Goal: Task Accomplishment & Management: Manage account settings

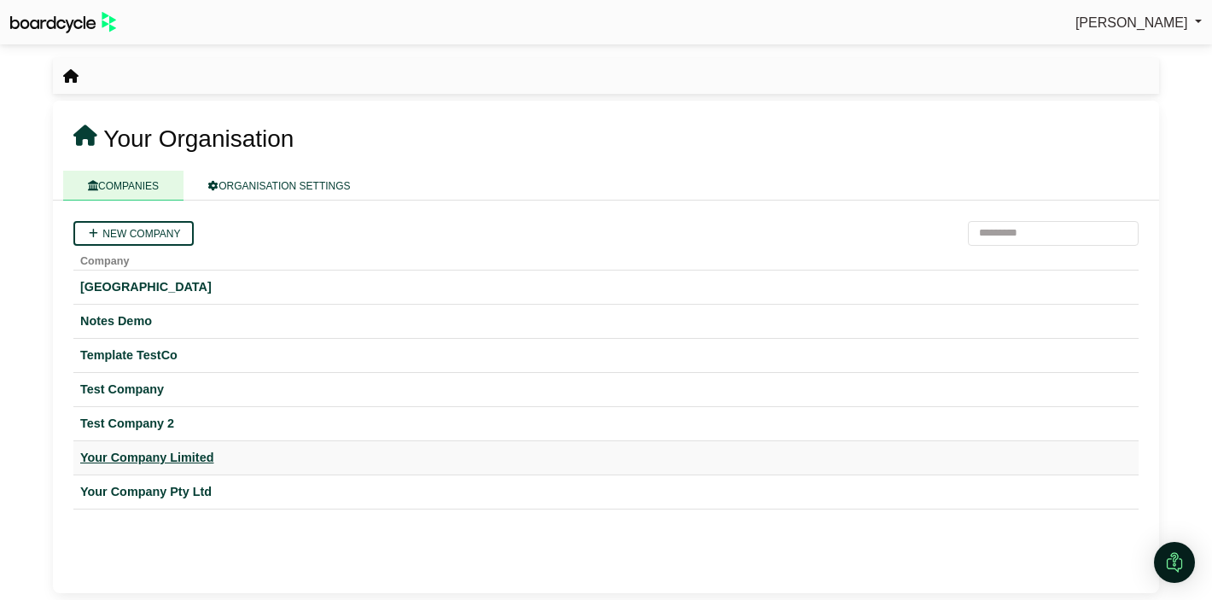
click at [123, 457] on div "Your Company Limited" at bounding box center [606, 458] width 1052 height 20
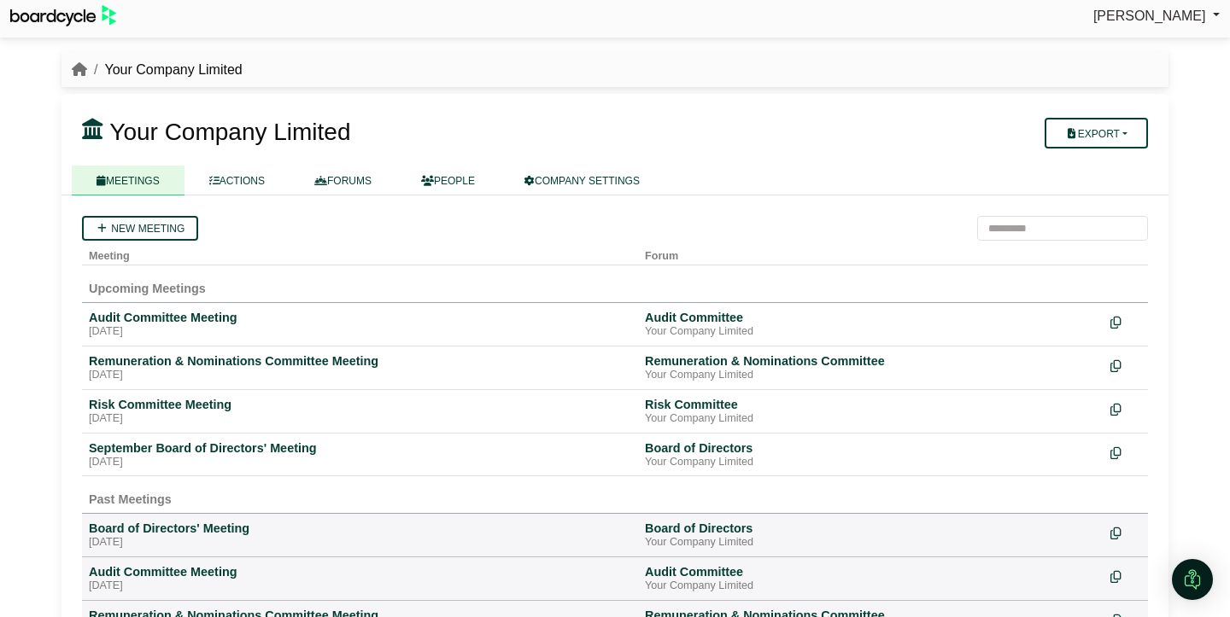
scroll to position [2, 0]
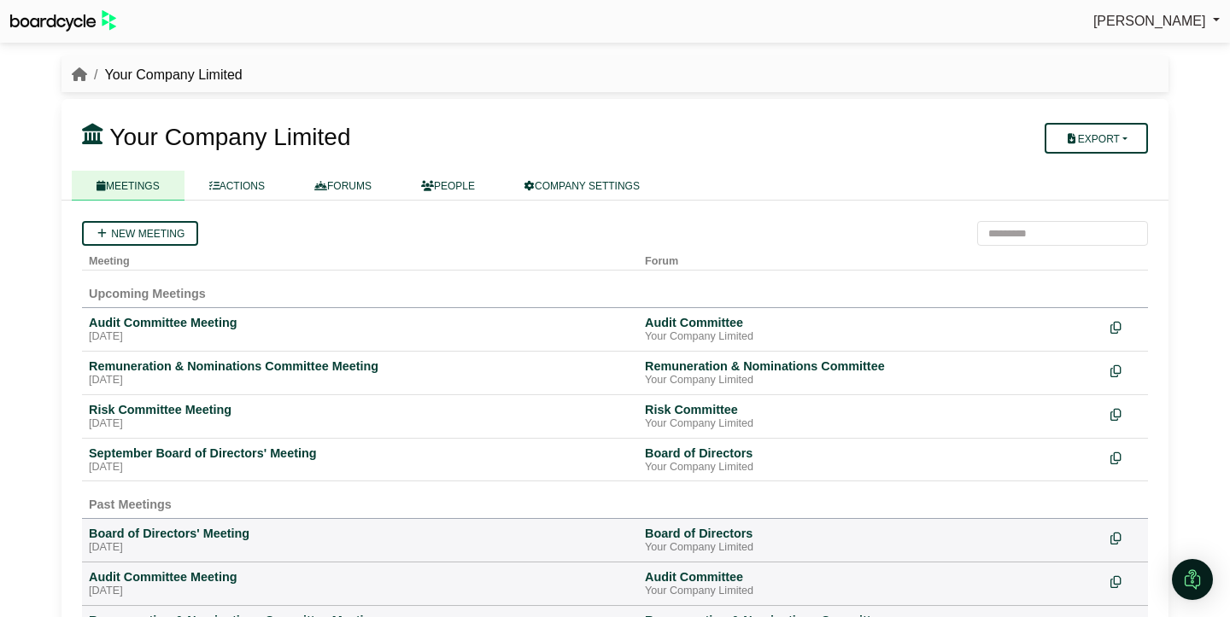
click at [402, 16] on div "Richard Conway Sign Out" at bounding box center [615, 21] width 1230 height 30
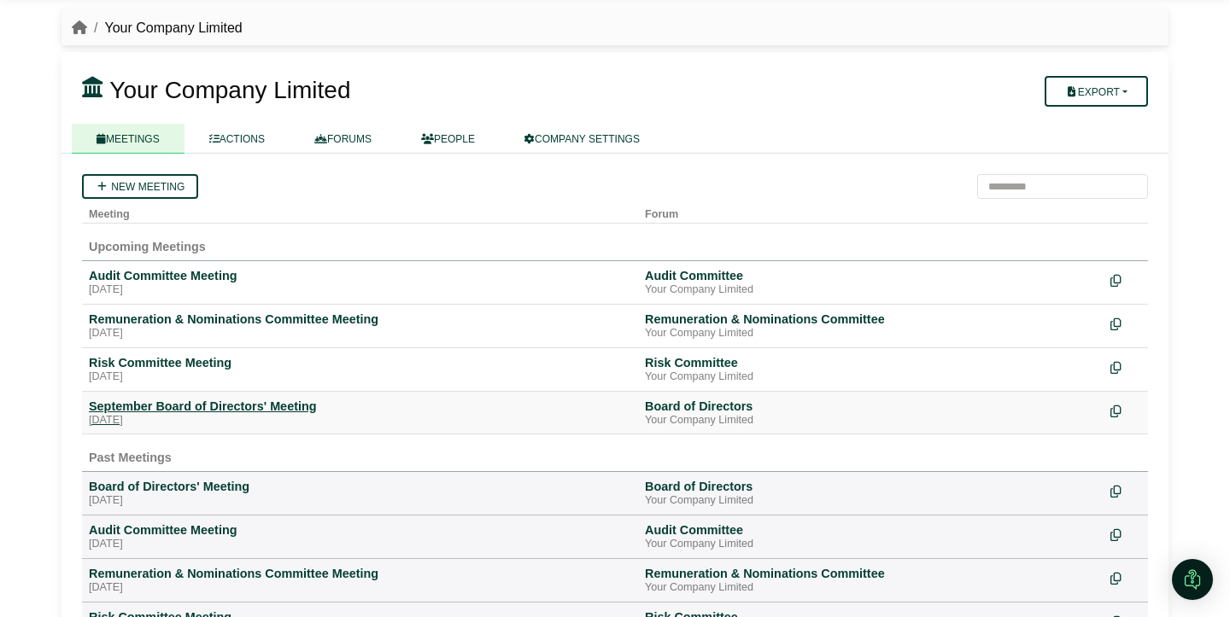
scroll to position [65, 0]
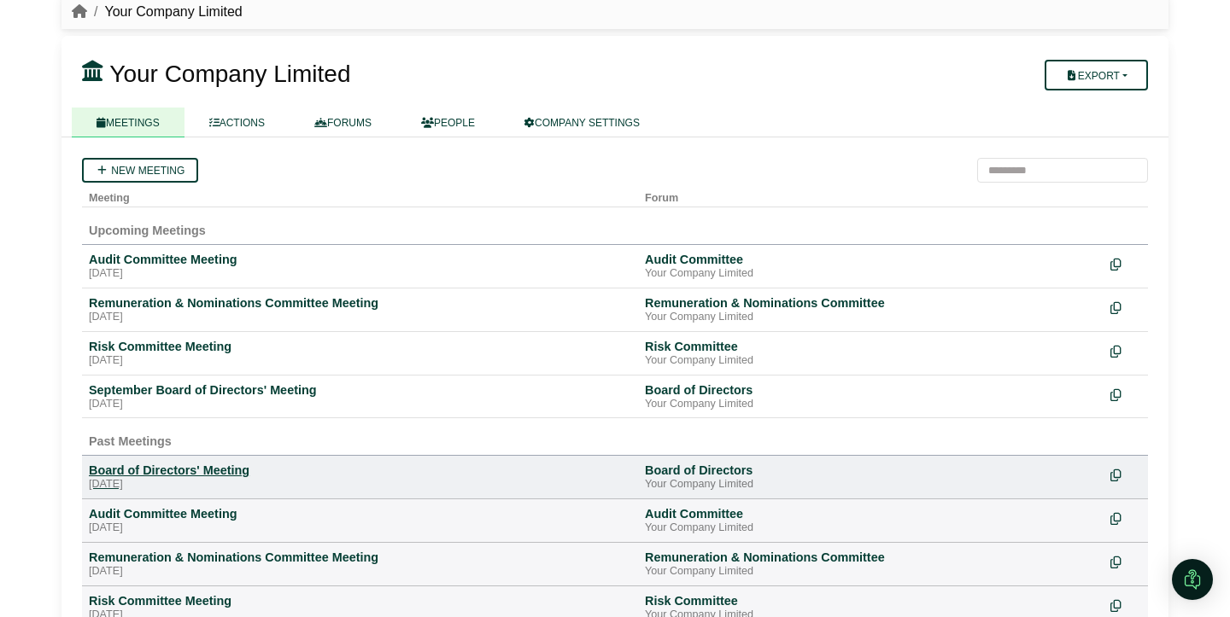
click at [181, 475] on div "Board of Directors' Meeting" at bounding box center [360, 470] width 542 height 15
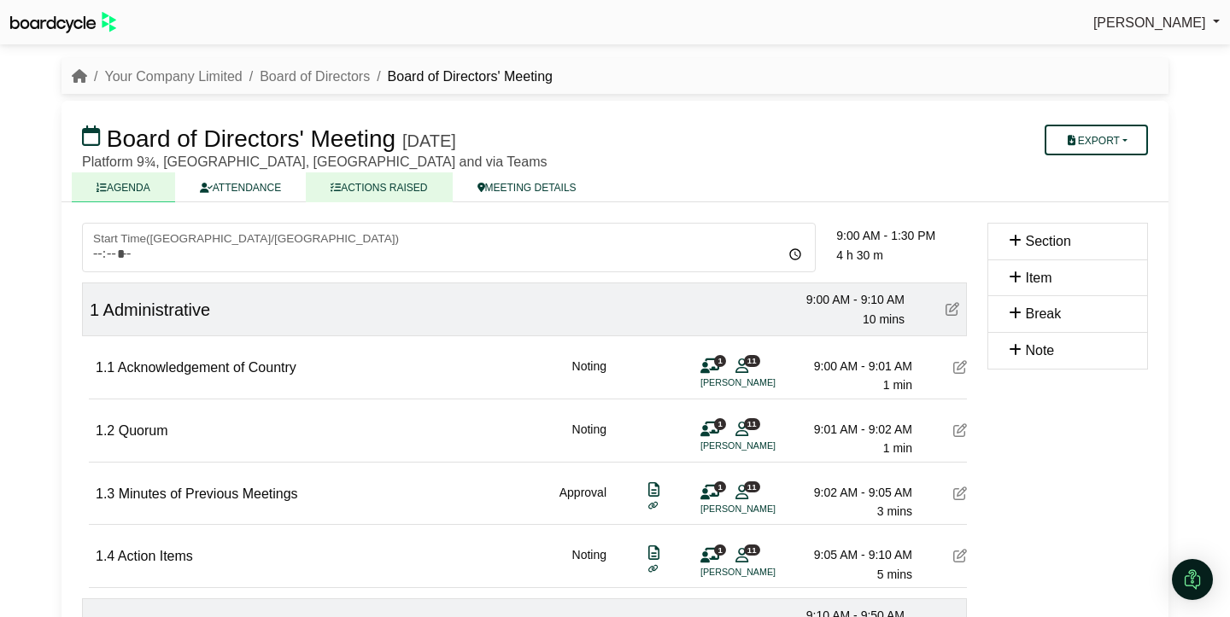
click at [408, 191] on link "ACTIONS RAISED" at bounding box center [379, 187] width 146 height 30
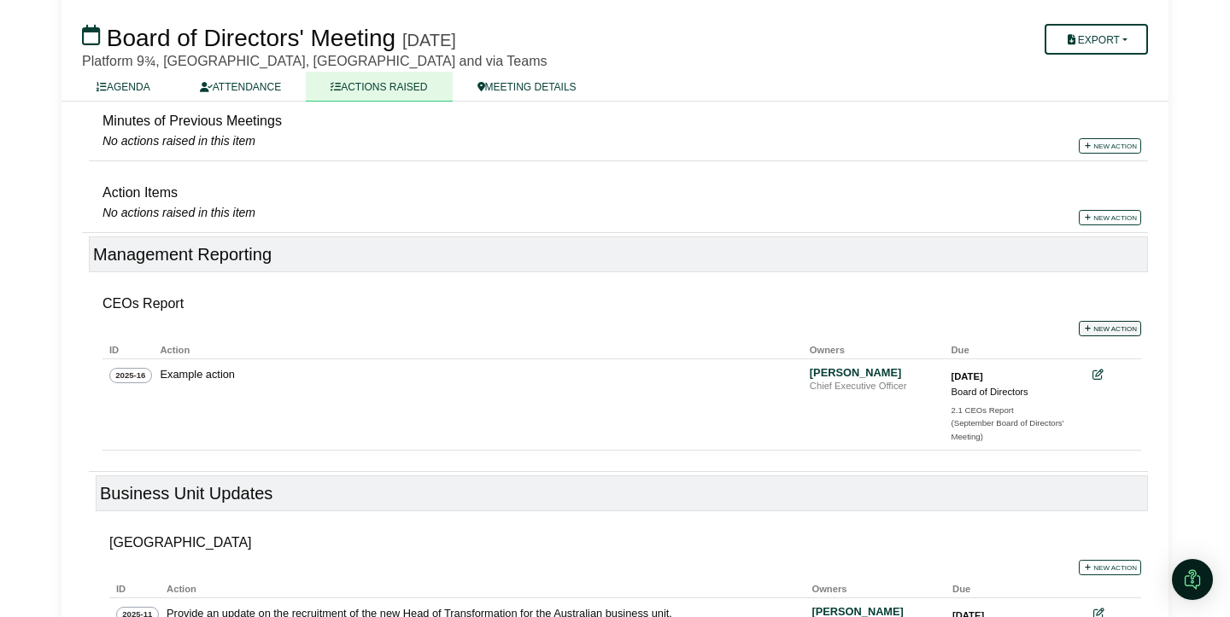
scroll to position [322, 0]
click at [1104, 326] on link "New action" at bounding box center [1109, 326] width 62 height 15
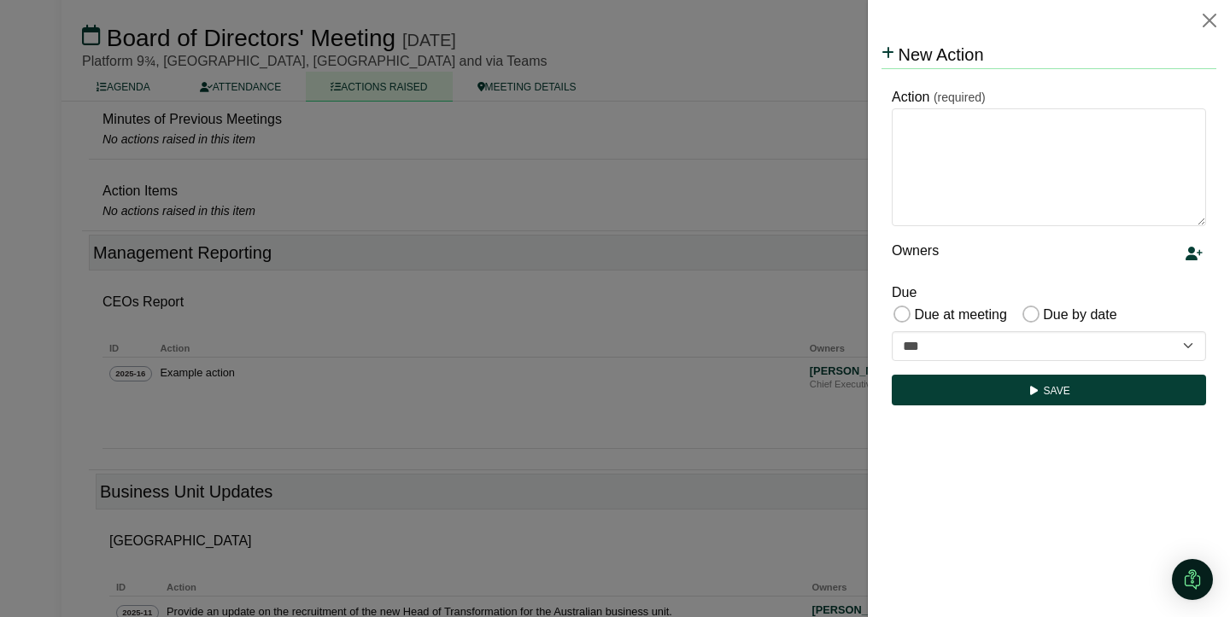
scroll to position [0, 0]
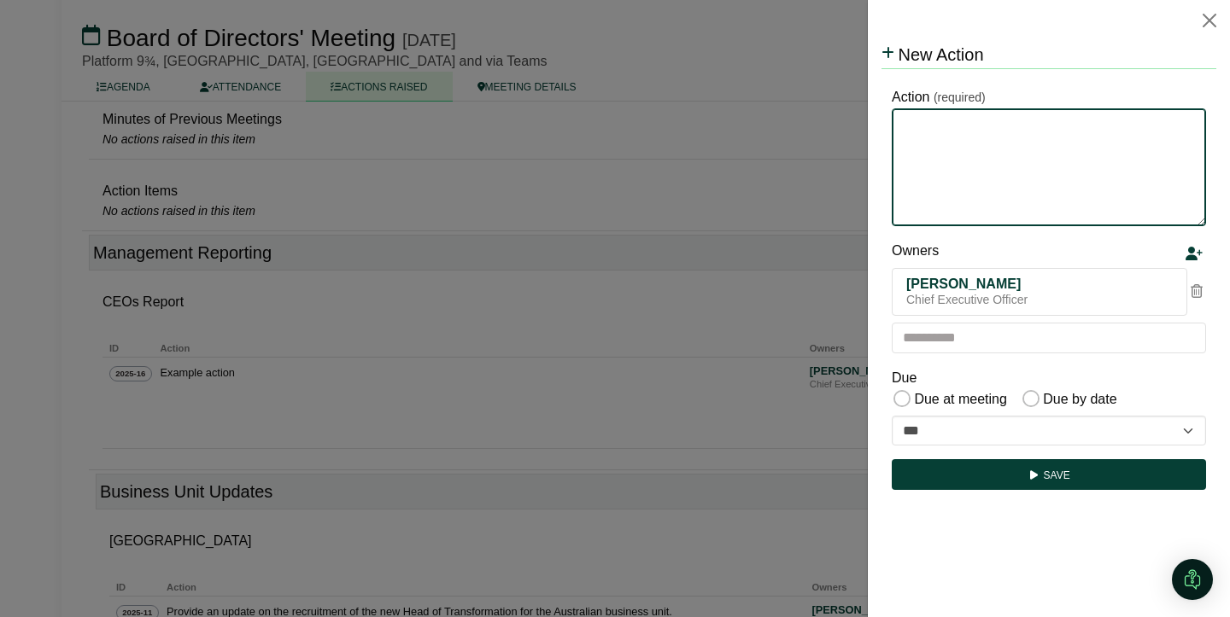
click at [1011, 161] on textarea "Action" at bounding box center [1048, 167] width 314 height 118
type textarea "*********"
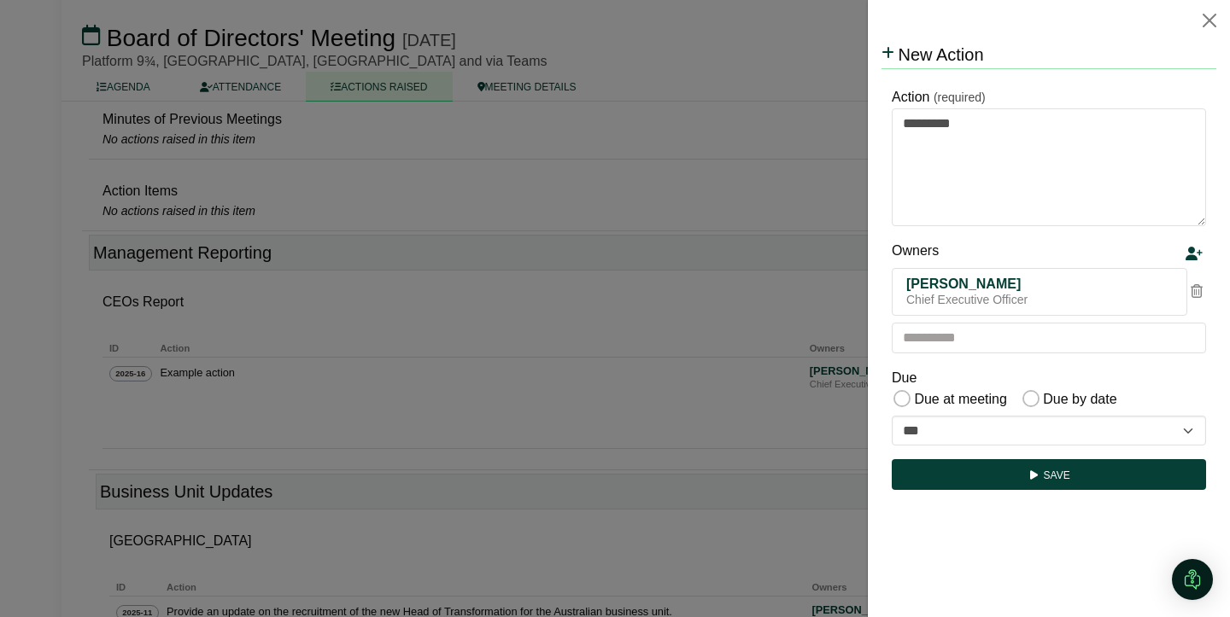
click at [1198, 294] on icon at bounding box center [1196, 291] width 12 height 14
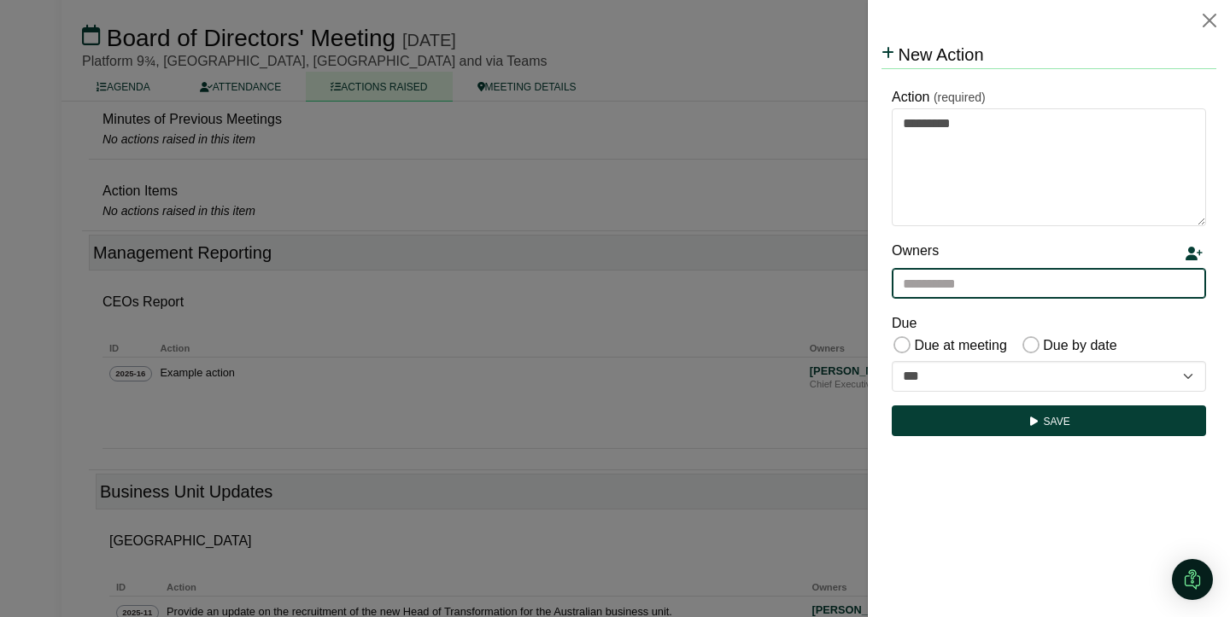
click at [1066, 291] on input "text" at bounding box center [1048, 283] width 314 height 31
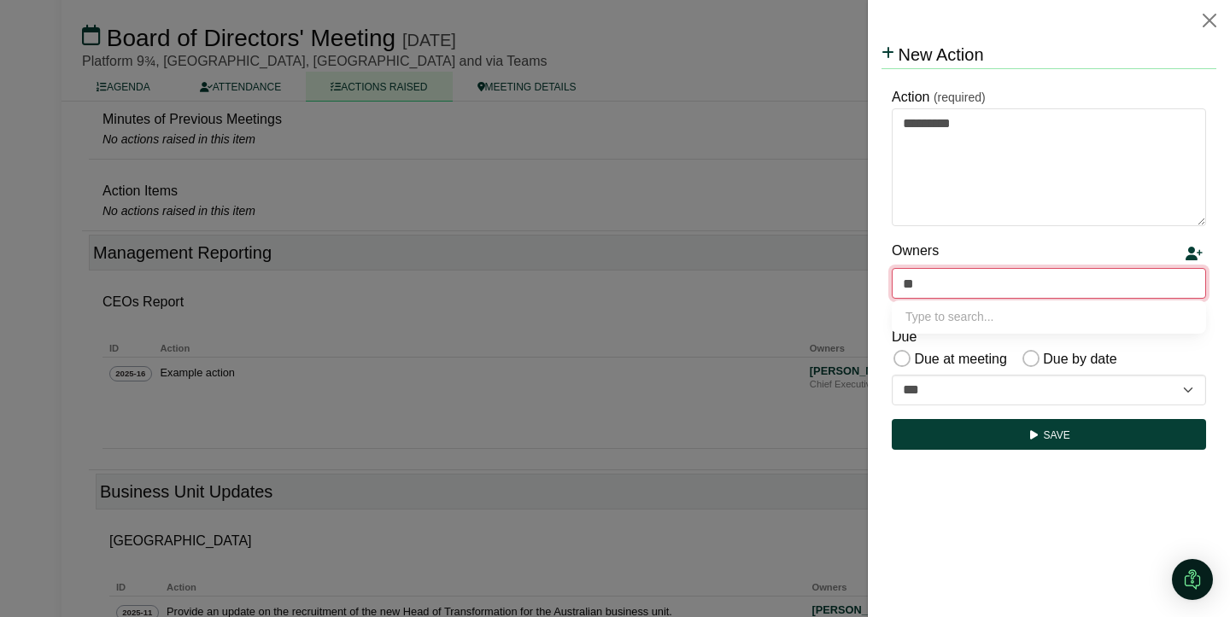
type input "***"
type input "**********"
type input "****"
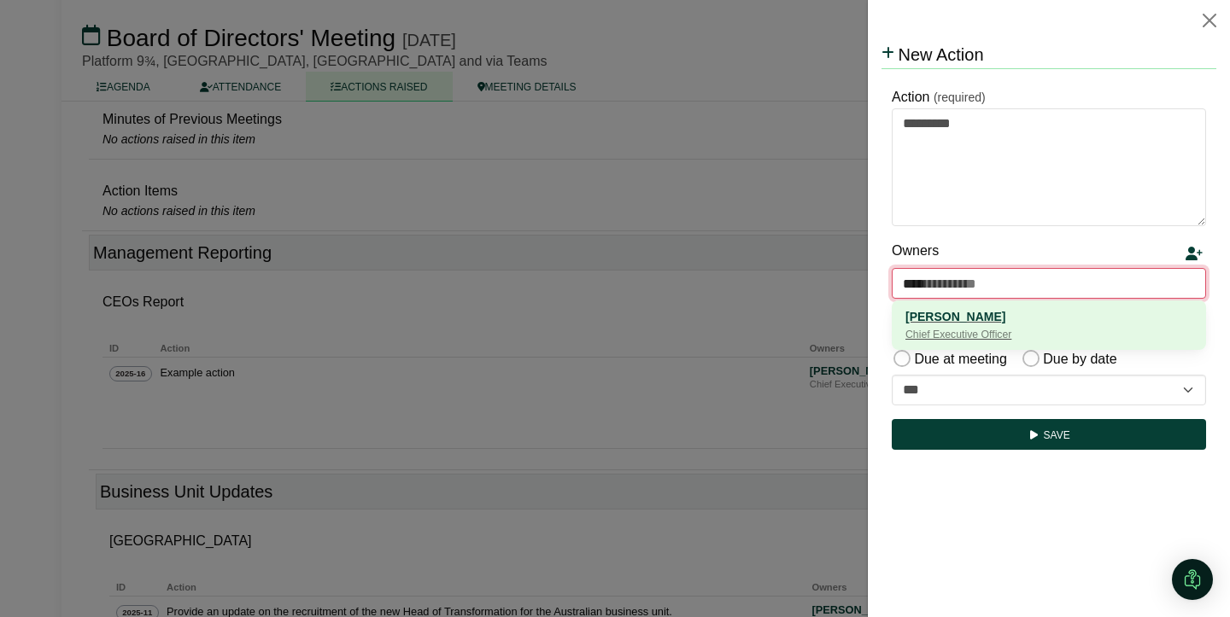
click at [971, 324] on div "Fleur Delacour" at bounding box center [1048, 316] width 287 height 19
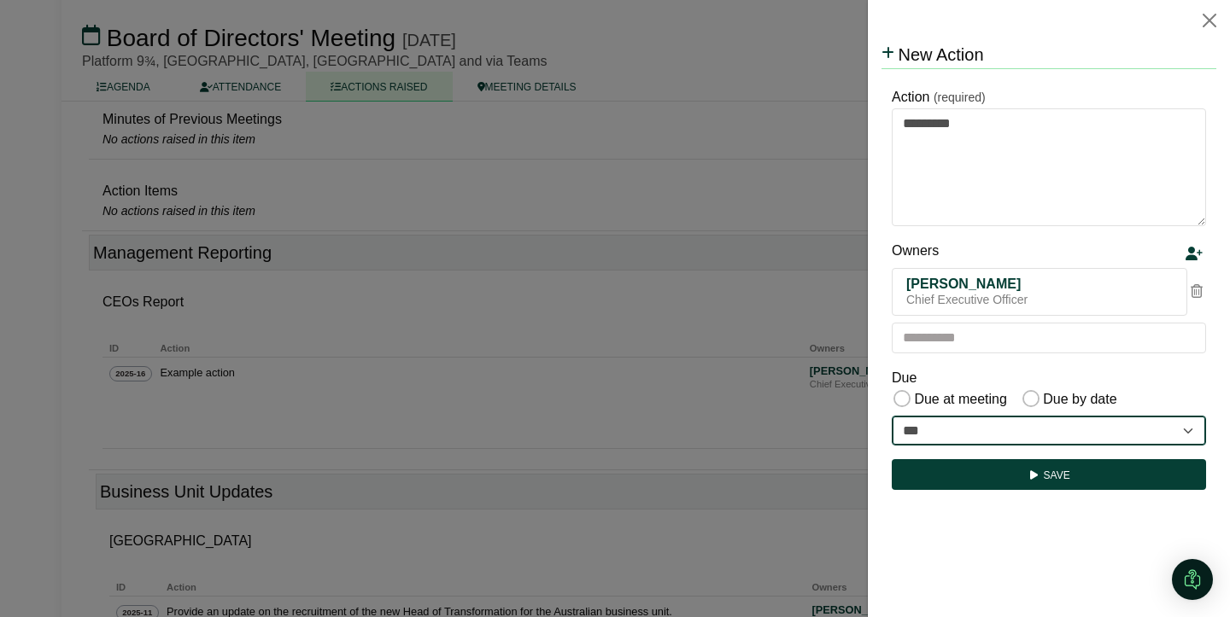
click at [1017, 426] on select "**********" at bounding box center [1048, 431] width 314 height 31
select select "**********"
click at [891, 416] on select "**********" at bounding box center [1048, 431] width 314 height 31
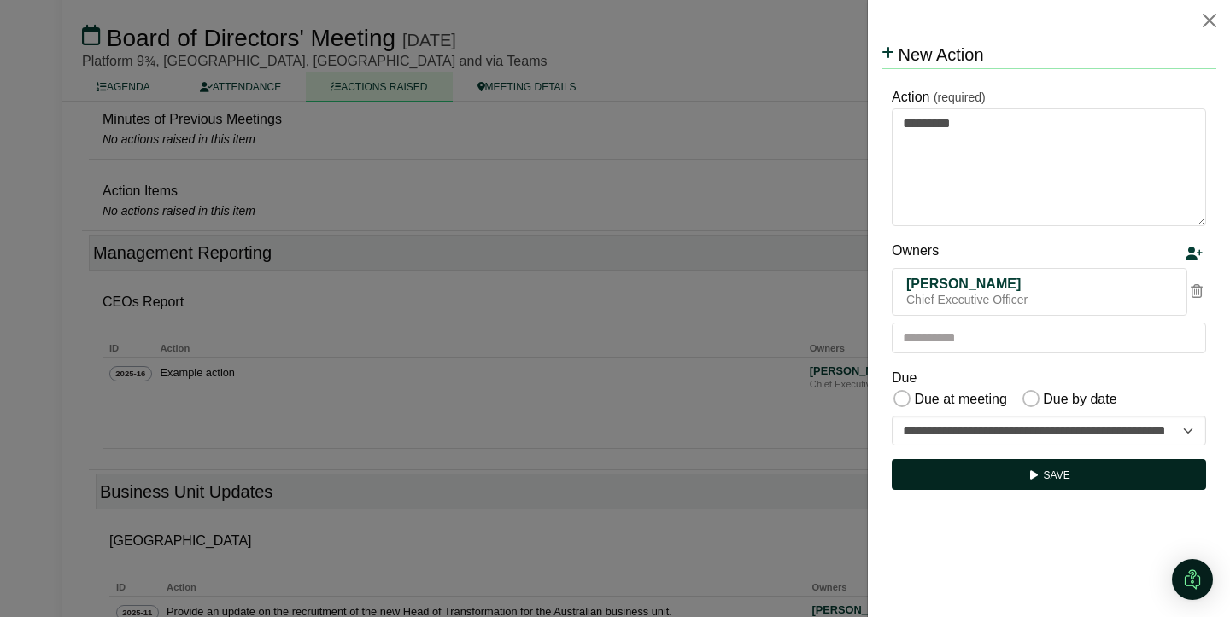
click at [1054, 476] on button "Save" at bounding box center [1048, 474] width 314 height 31
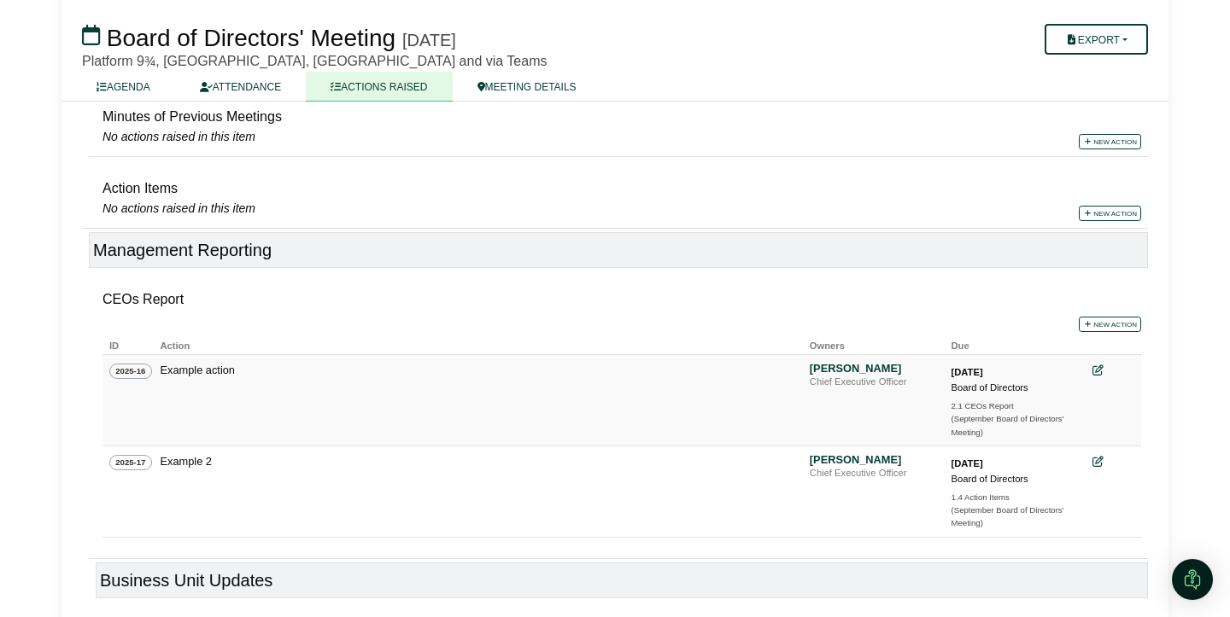
scroll to position [314, 0]
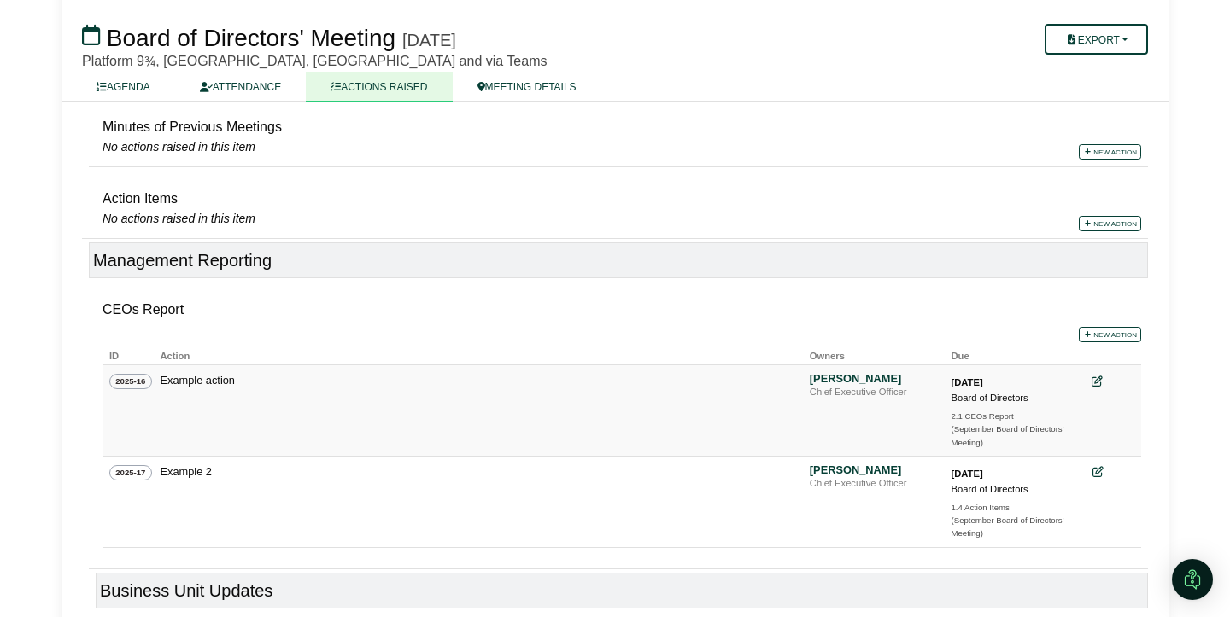
click at [1101, 381] on icon at bounding box center [1096, 382] width 11 height 11
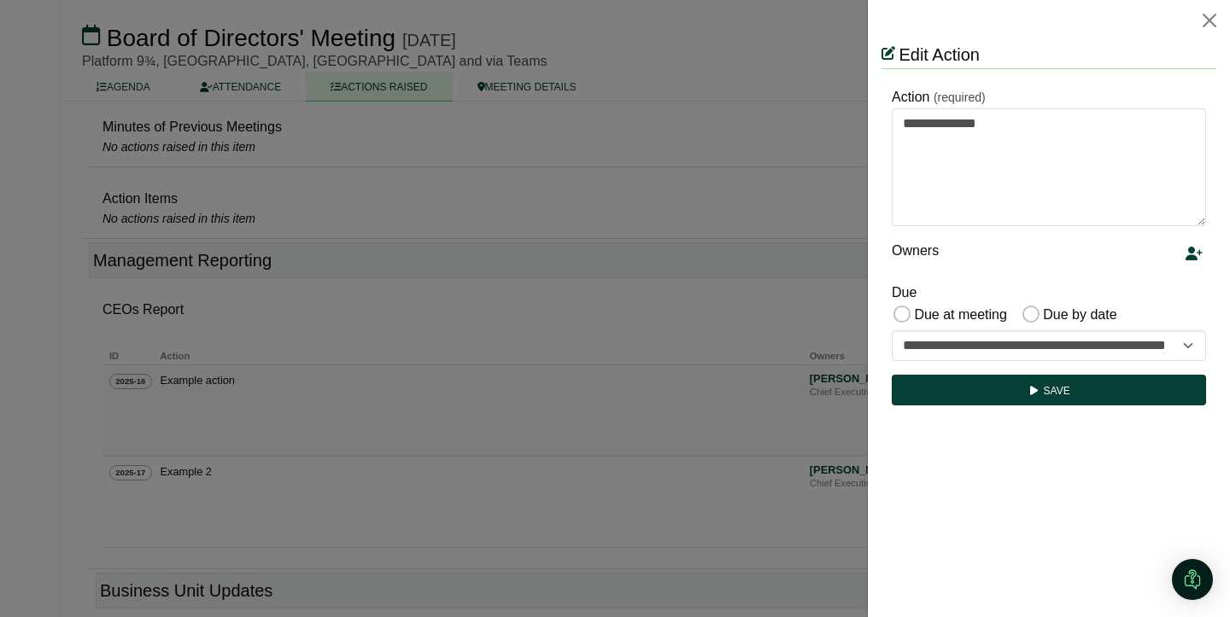
scroll to position [0, 0]
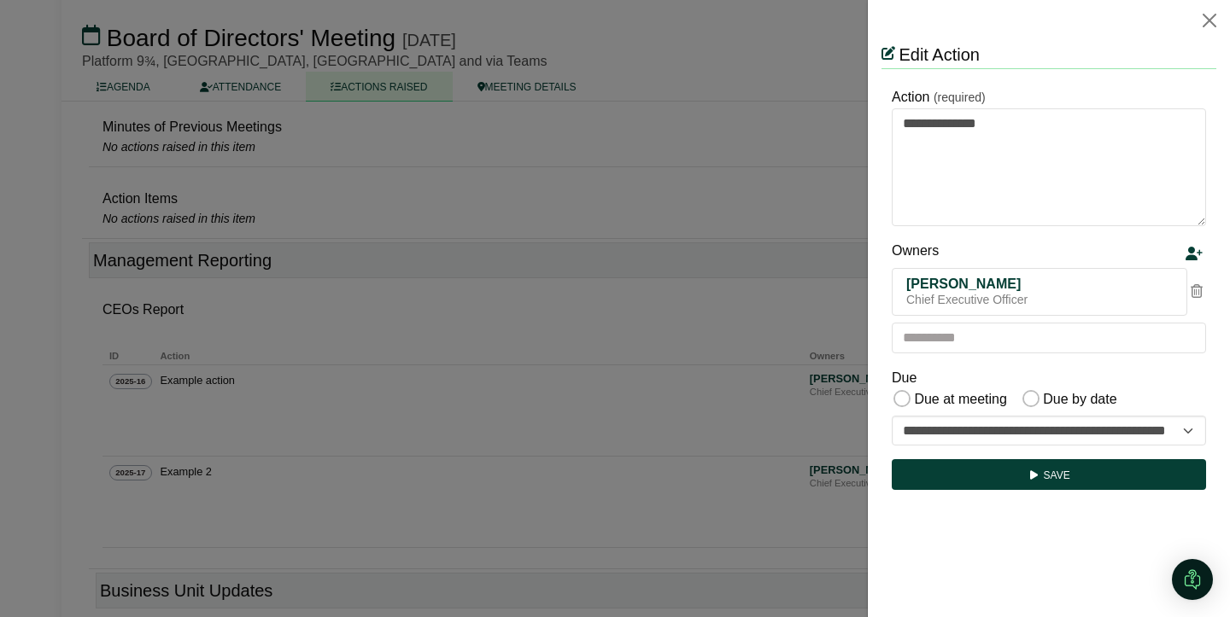
click at [692, 324] on div at bounding box center [615, 308] width 1230 height 617
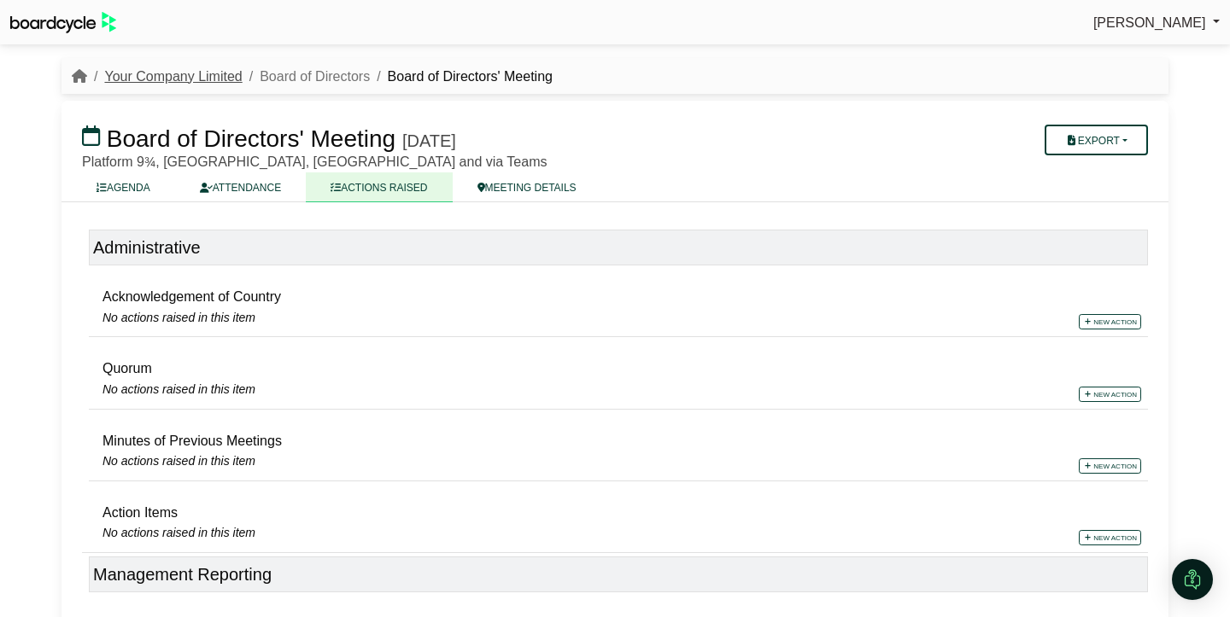
click at [219, 77] on link "Your Company Limited" at bounding box center [172, 76] width 137 height 15
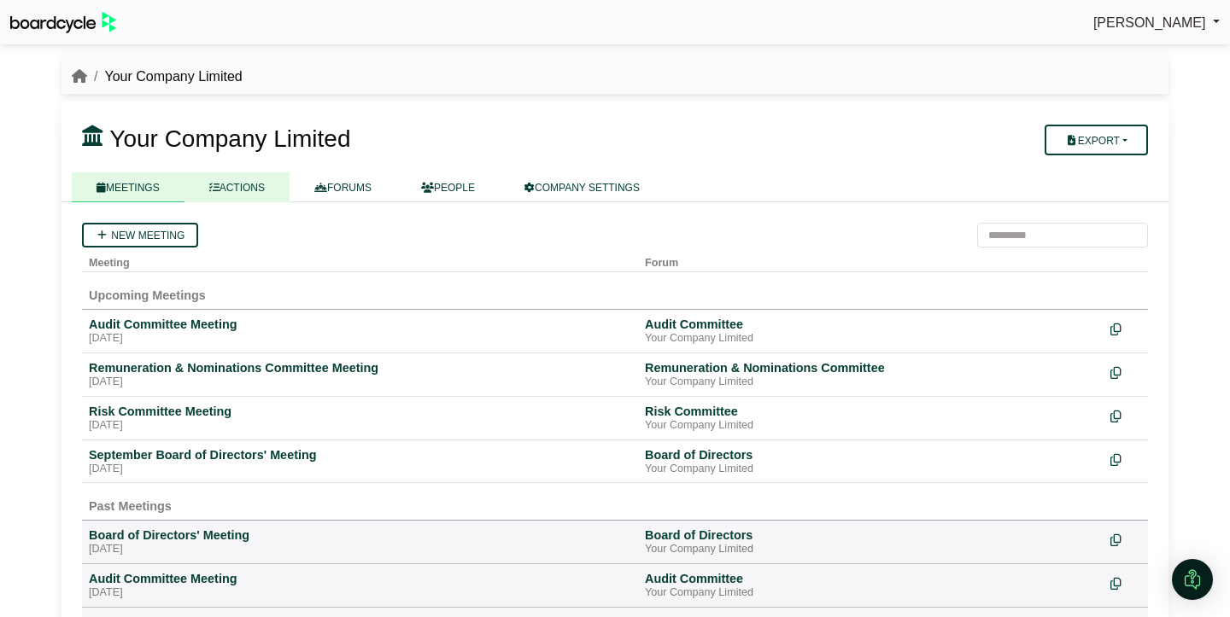
click at [255, 189] on link "ACTIONS" at bounding box center [236, 187] width 105 height 30
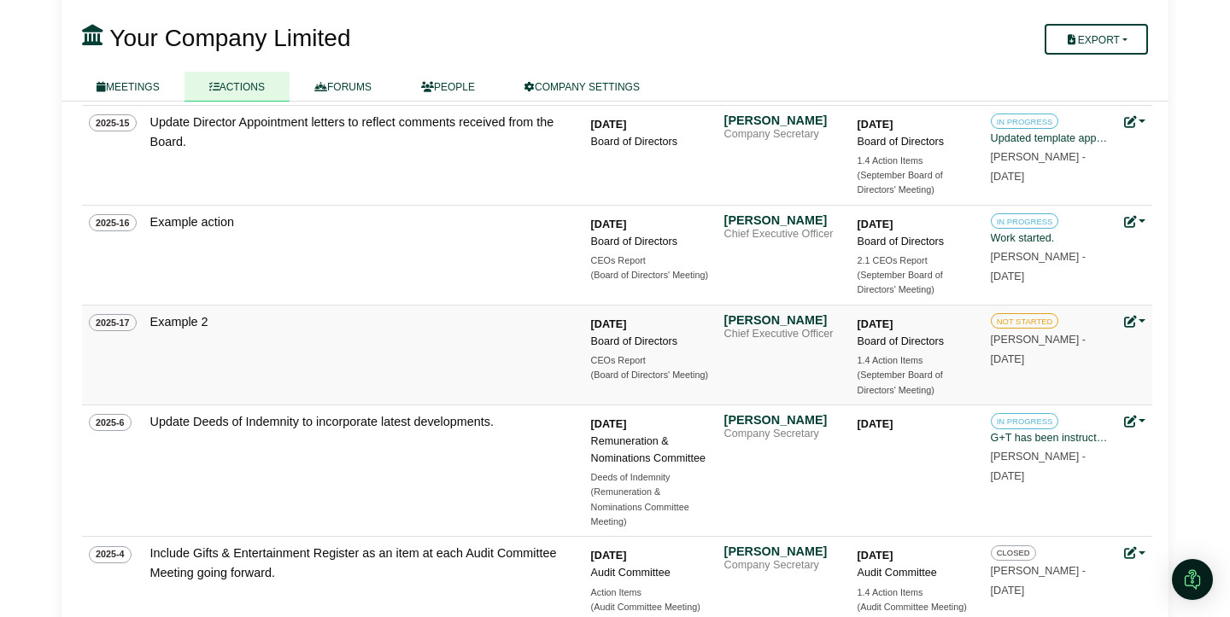
scroll to position [917, 0]
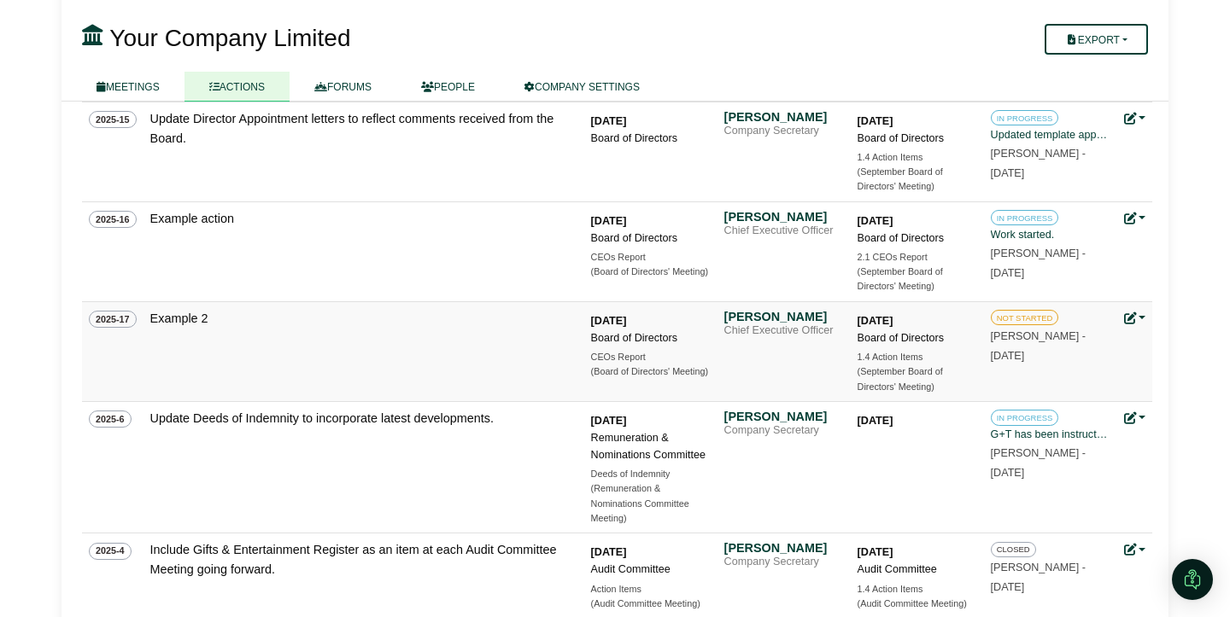
click at [1142, 318] on link at bounding box center [1135, 319] width 22 height 14
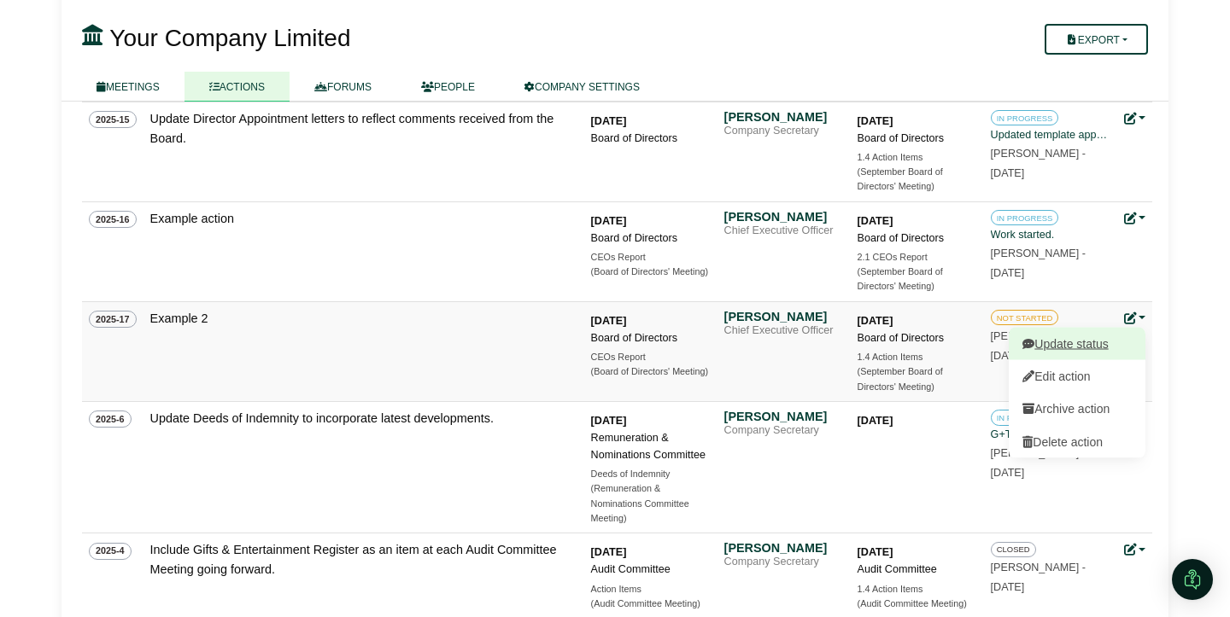
click at [1086, 345] on link "Update status" at bounding box center [1076, 343] width 137 height 32
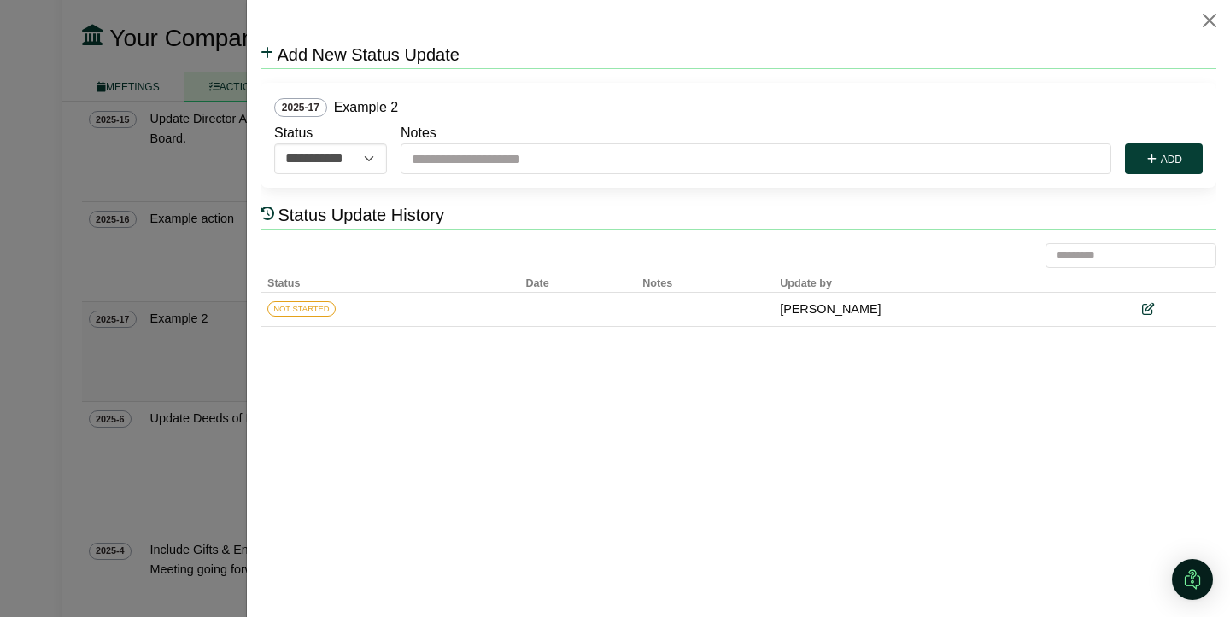
scroll to position [0, 0]
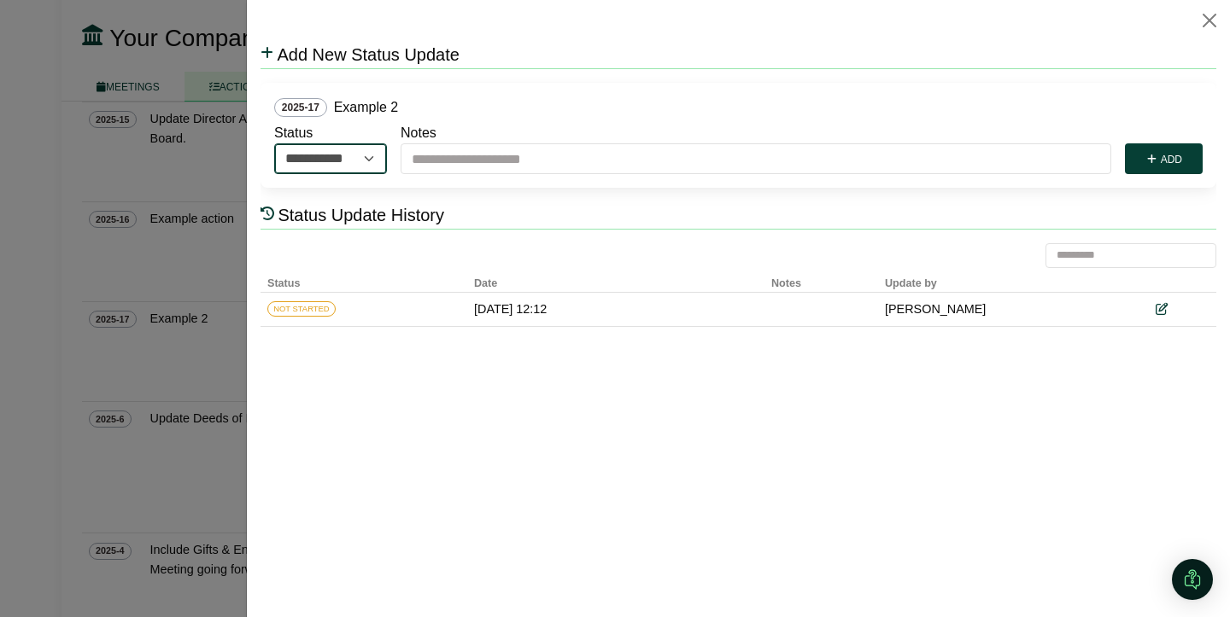
click at [371, 155] on select "**********" at bounding box center [330, 158] width 113 height 31
select select "**********"
click at [274, 143] on select "**********" at bounding box center [330, 158] width 113 height 31
click at [426, 116] on div "2025-17 Example 2" at bounding box center [738, 107] width 928 height 22
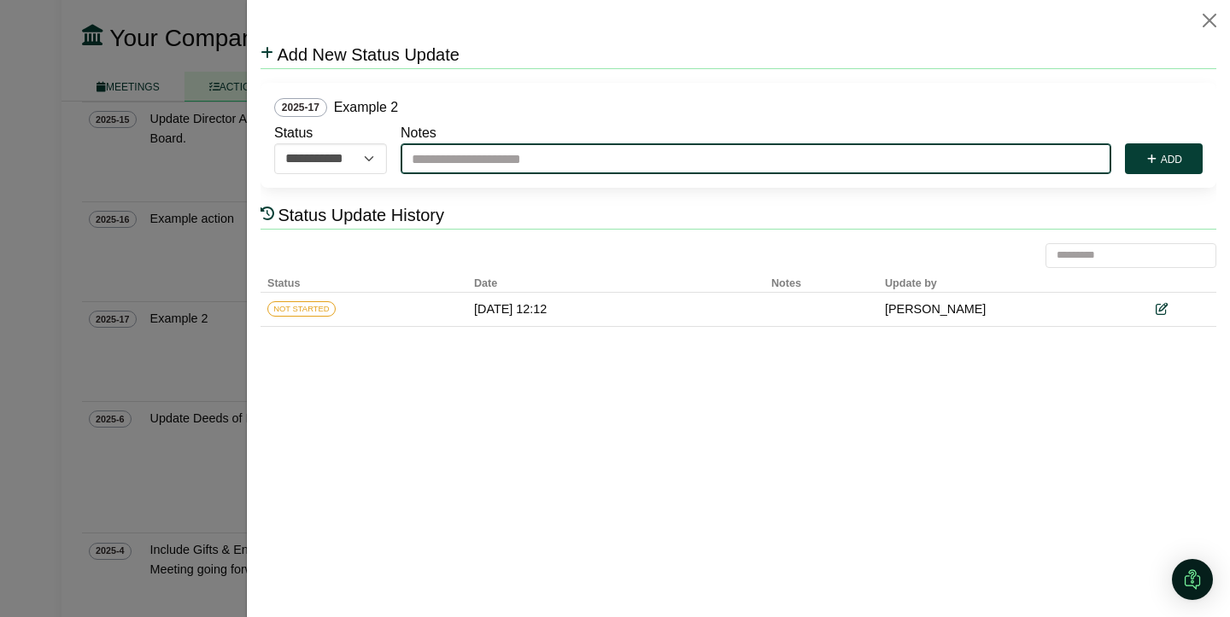
click at [446, 166] on input "Notes" at bounding box center [755, 158] width 710 height 31
type input "**********"
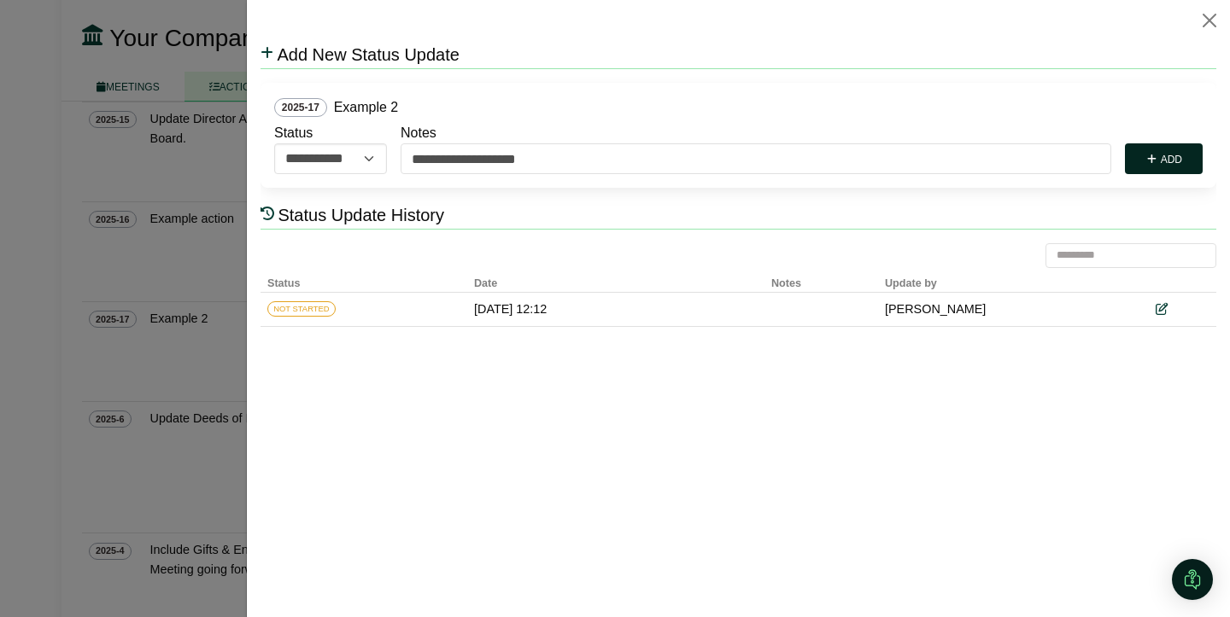
click at [1185, 153] on button "Add" at bounding box center [1163, 158] width 78 height 31
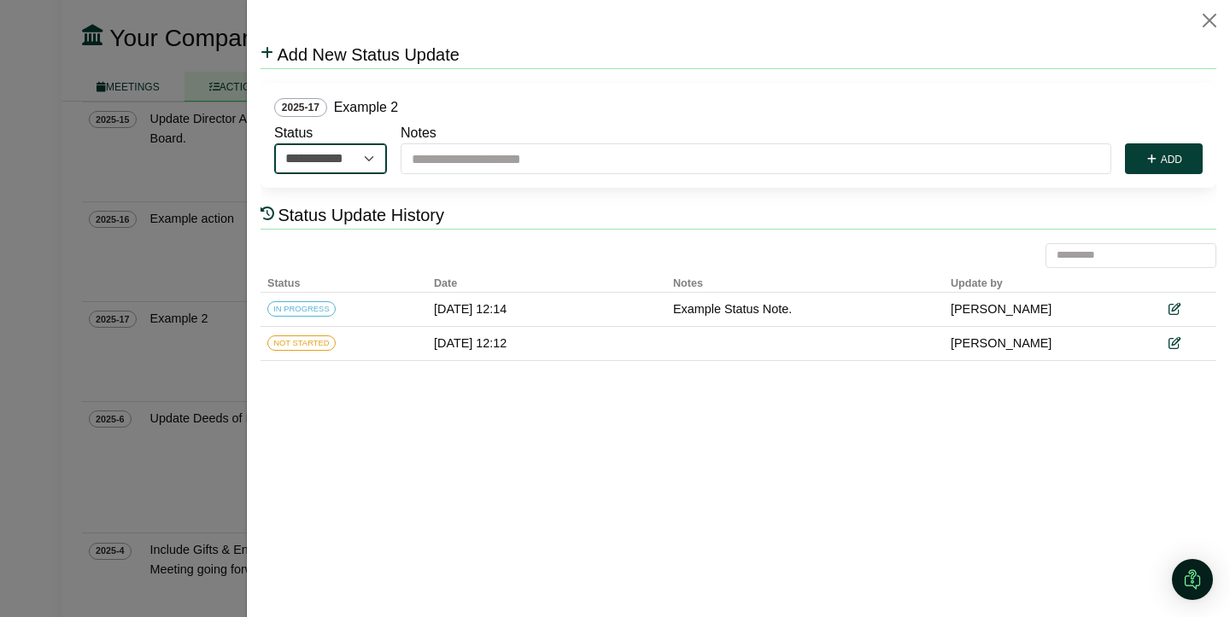
click at [374, 153] on select "**********" at bounding box center [330, 158] width 113 height 31
click at [1177, 308] on icon at bounding box center [1173, 310] width 12 height 12
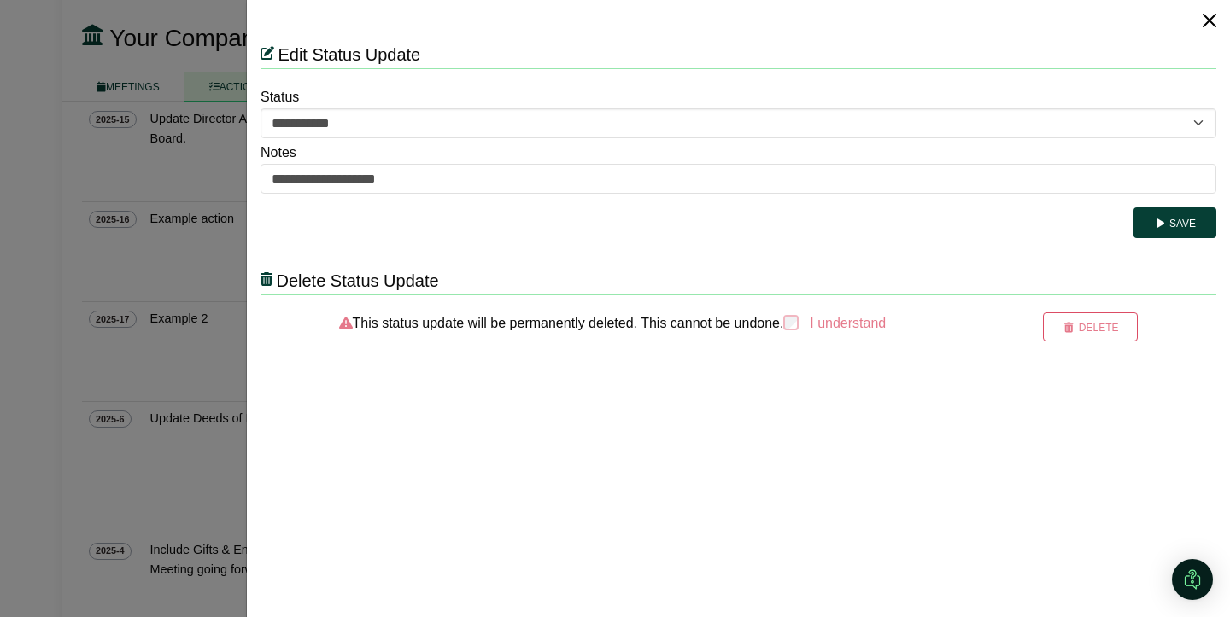
click at [1208, 21] on button "Close" at bounding box center [1208, 20] width 27 height 27
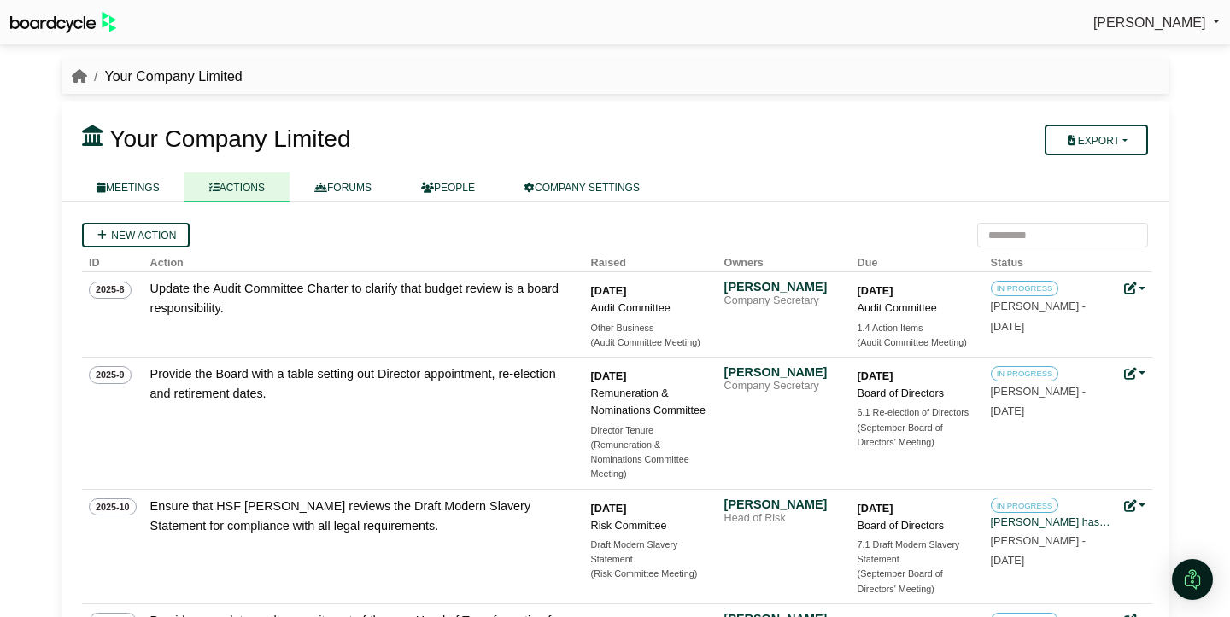
scroll to position [917, 0]
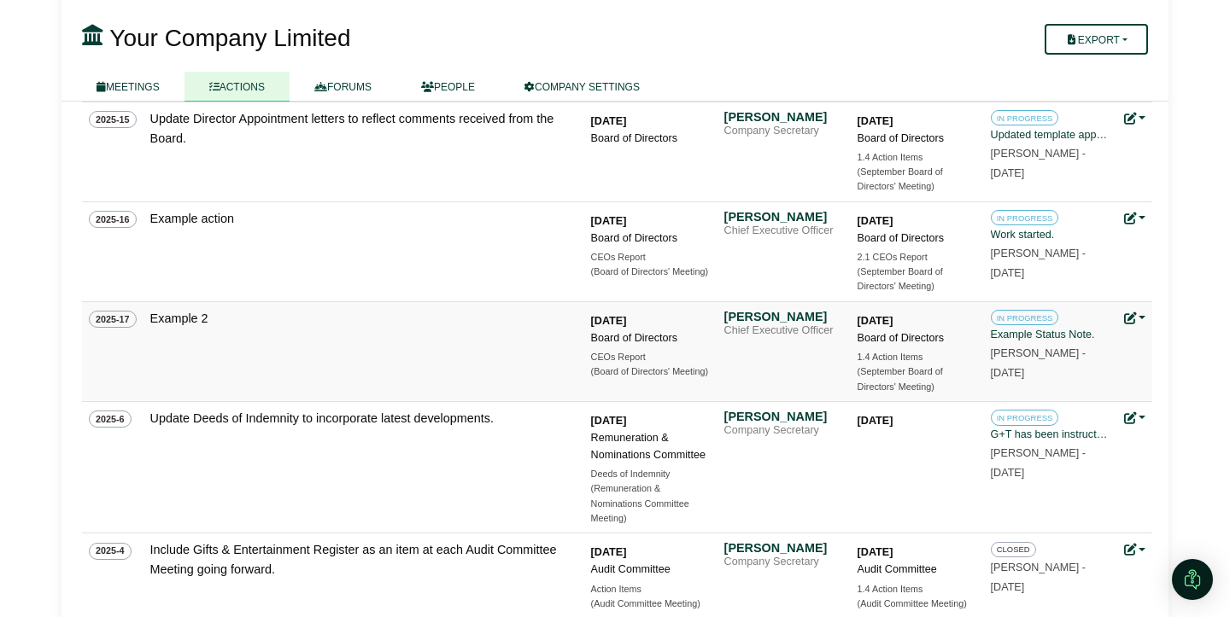
click at [1135, 322] on icon at bounding box center [1130, 319] width 12 height 12
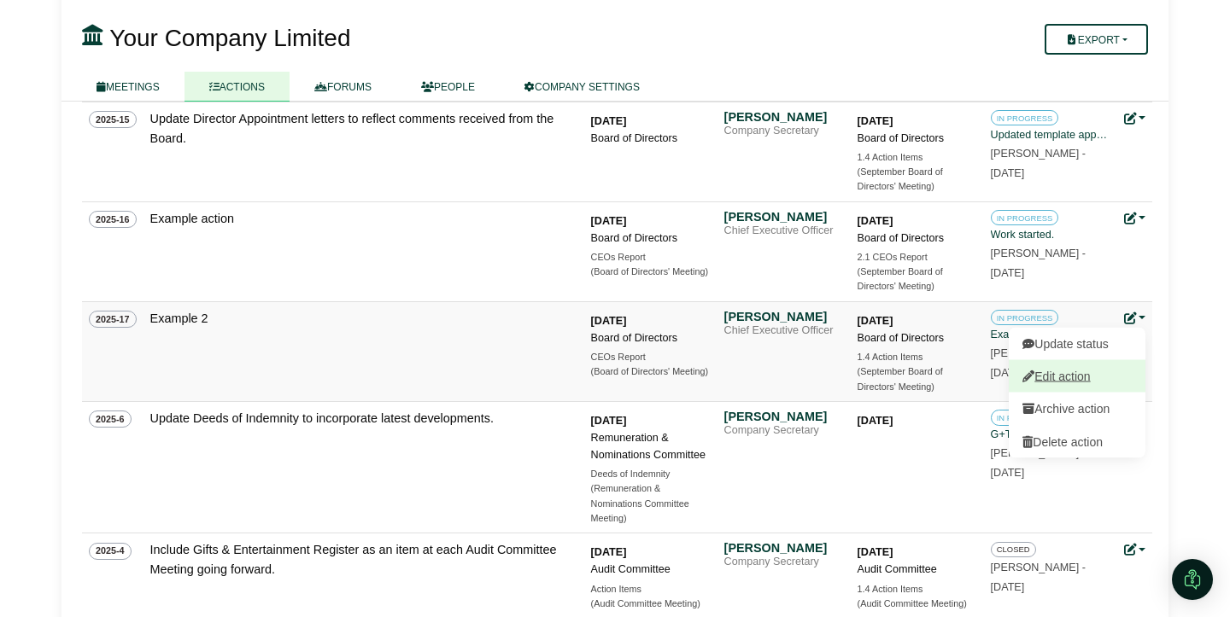
click at [1068, 385] on link "Edit action" at bounding box center [1076, 376] width 137 height 32
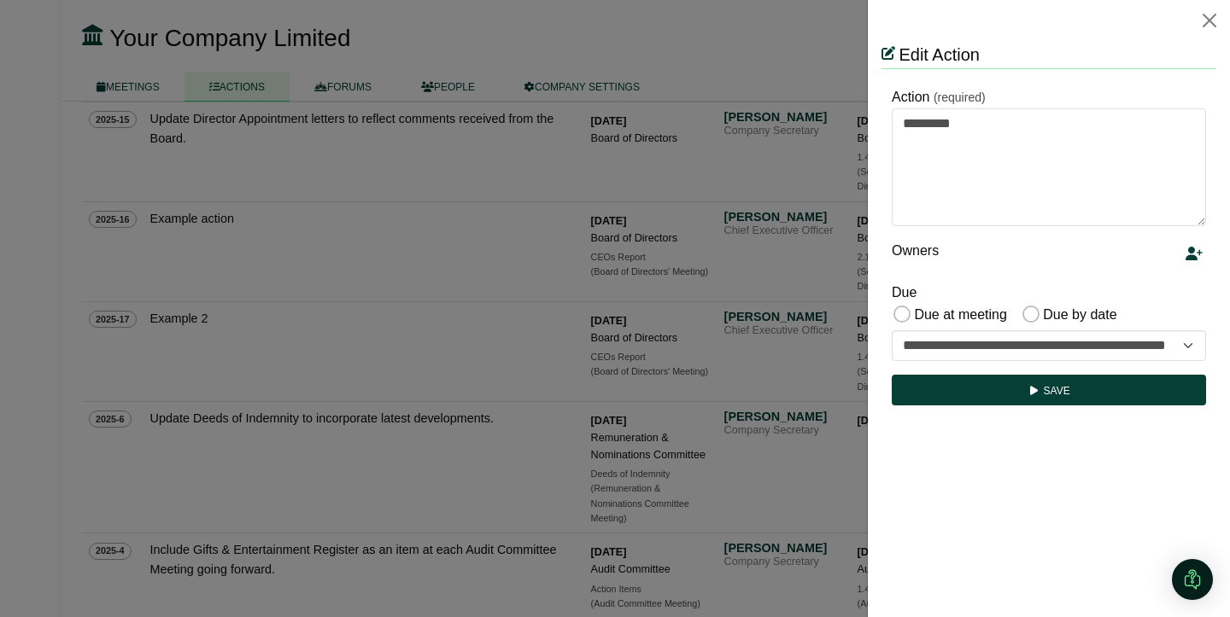
scroll to position [0, 0]
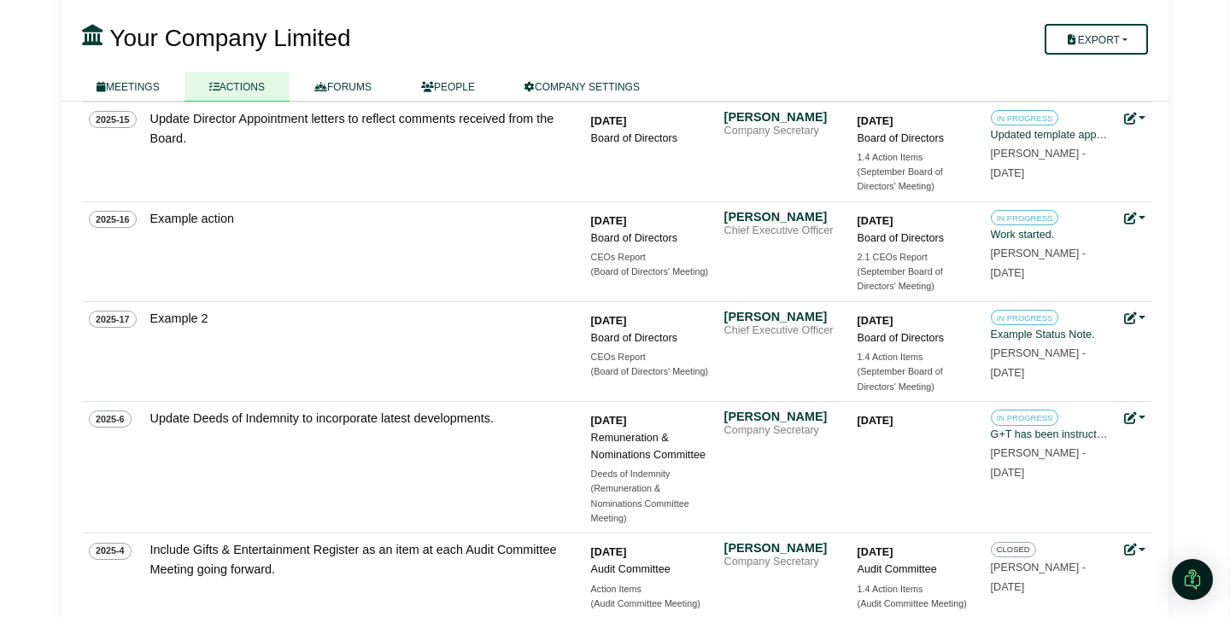
click at [836, 400] on div at bounding box center [615, 308] width 1230 height 617
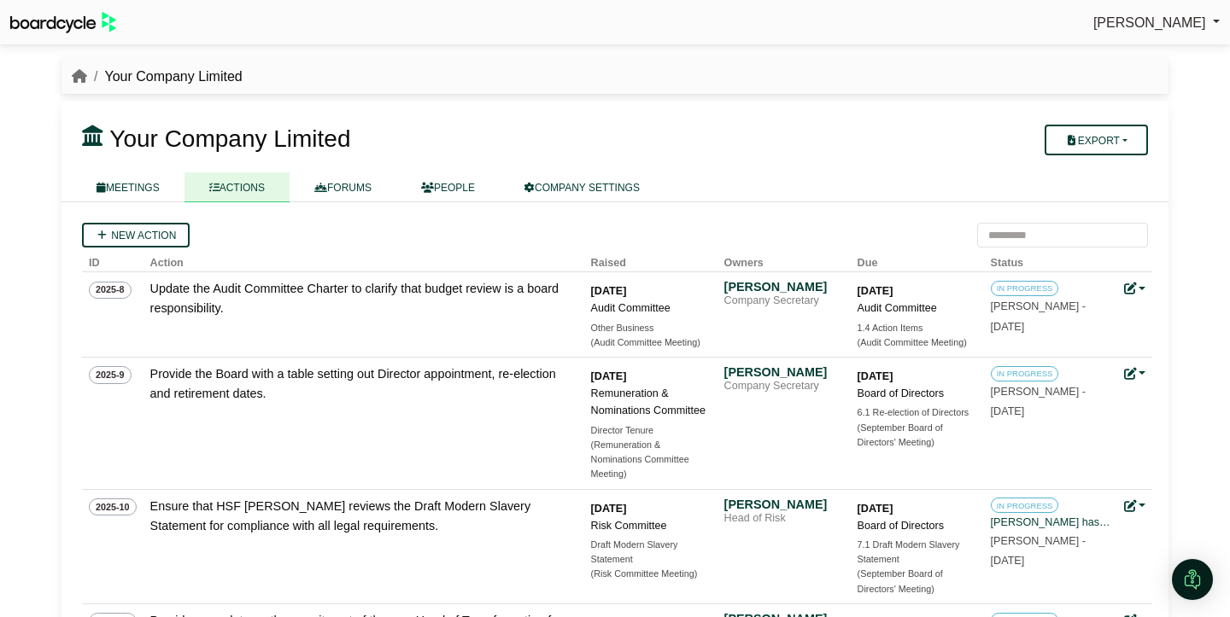
scroll to position [917, 0]
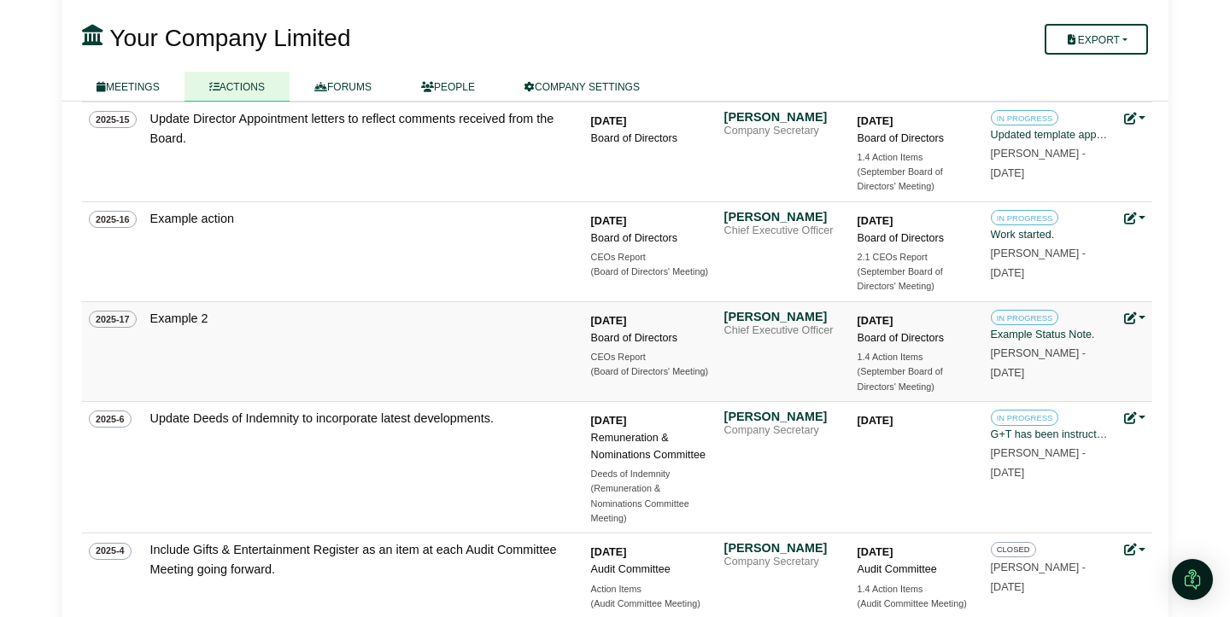
click at [1138, 317] on link at bounding box center [1135, 319] width 22 height 14
click at [540, 347] on td "Example 2" at bounding box center [363, 351] width 441 height 100
click at [903, 369] on div "(September Board of Directors' Meeting)" at bounding box center [917, 380] width 120 height 30
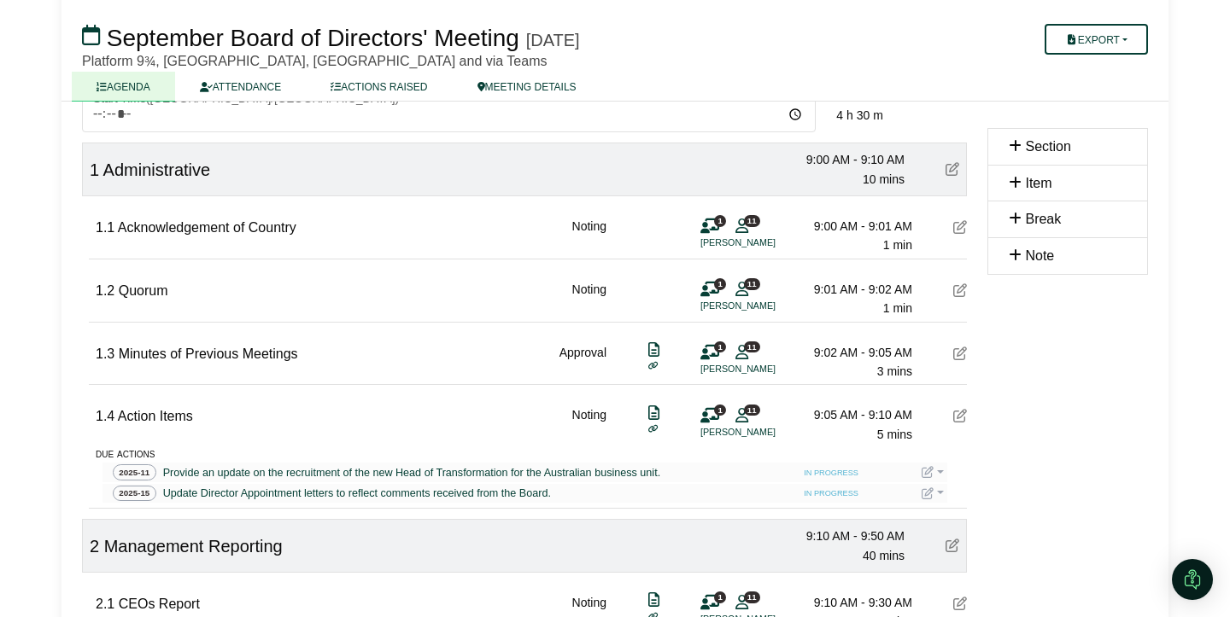
scroll to position [134, 0]
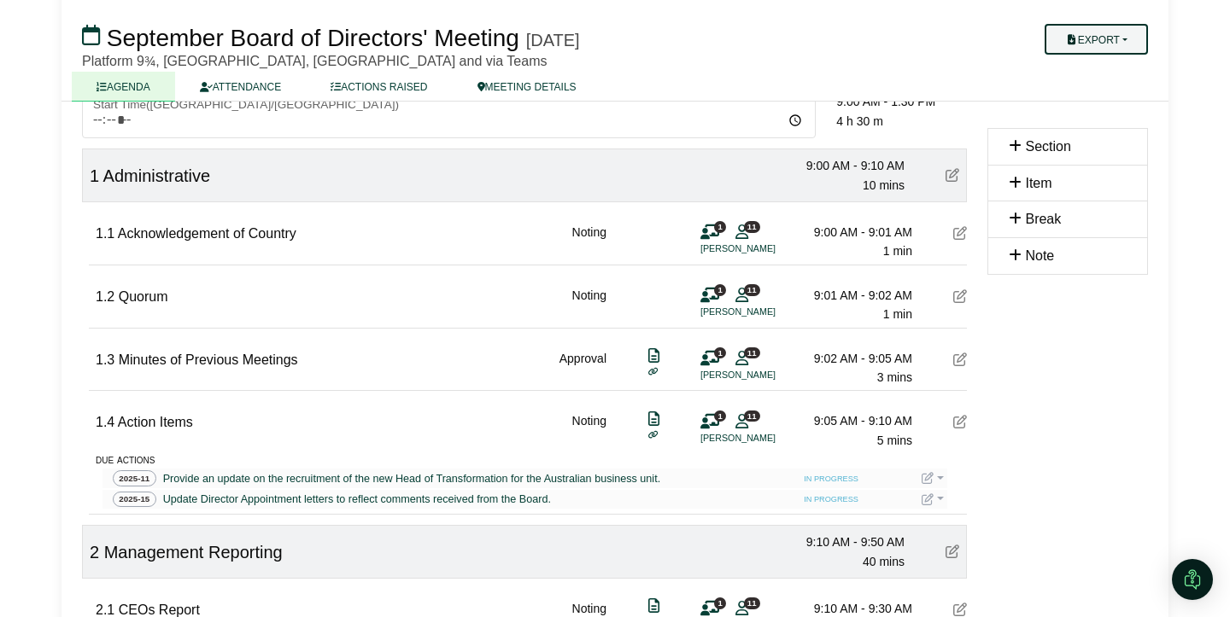
click at [1134, 43] on button "Export" at bounding box center [1095, 39] width 103 height 31
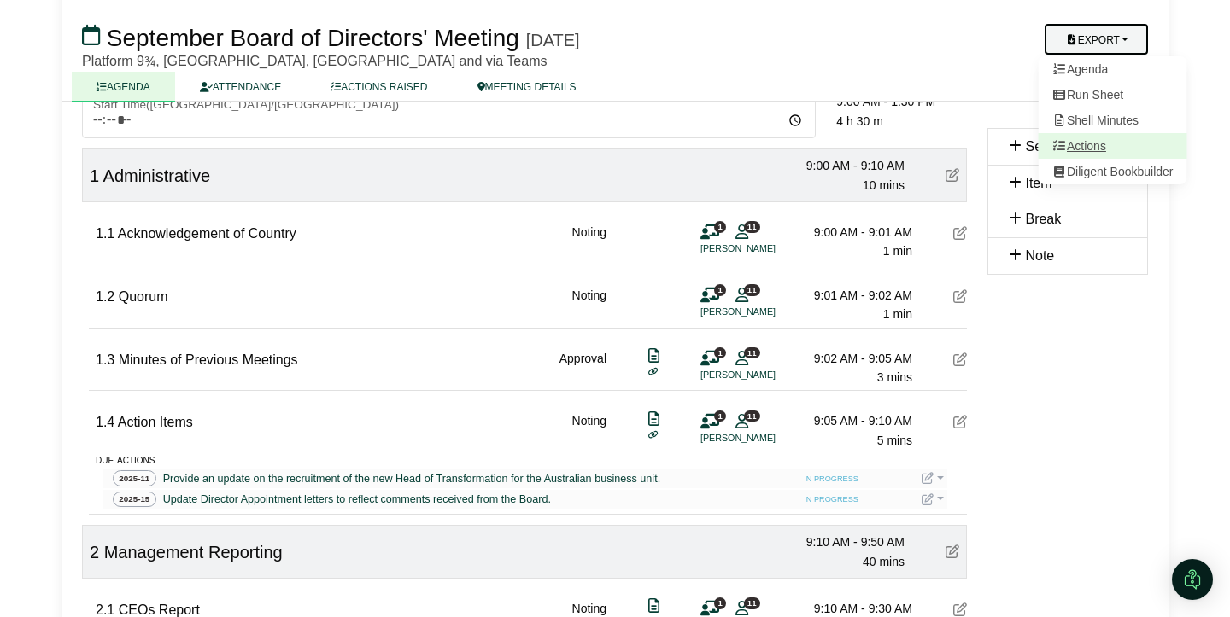
click at [1088, 149] on link "Actions" at bounding box center [1112, 146] width 149 height 26
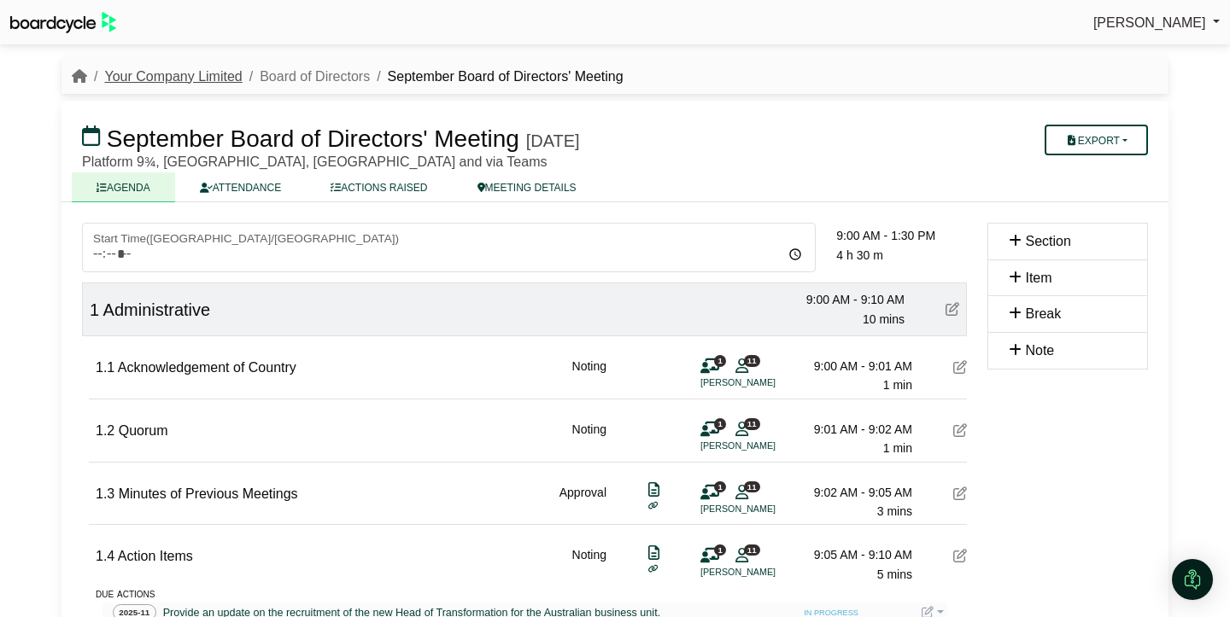
click at [192, 76] on link "Your Company Limited" at bounding box center [172, 76] width 137 height 15
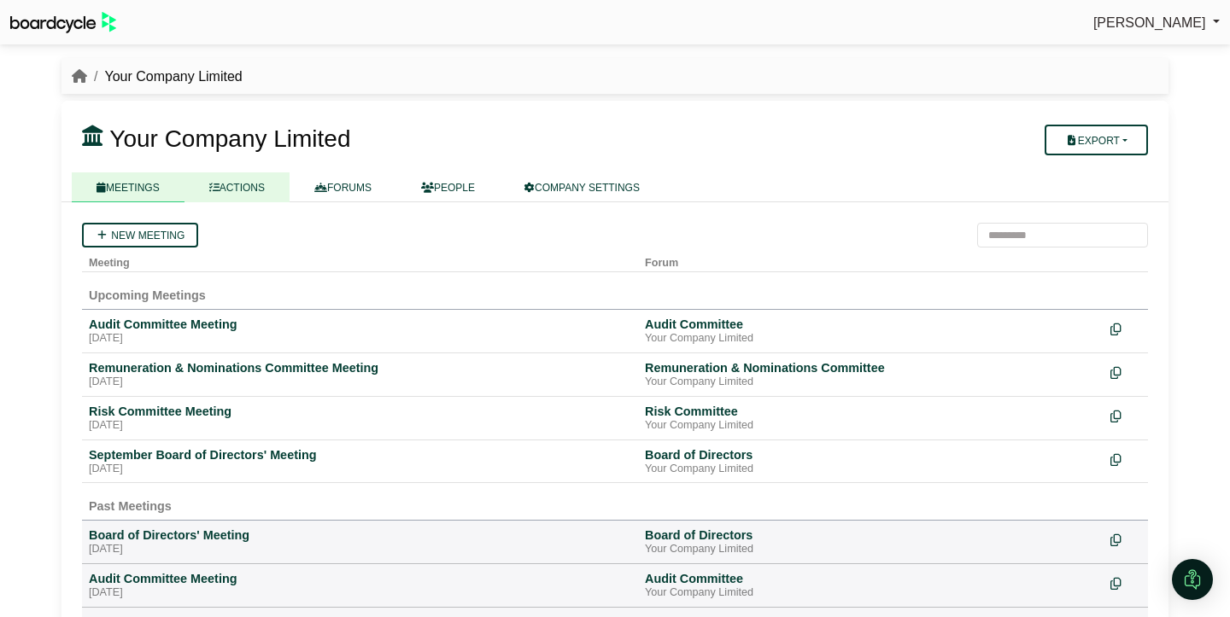
click at [242, 190] on link "ACTIONS" at bounding box center [236, 187] width 105 height 30
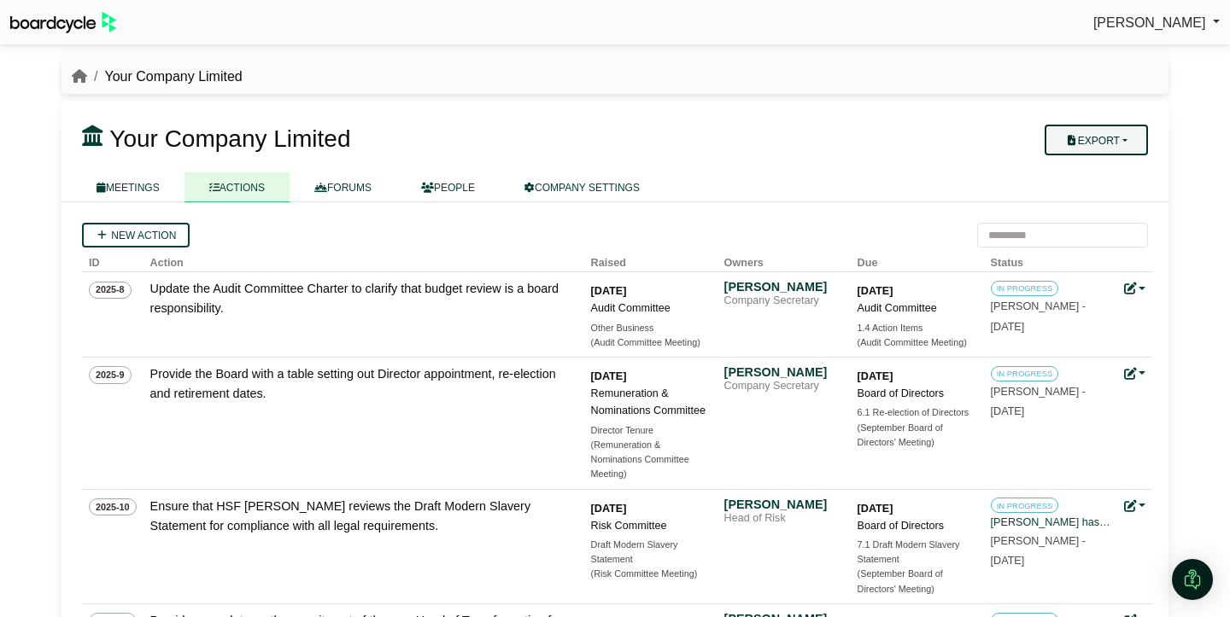
click at [1132, 137] on button "Export" at bounding box center [1095, 140] width 103 height 31
click at [1126, 167] on link "Company Actions" at bounding box center [1106, 170] width 137 height 26
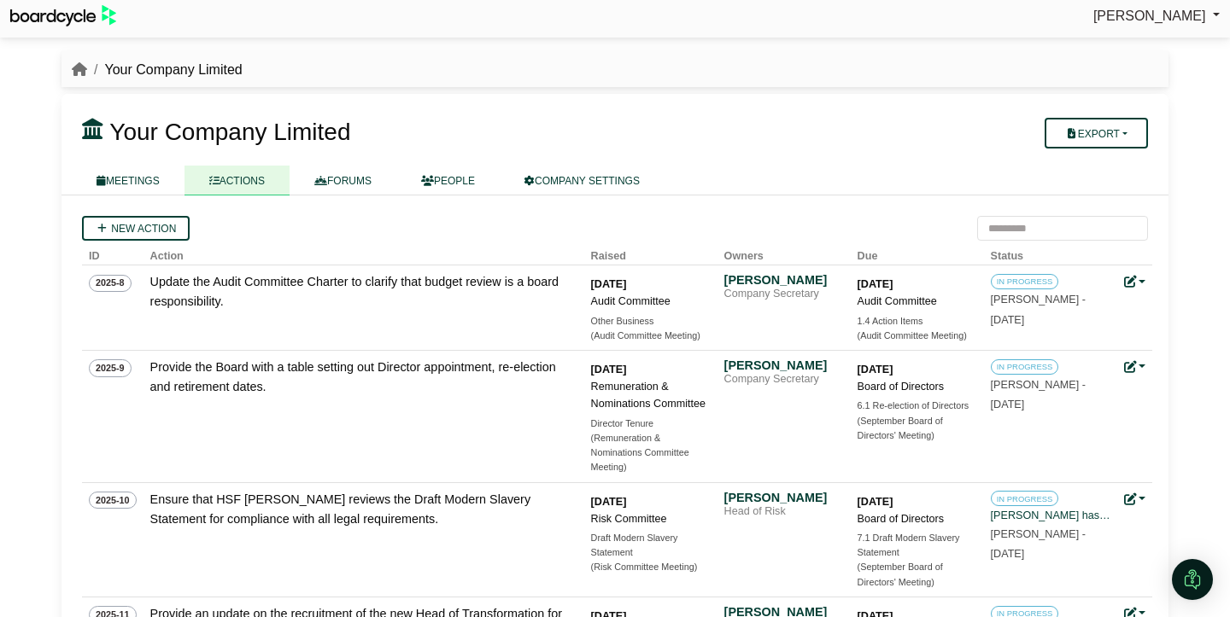
scroll to position [12, 0]
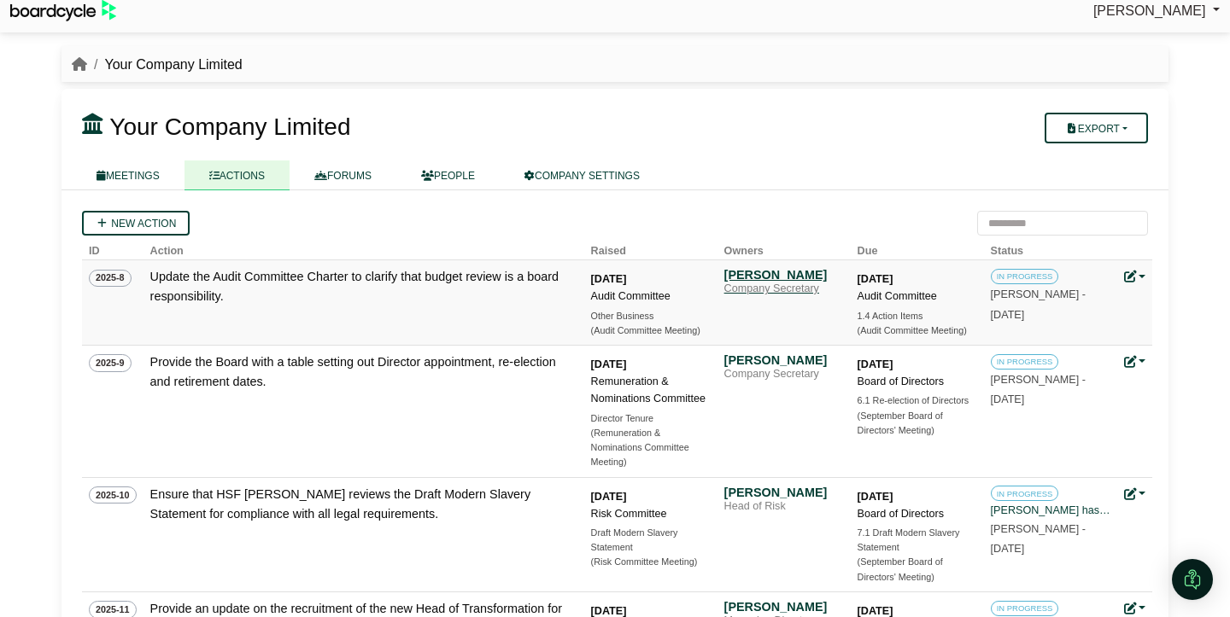
click at [790, 280] on div "Cormac McLaggen" at bounding box center [784, 274] width 120 height 15
click at [153, 174] on link "MEETINGS" at bounding box center [128, 176] width 113 height 30
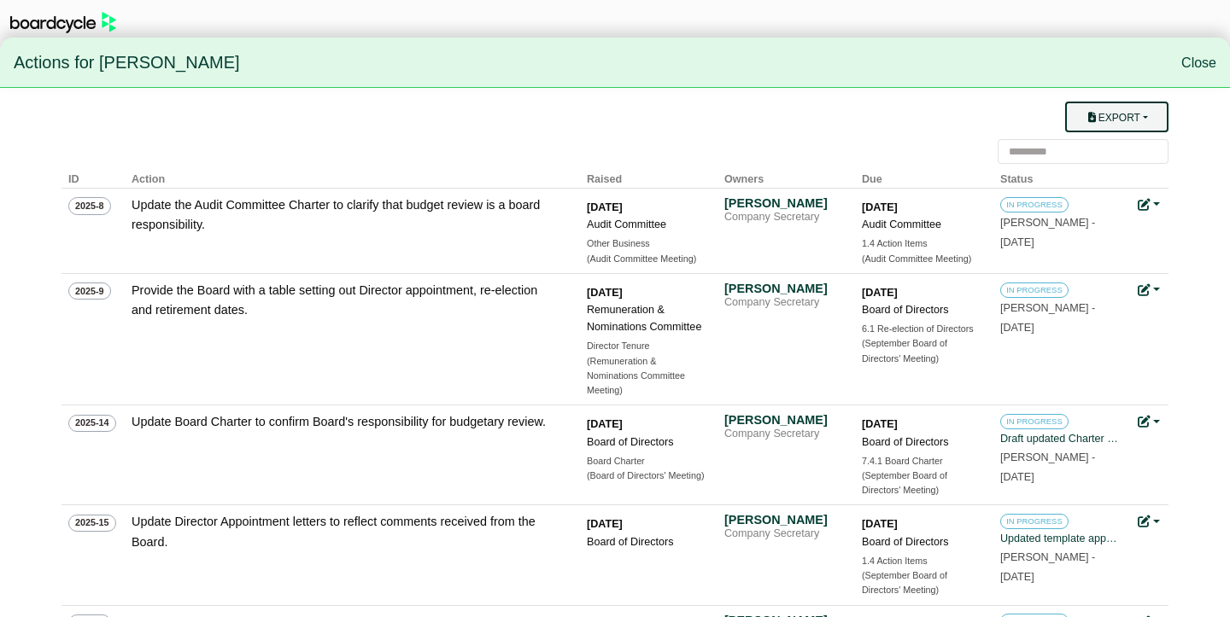
click at [1151, 114] on button "Export" at bounding box center [1116, 117] width 103 height 31
click at [1201, 61] on link "Close" at bounding box center [1198, 62] width 35 height 15
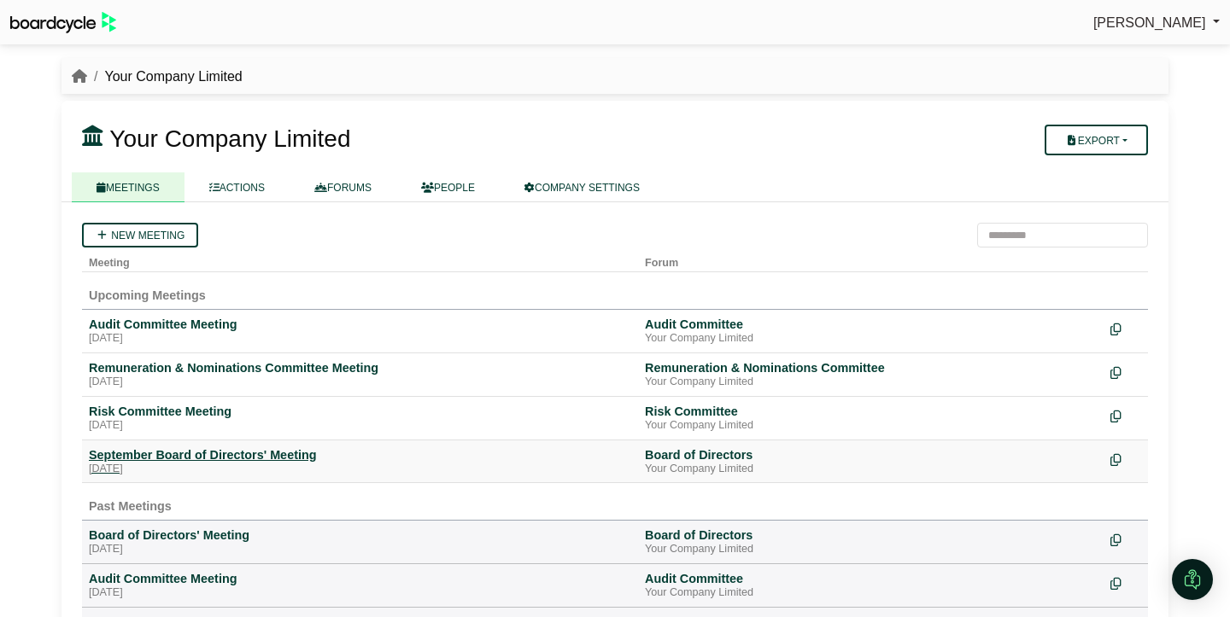
click at [190, 446] on td "September Board of Directors' Meeting [DATE]" at bounding box center [360, 462] width 556 height 44
click at [187, 453] on div "September Board of Directors' Meeting" at bounding box center [360, 454] width 542 height 15
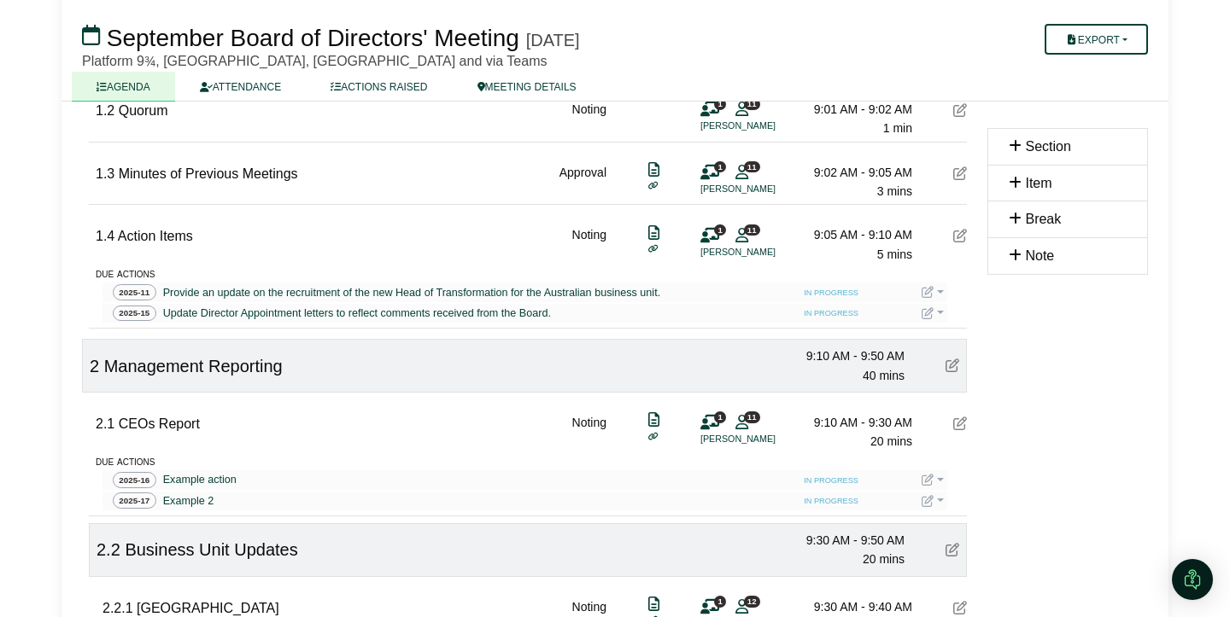
scroll to position [349, 0]
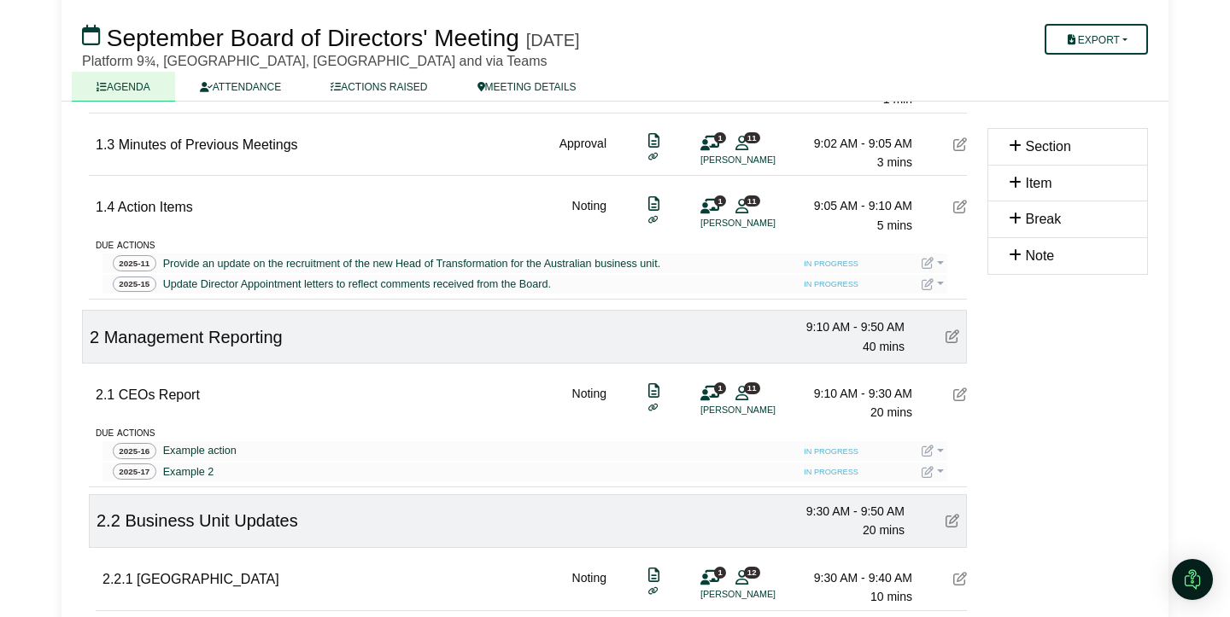
click at [939, 471] on link at bounding box center [932, 472] width 22 height 14
click at [961, 499] on button "Update status" at bounding box center [989, 497] width 137 height 32
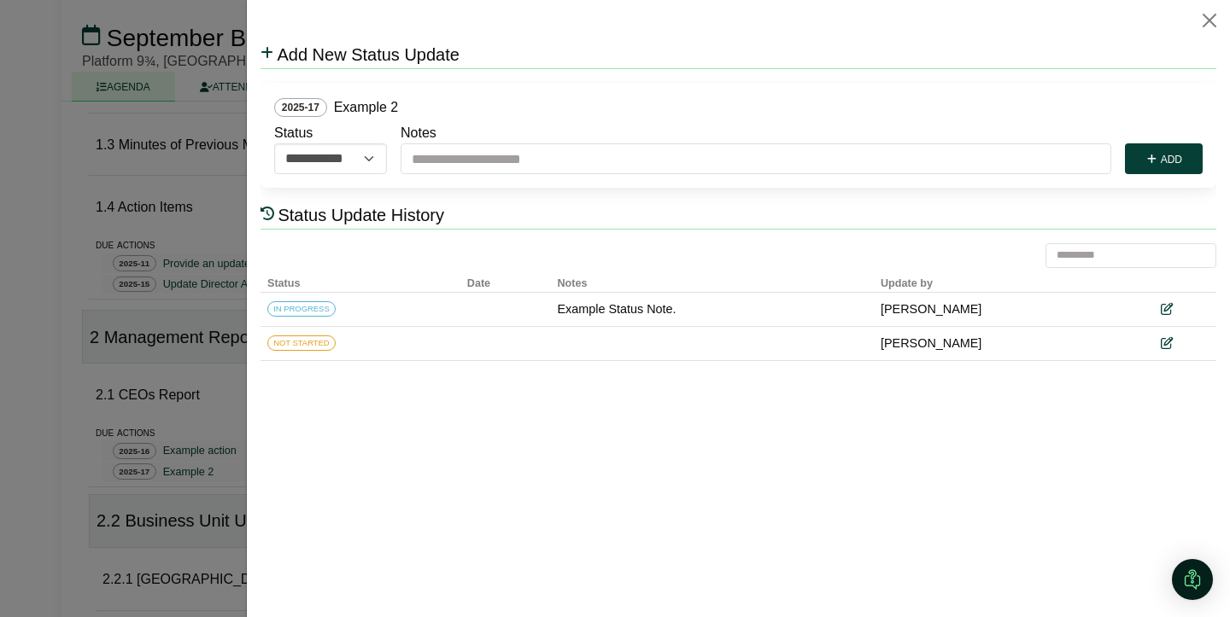
scroll to position [0, 0]
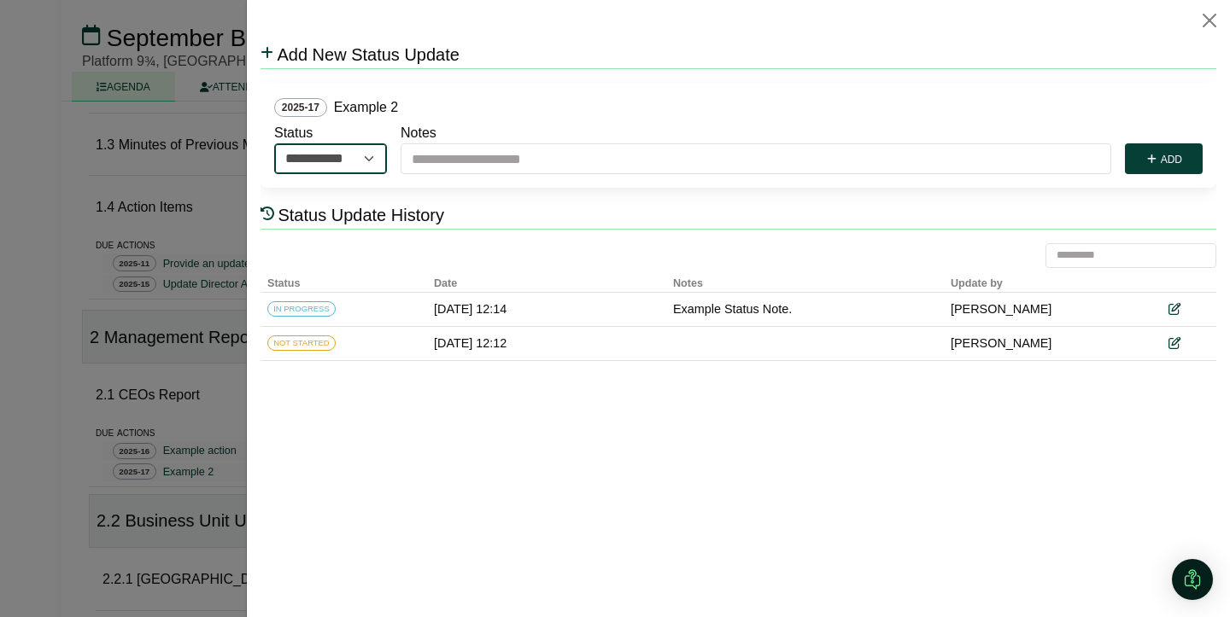
click at [369, 161] on select "**********" at bounding box center [330, 158] width 113 height 31
select select "*********"
click at [274, 143] on select "**********" at bounding box center [330, 158] width 113 height 31
click at [1179, 167] on button "Add" at bounding box center [1163, 158] width 78 height 31
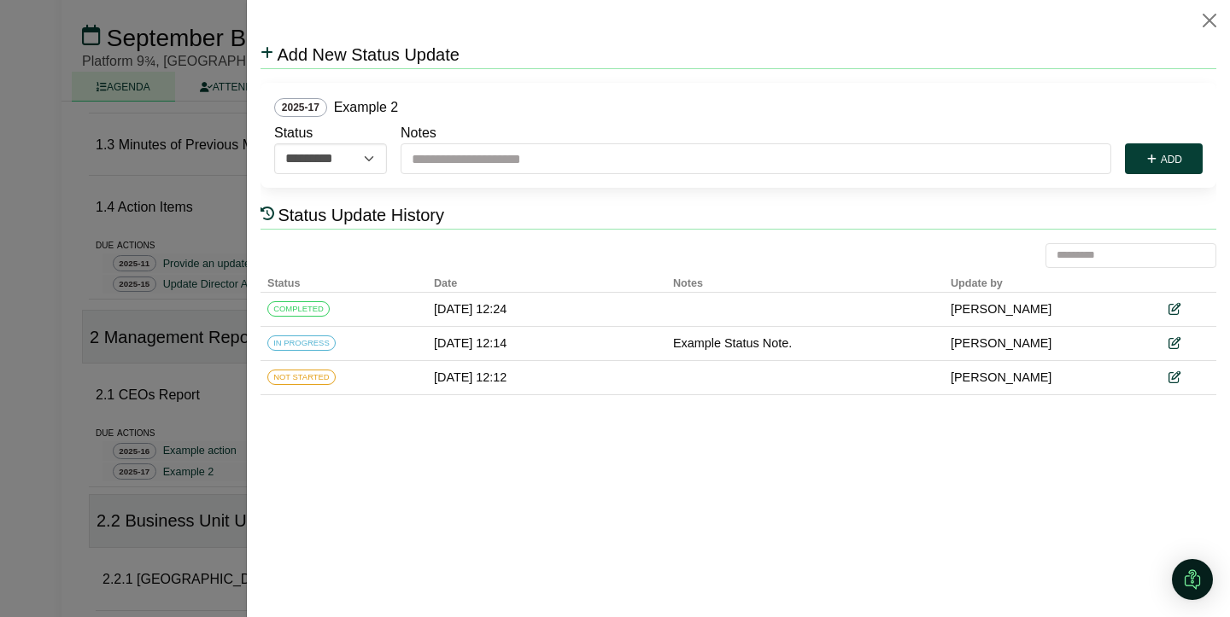
click at [91, 369] on div at bounding box center [615, 308] width 1230 height 617
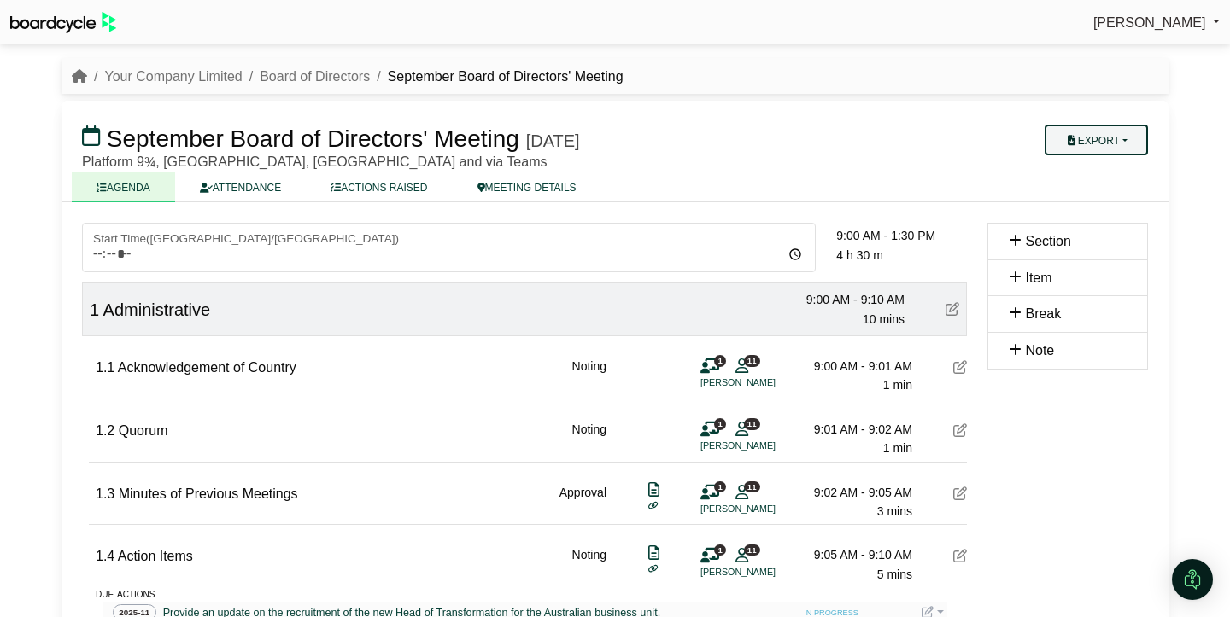
click at [1112, 140] on button "Export" at bounding box center [1095, 140] width 103 height 31
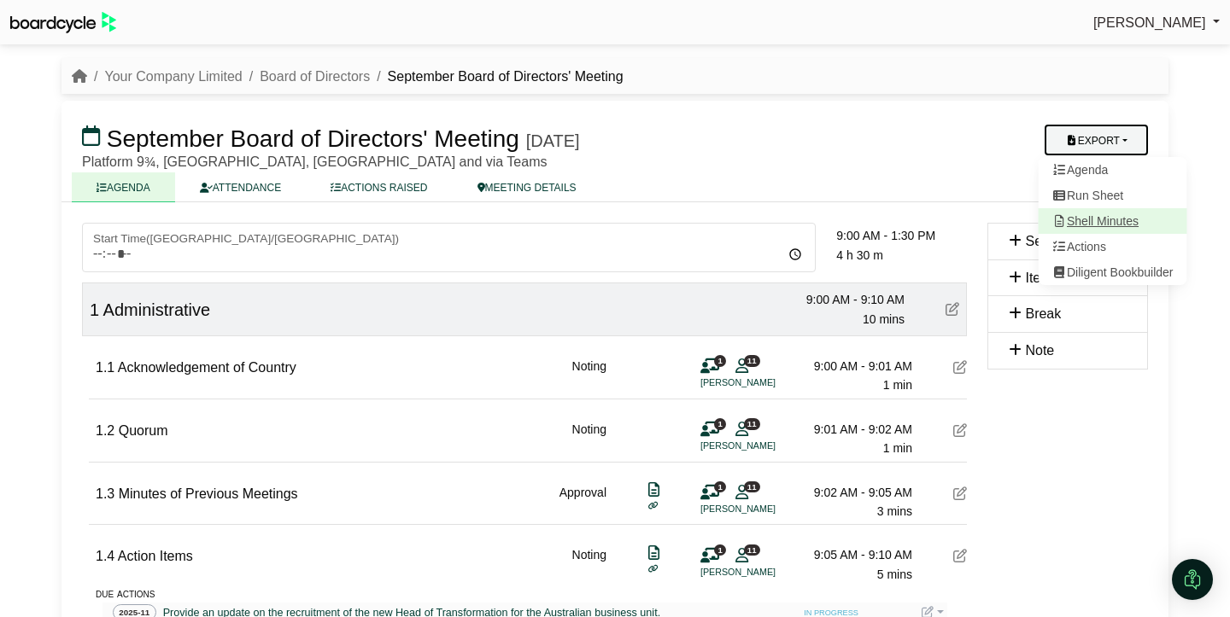
click at [1113, 222] on link "Shell Minutes" at bounding box center [1112, 221] width 149 height 26
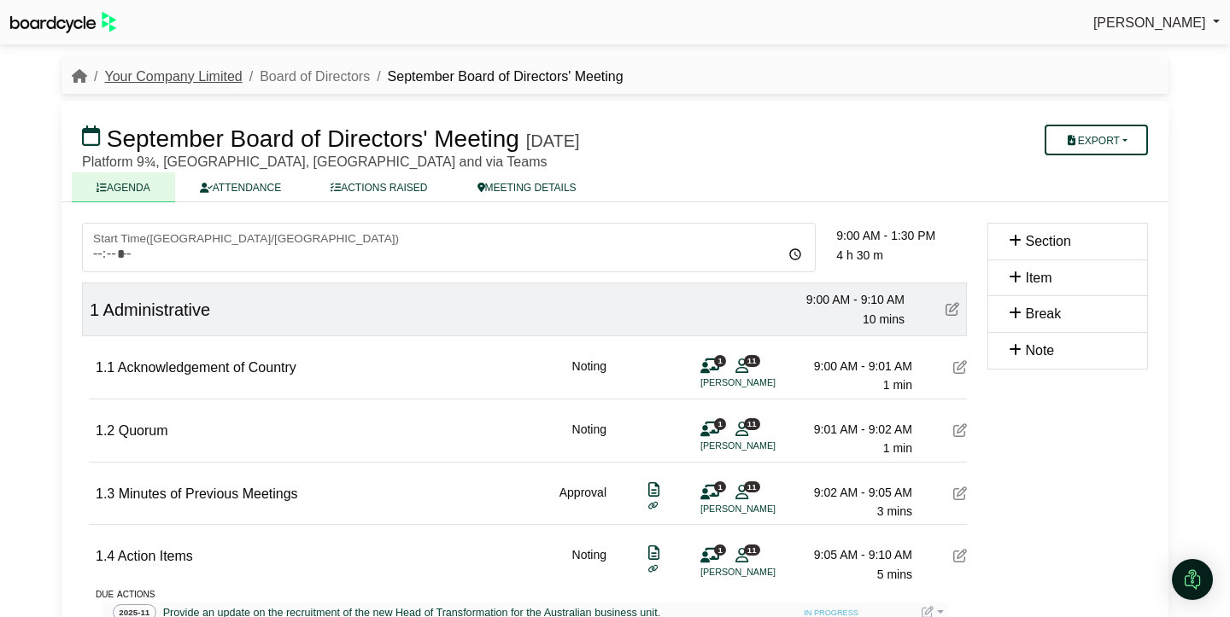
click at [163, 79] on link "Your Company Limited" at bounding box center [172, 76] width 137 height 15
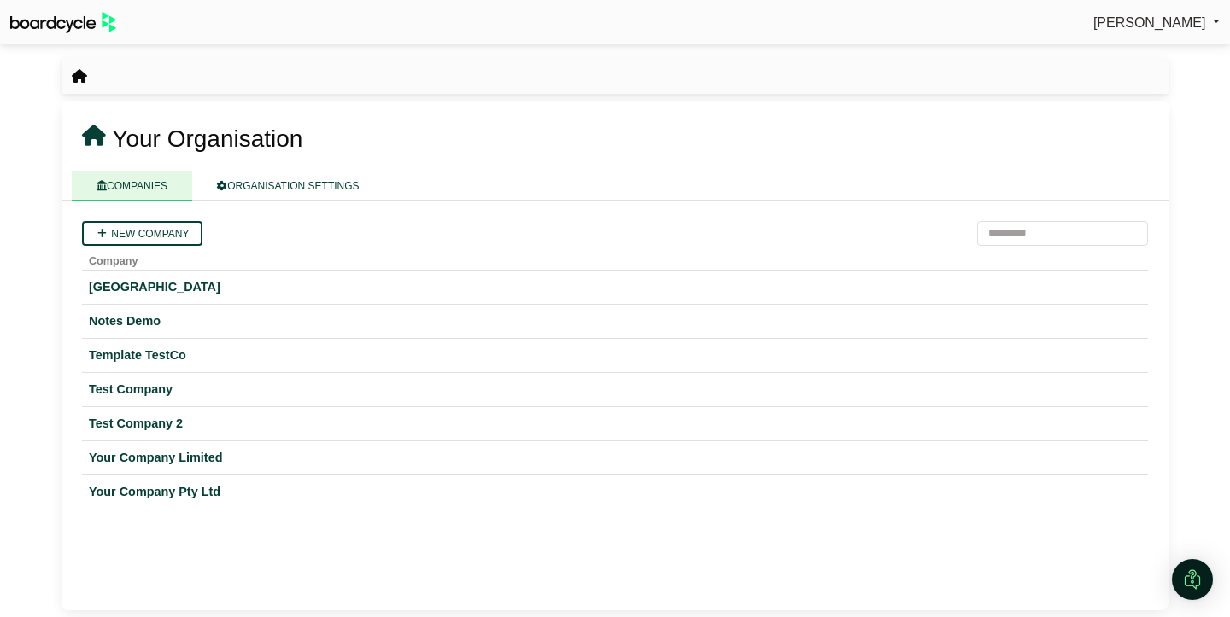
click at [1145, 25] on span "[PERSON_NAME]" at bounding box center [1149, 22] width 113 height 15
click at [1140, 61] on link "Sign Out" at bounding box center [1151, 51] width 137 height 32
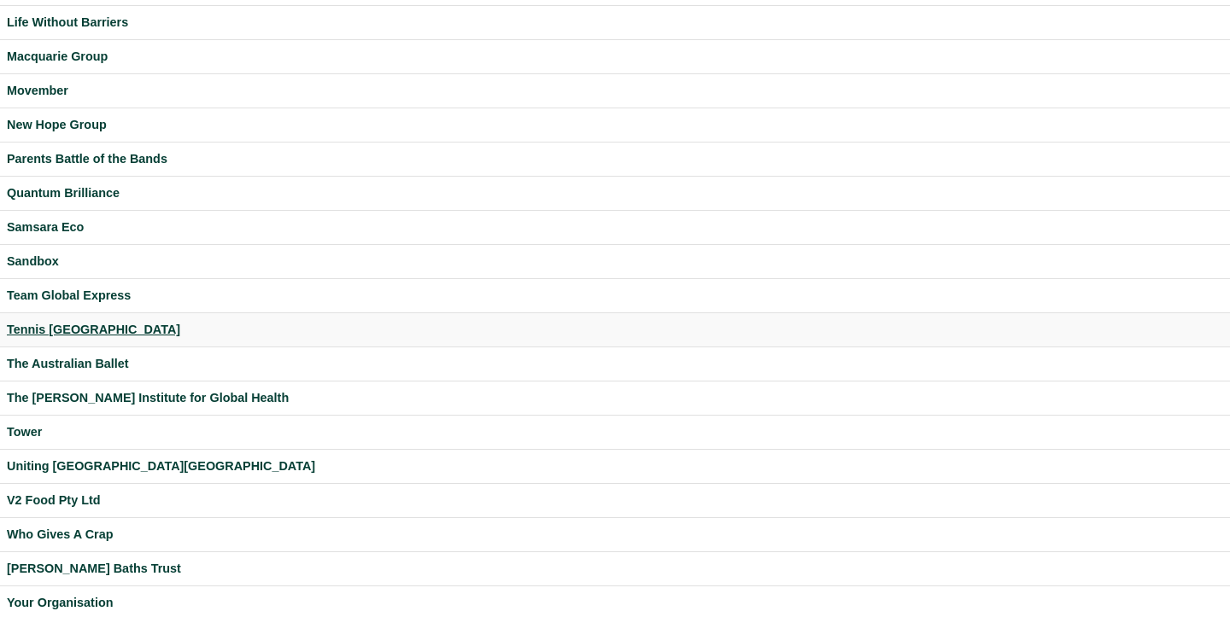
scroll to position [438, 0]
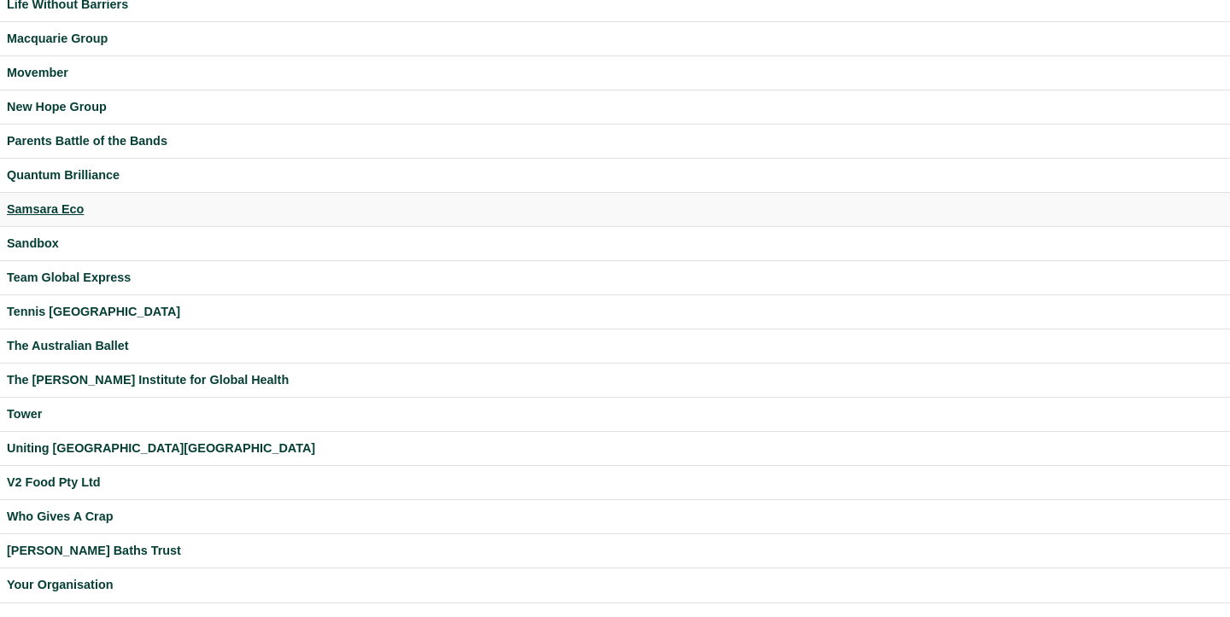
click at [35, 210] on div "Samsara Eco" at bounding box center [615, 210] width 1216 height 20
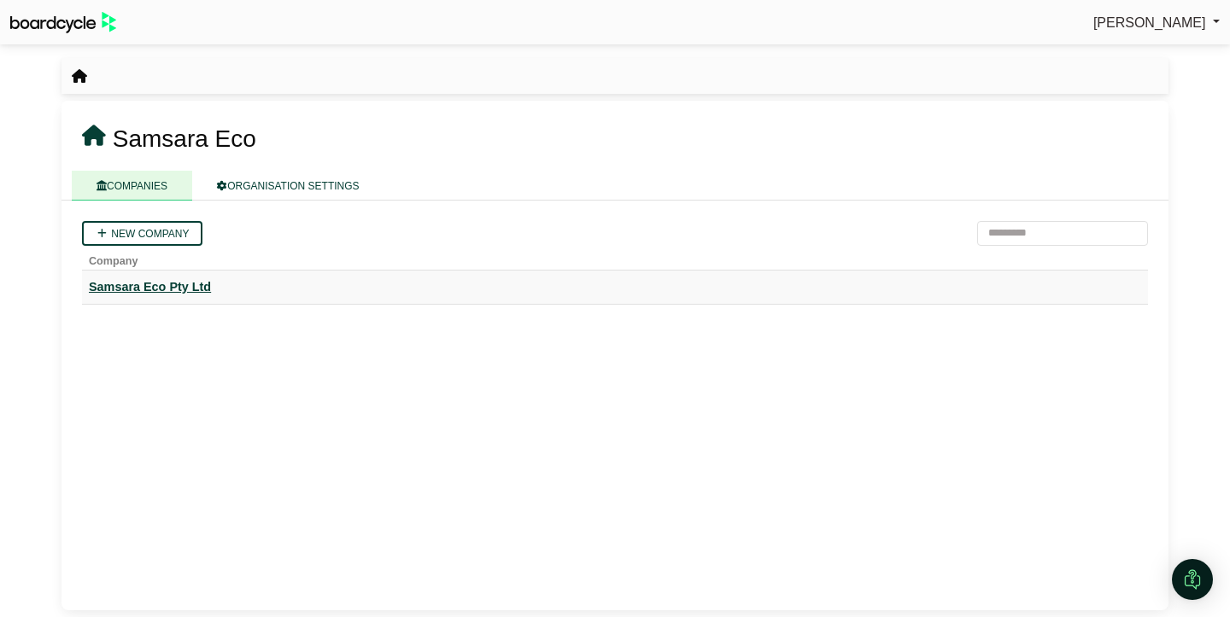
click at [192, 283] on div "Samsara Eco Pty Ltd" at bounding box center [615, 287] width 1052 height 20
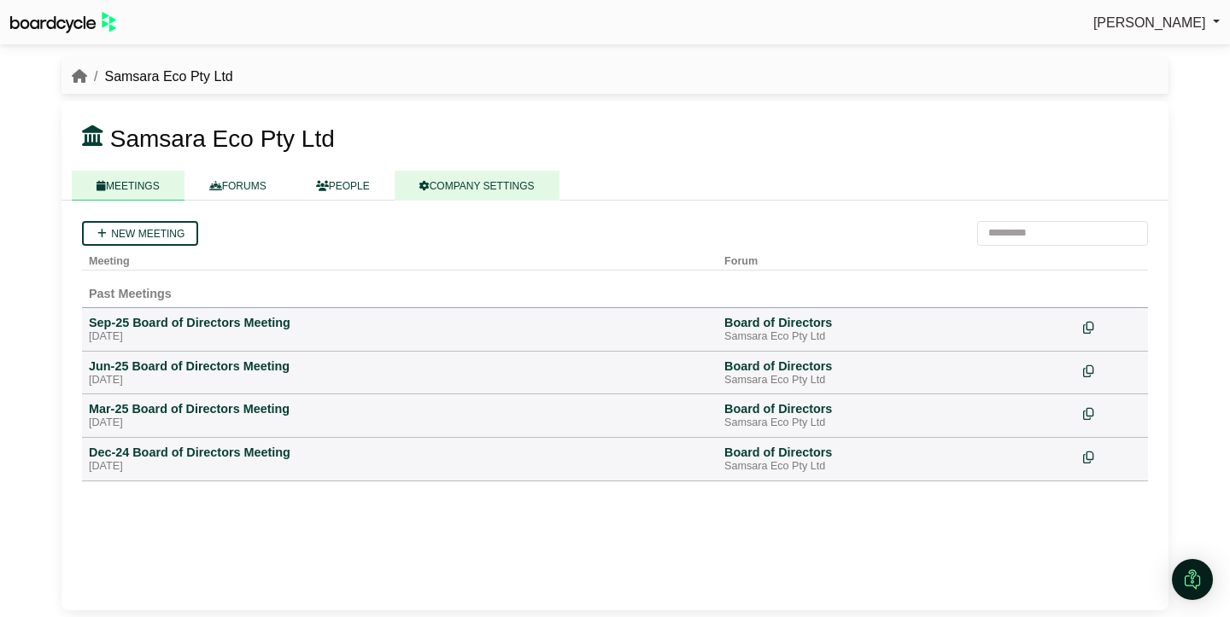
click at [482, 182] on link "COMPANY SETTINGS" at bounding box center [476, 186] width 165 height 30
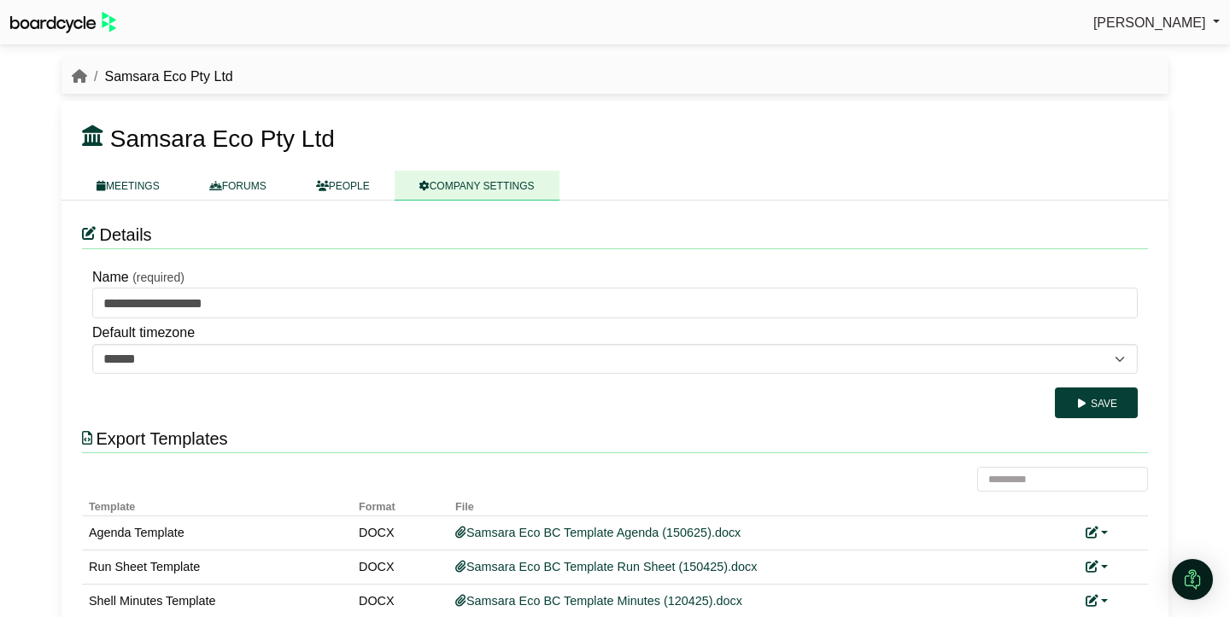
scroll to position [77, 0]
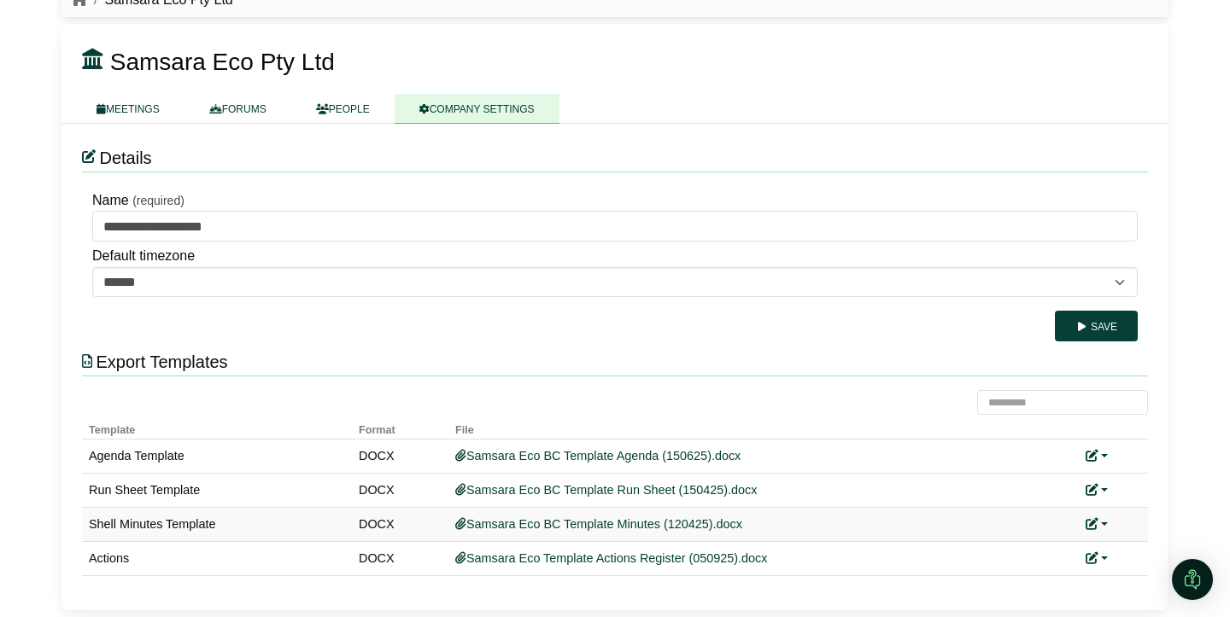
click at [1099, 523] on link at bounding box center [1096, 524] width 22 height 14
click at [1086, 551] on link "Replace custom template" at bounding box center [1020, 549] width 174 height 32
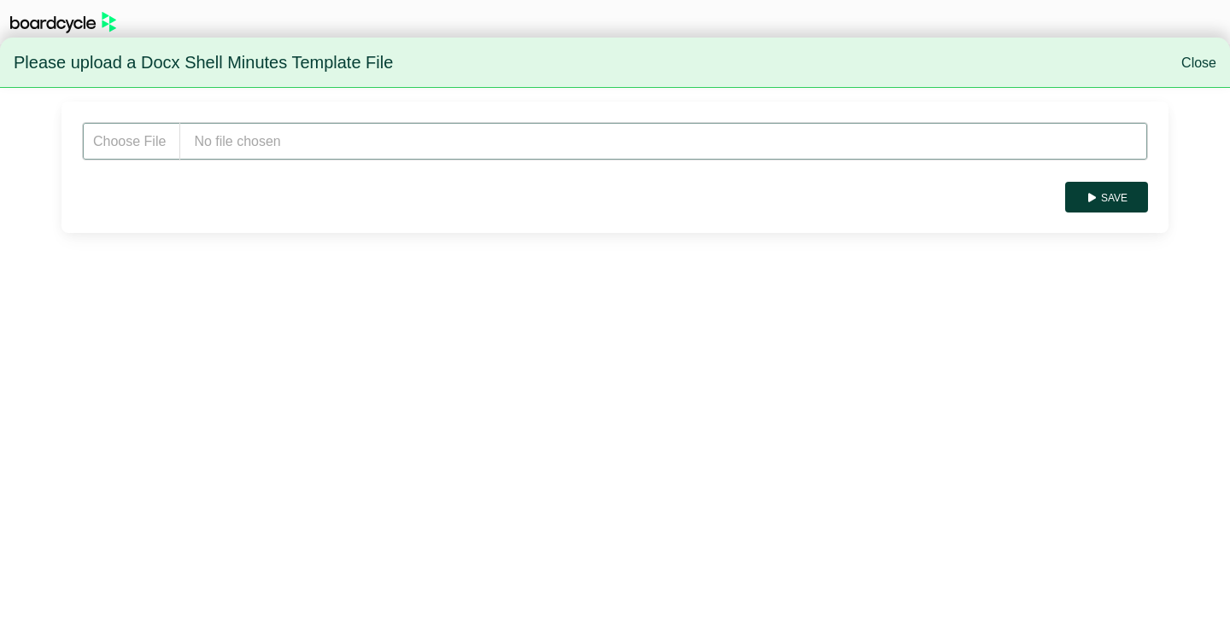
click at [406, 144] on input "file" at bounding box center [615, 141] width 1066 height 38
type input "**********"
click at [1111, 202] on button "Save" at bounding box center [1106, 197] width 83 height 31
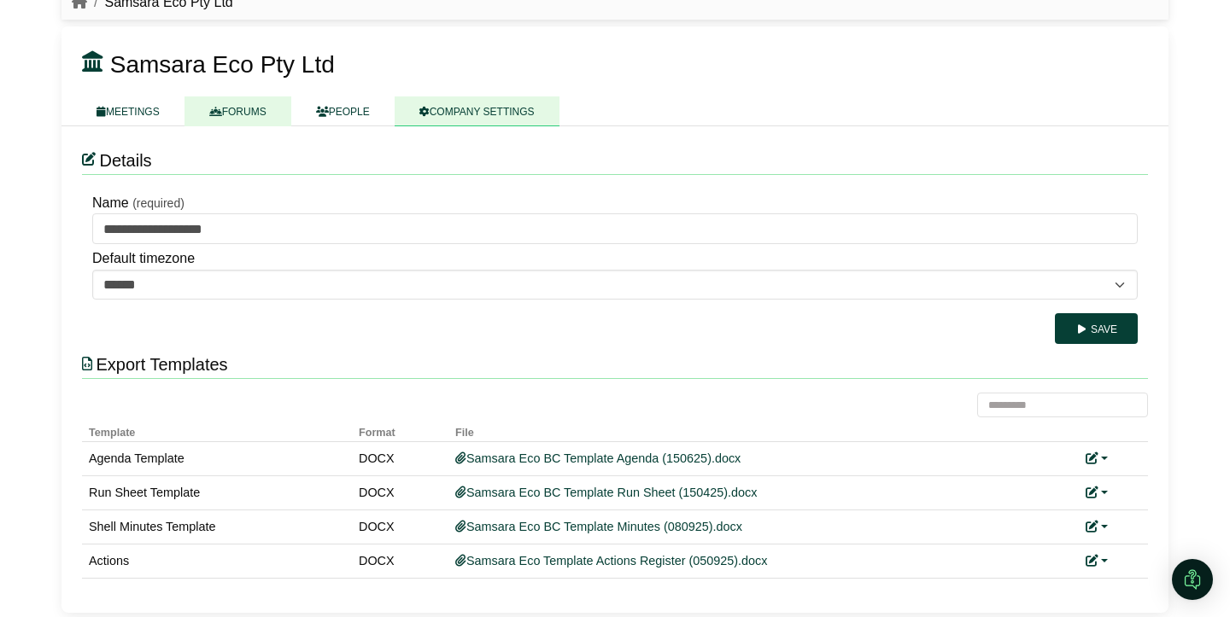
scroll to position [77, 0]
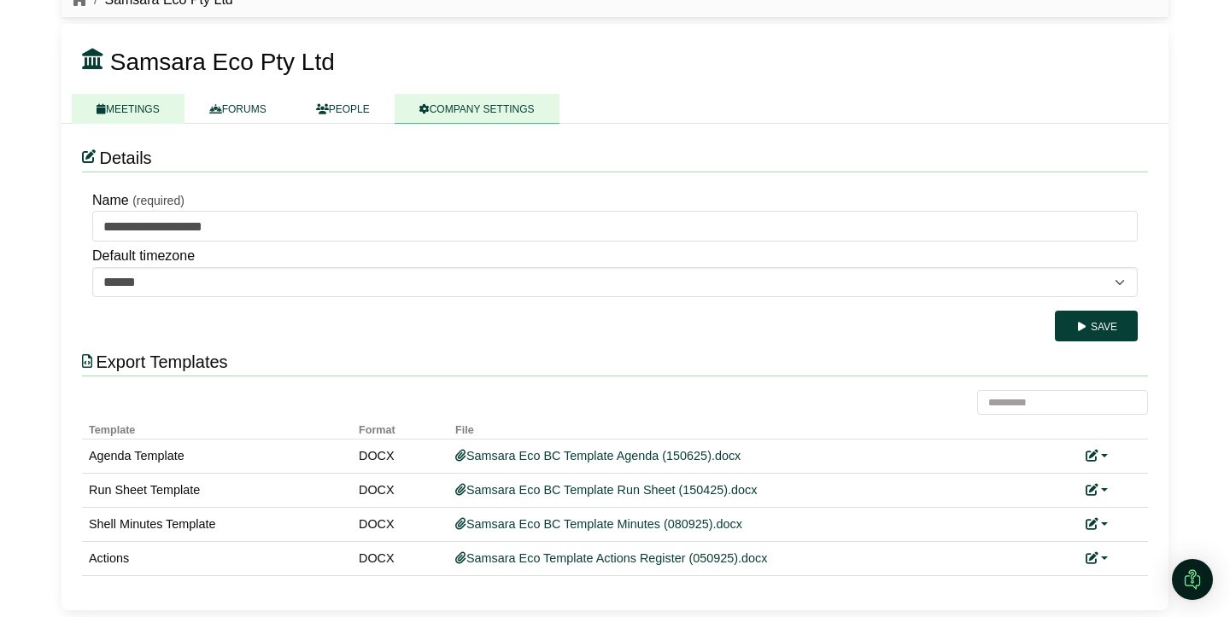
click at [139, 113] on link "MEETINGS" at bounding box center [128, 109] width 113 height 30
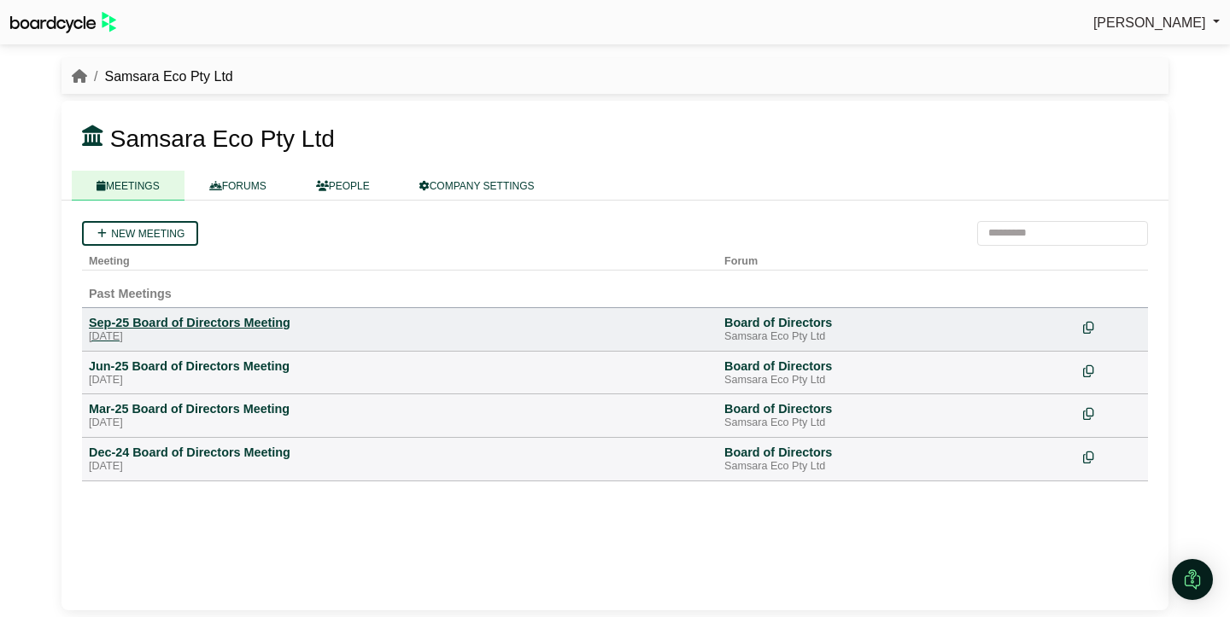
click at [206, 333] on div "[DATE]" at bounding box center [400, 337] width 622 height 14
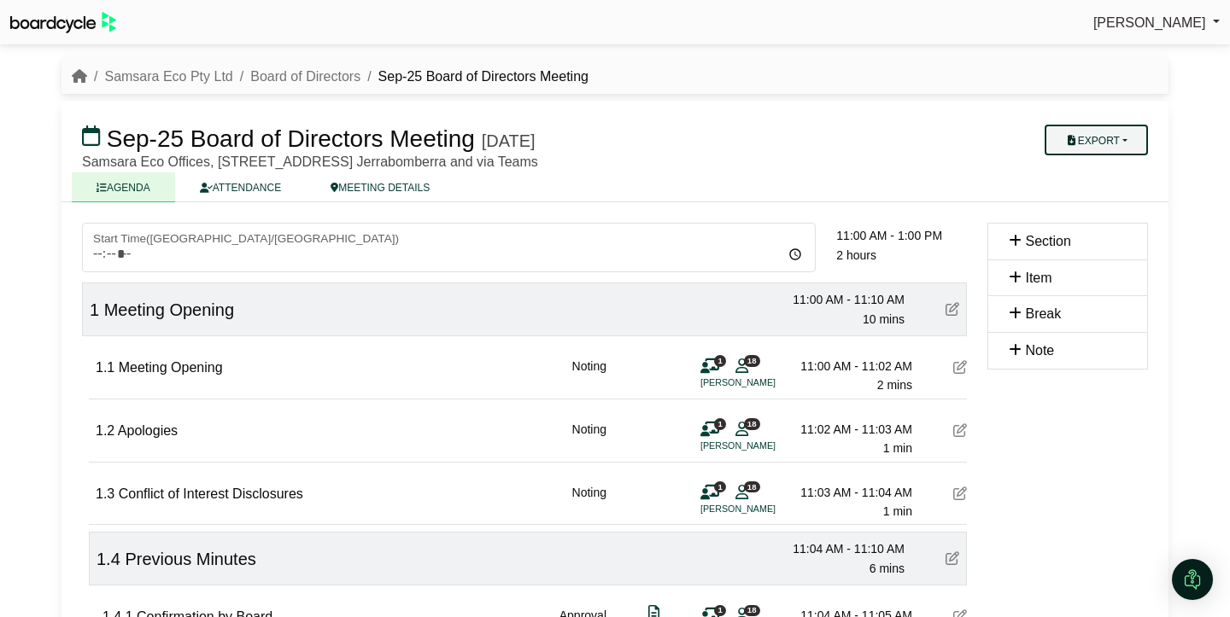
click at [1106, 132] on button "Export" at bounding box center [1095, 140] width 103 height 31
click at [1119, 215] on link "Shell Minutes" at bounding box center [1112, 221] width 149 height 26
click at [155, 79] on link "Samsara Eco Pty Ltd" at bounding box center [168, 76] width 128 height 15
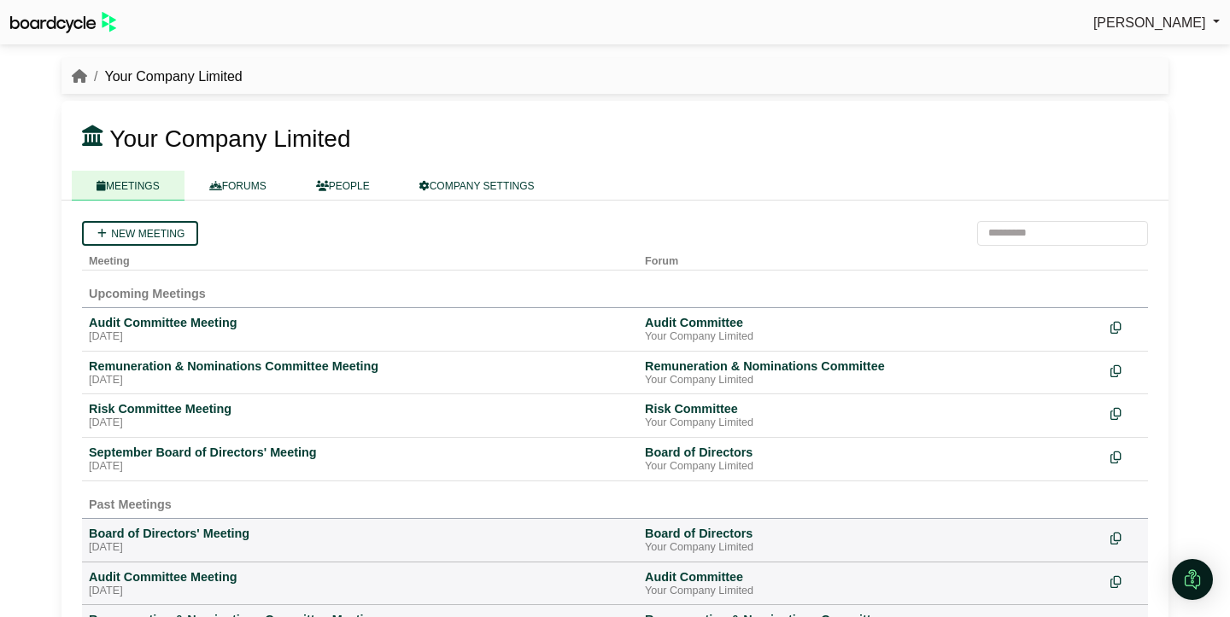
click at [1132, 15] on span "[PERSON_NAME]" at bounding box center [1149, 22] width 113 height 15
click at [1131, 52] on link "Sign Out" at bounding box center [1151, 51] width 137 height 32
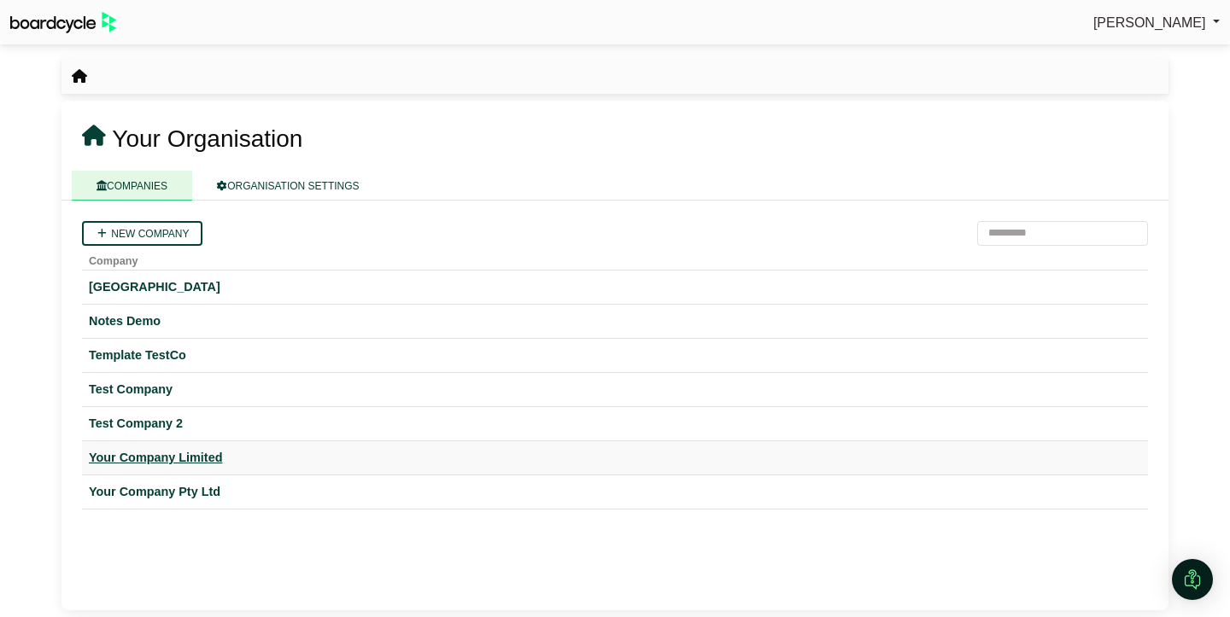
click at [209, 462] on div "Your Company Limited" at bounding box center [615, 458] width 1052 height 20
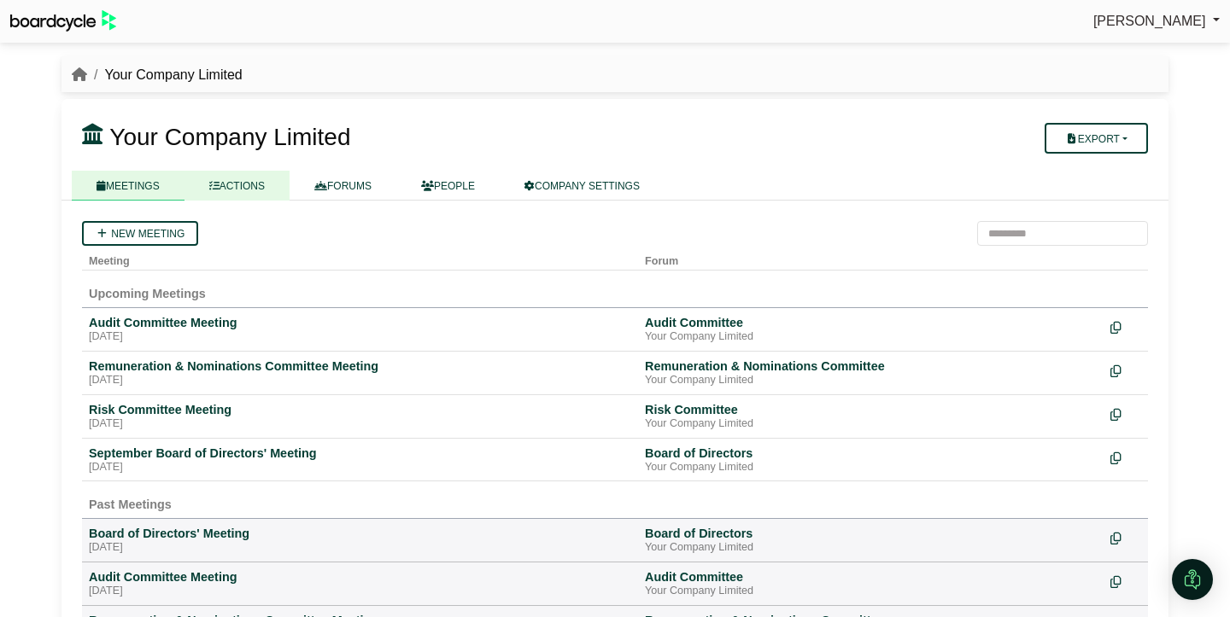
click at [242, 184] on link "ACTIONS" at bounding box center [236, 186] width 105 height 30
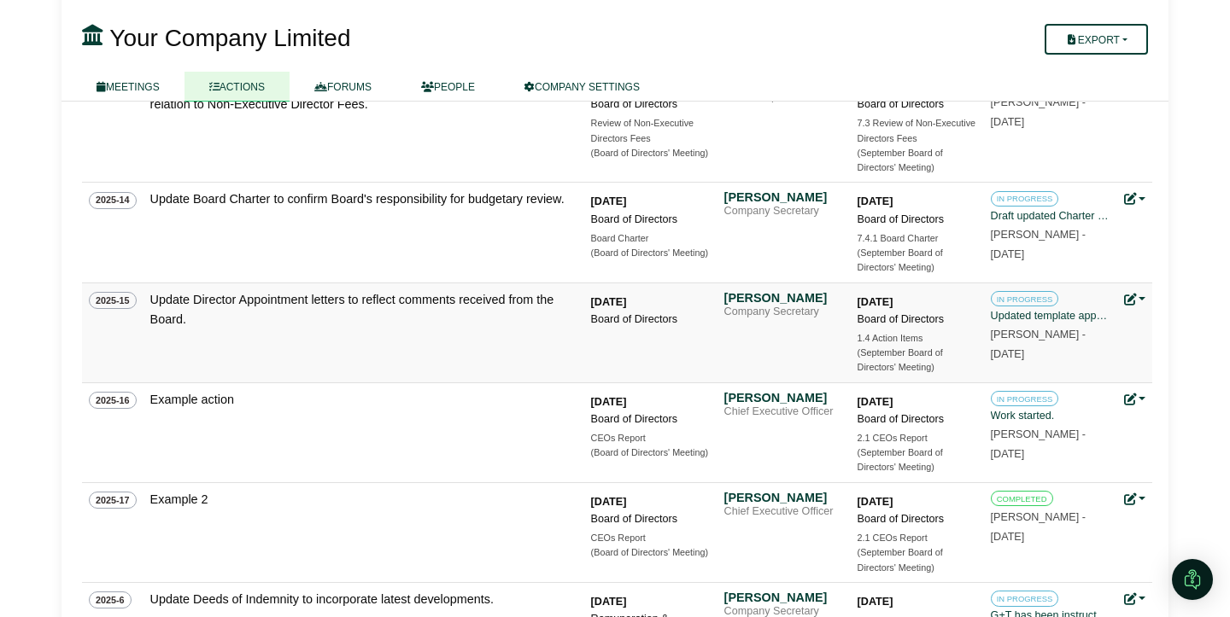
scroll to position [743, 0]
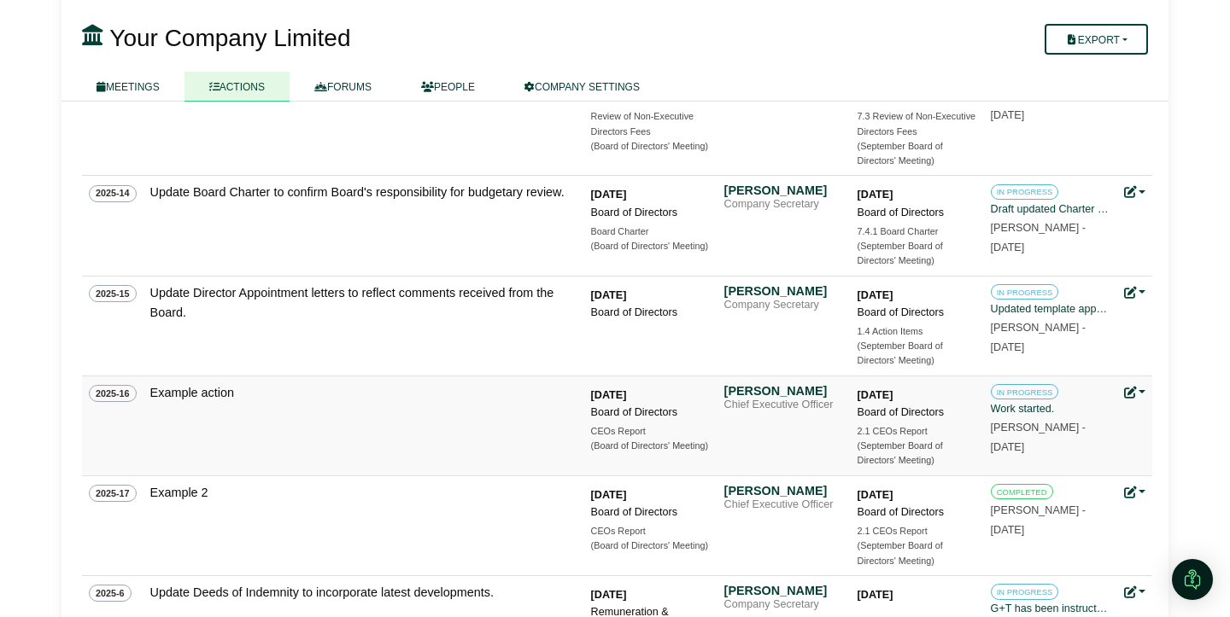
click at [1138, 388] on link at bounding box center [1135, 393] width 22 height 14
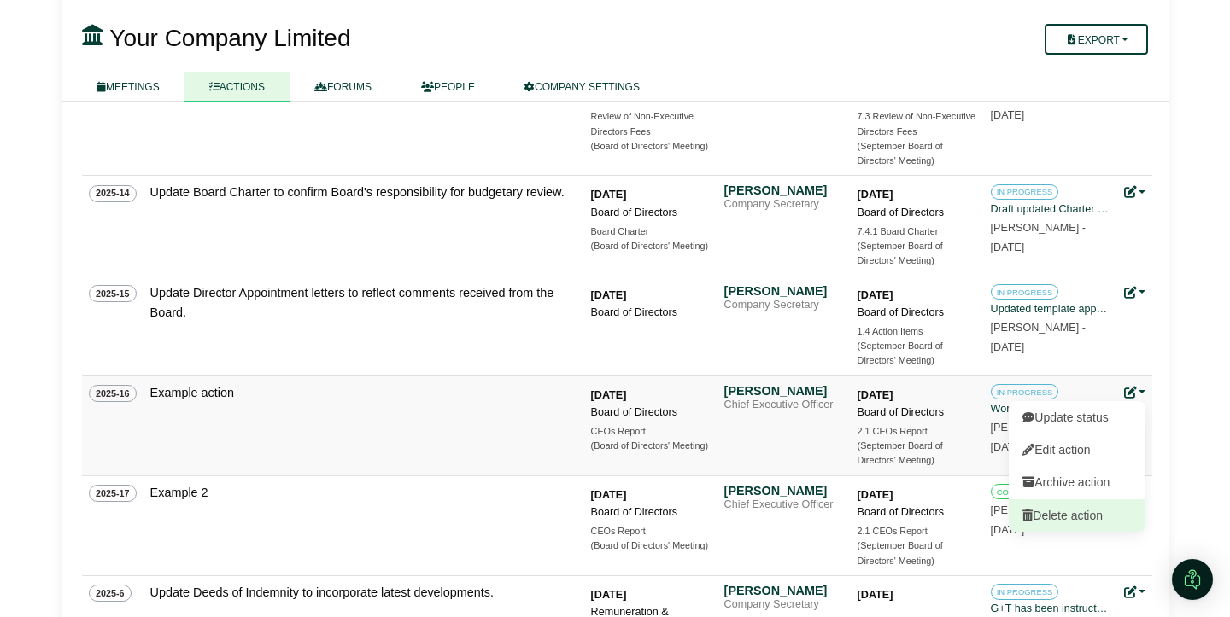
click at [1099, 513] on link "Delete action" at bounding box center [1076, 515] width 137 height 32
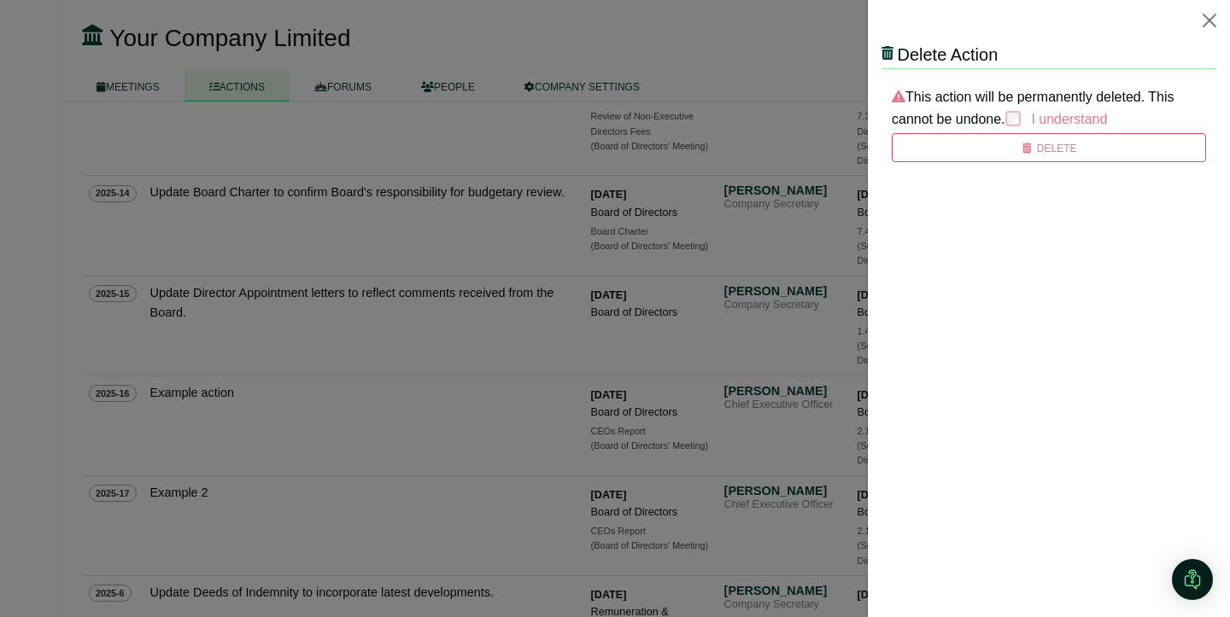
scroll to position [0, 0]
click at [1034, 142] on button "Delete" at bounding box center [1048, 147] width 314 height 29
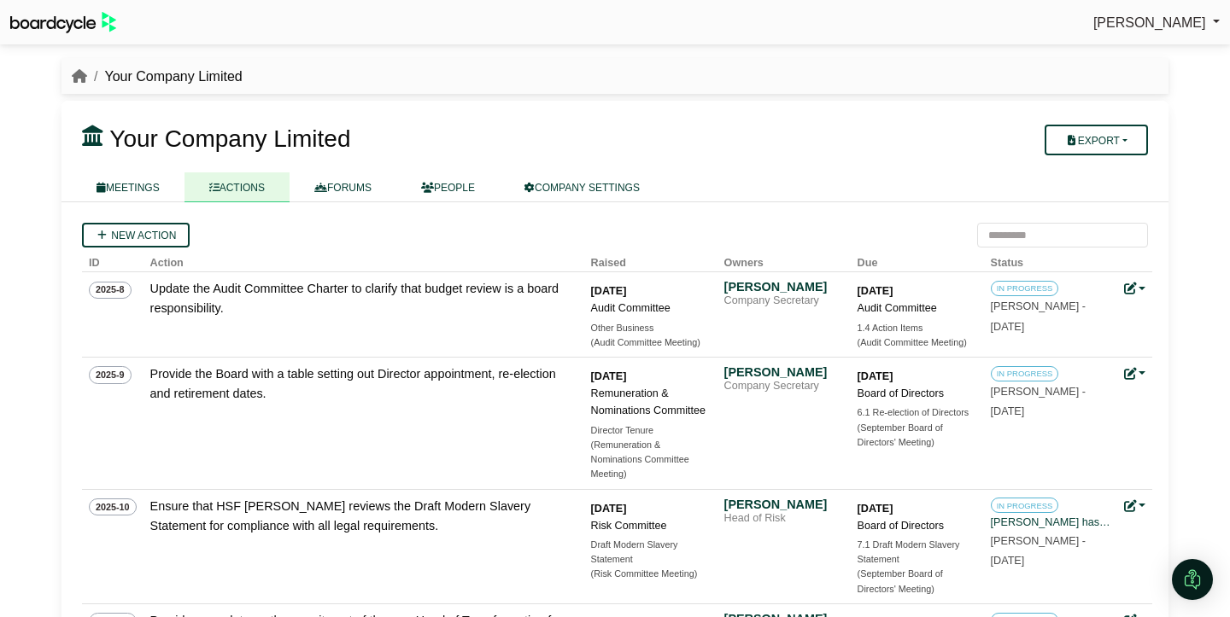
scroll to position [743, 0]
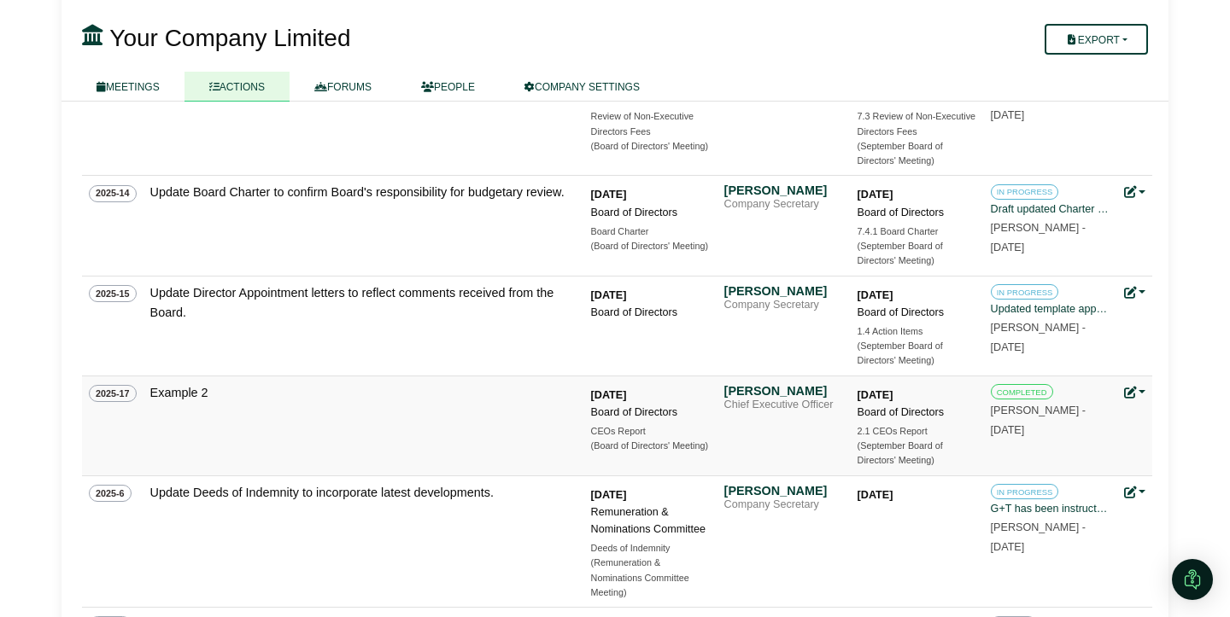
click at [1139, 389] on link at bounding box center [1135, 393] width 22 height 14
click at [1101, 519] on link "Delete action" at bounding box center [1076, 515] width 137 height 32
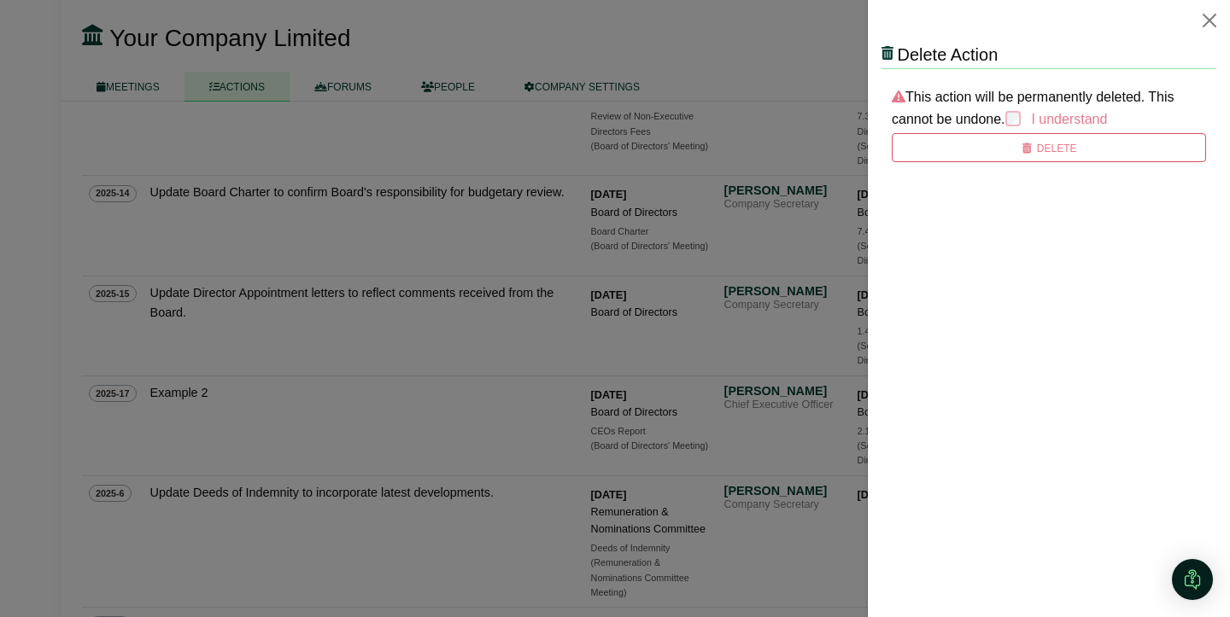
scroll to position [0, 0]
click at [1028, 147] on icon "submit" at bounding box center [1026, 148] width 13 height 10
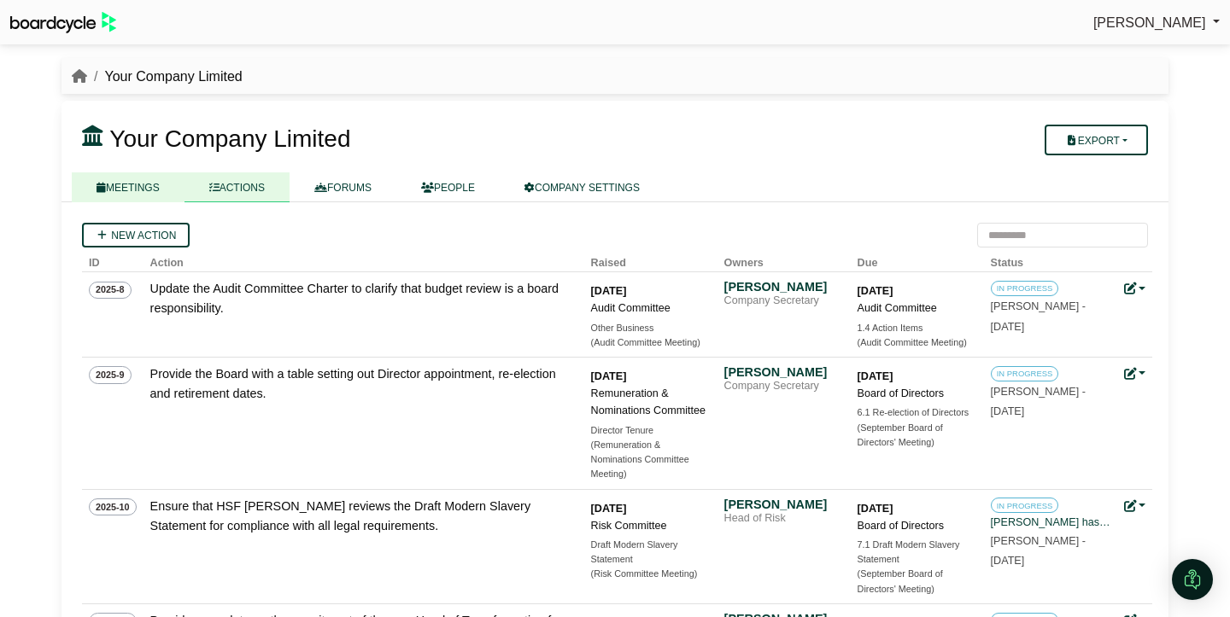
click at [143, 190] on link "MEETINGS" at bounding box center [128, 187] width 113 height 30
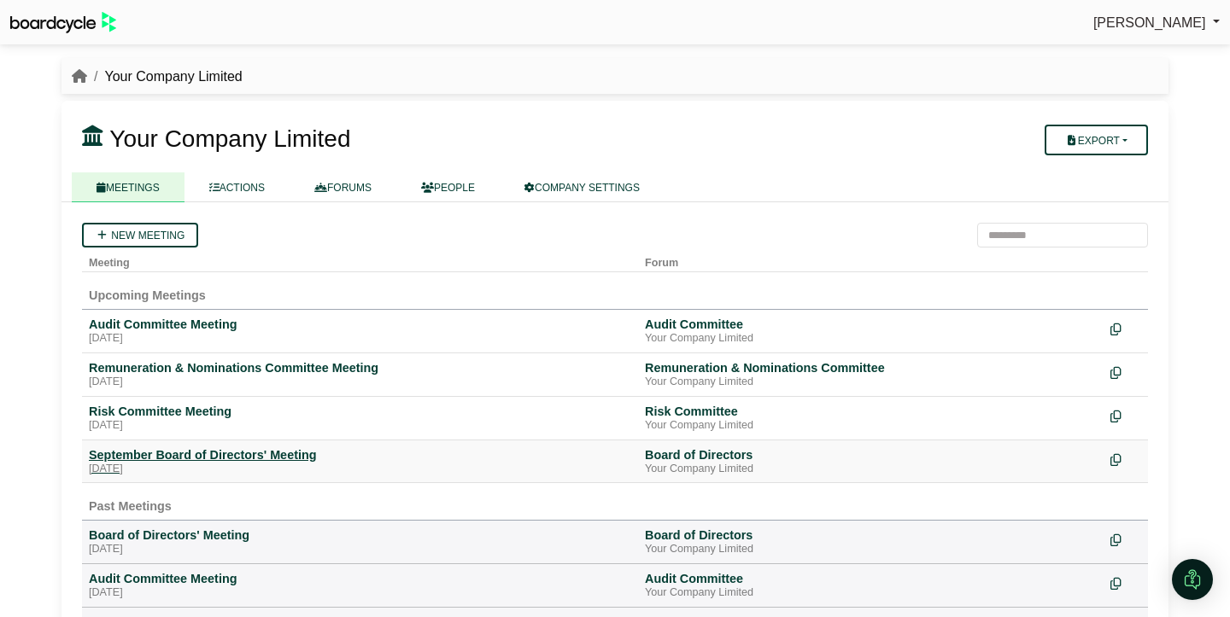
click at [220, 465] on div "[DATE]" at bounding box center [360, 470] width 542 height 14
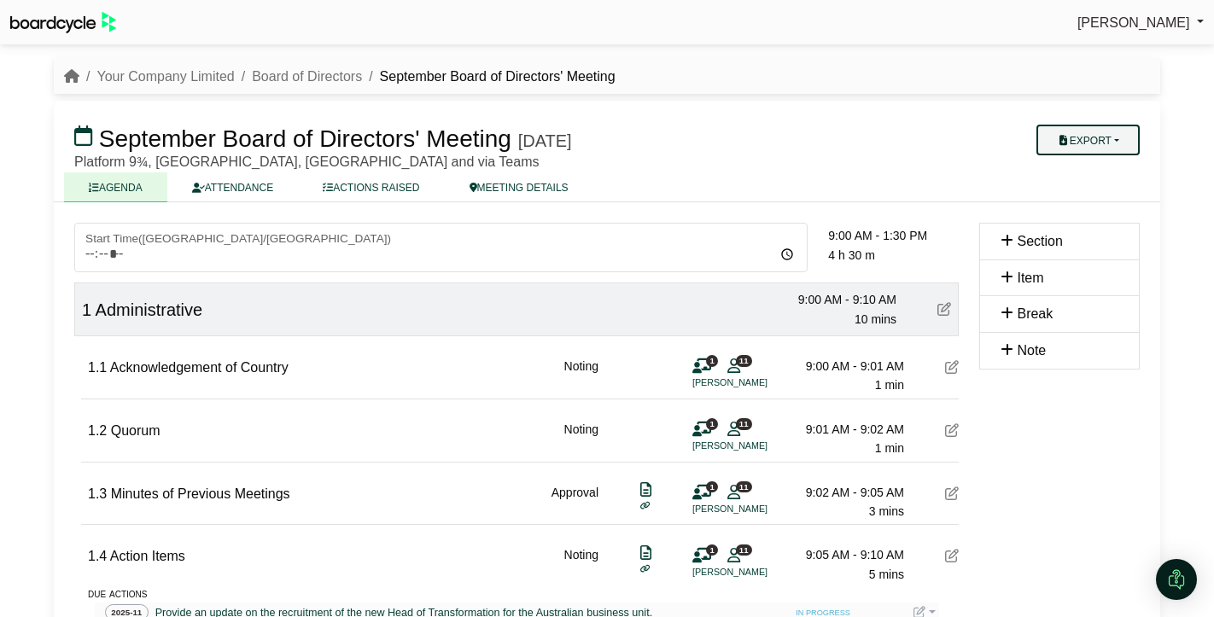
click at [1107, 139] on button "Export" at bounding box center [1088, 140] width 103 height 31
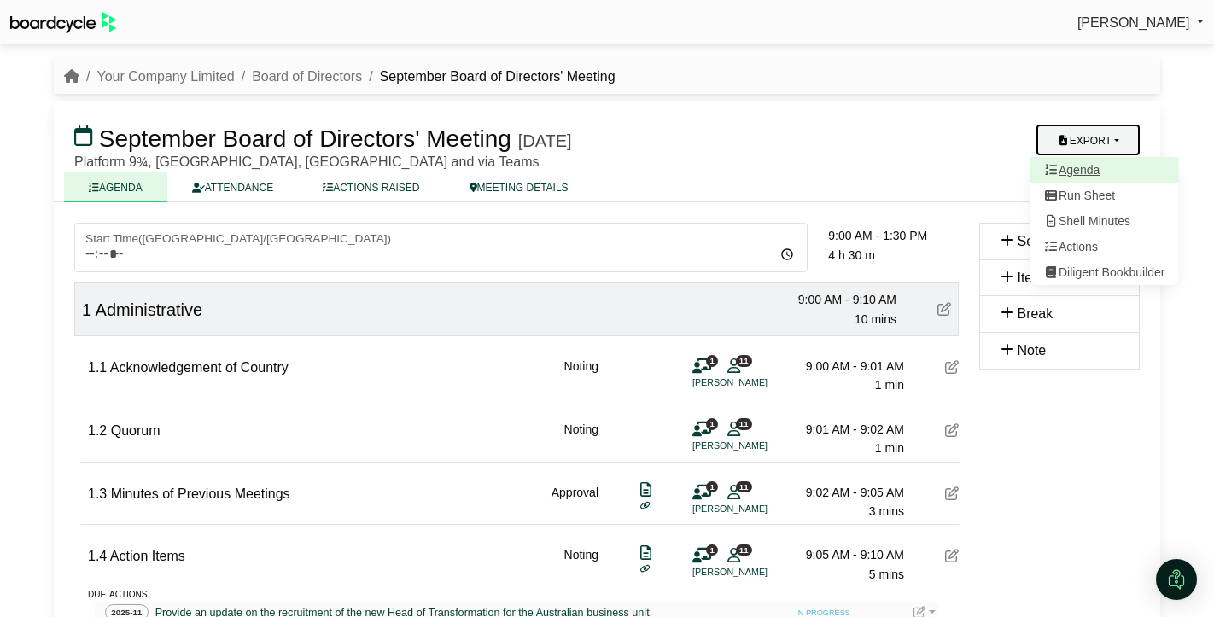
click at [1092, 176] on link "Agenda" at bounding box center [1105, 170] width 149 height 26
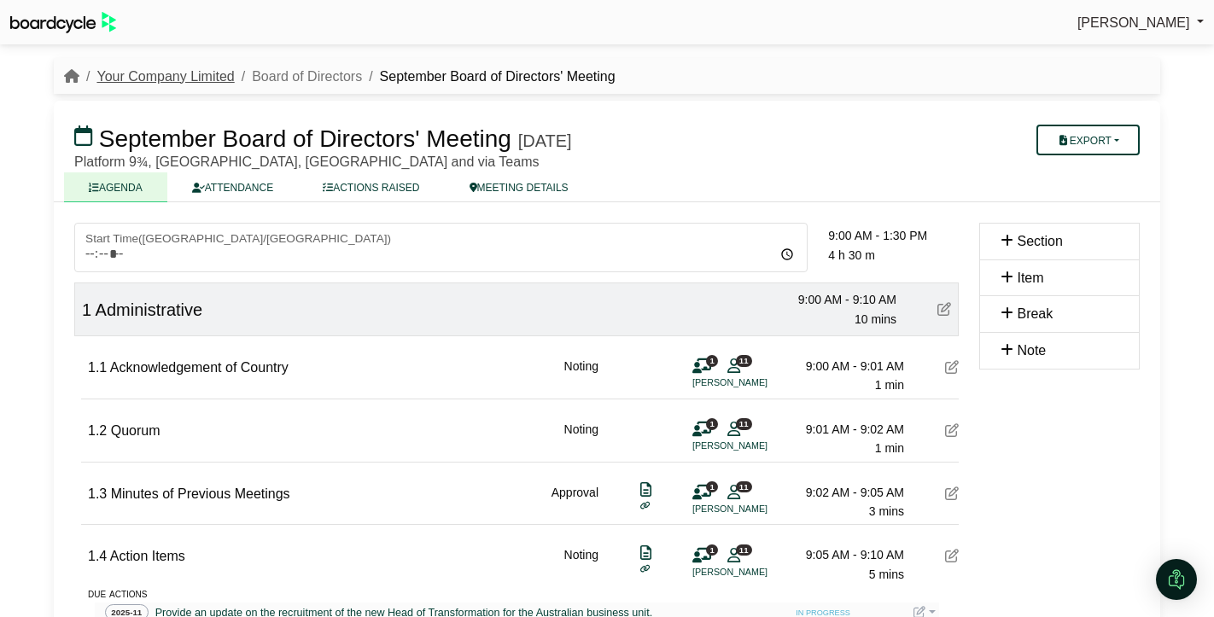
click at [168, 79] on link "Your Company Limited" at bounding box center [164, 76] width 137 height 15
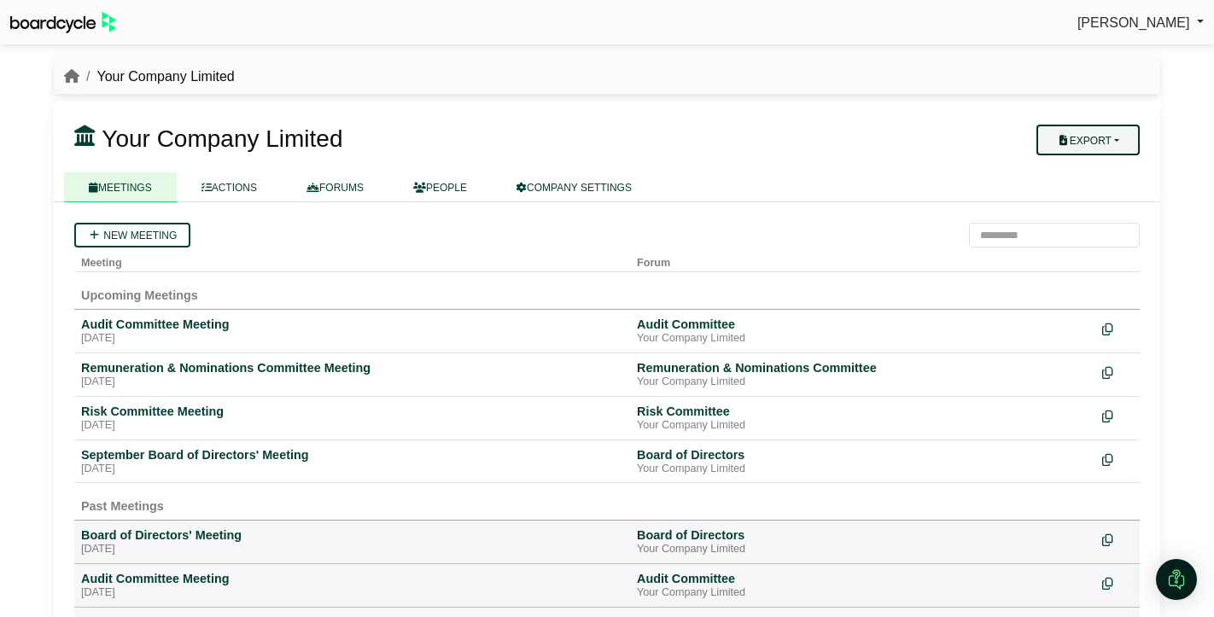
click at [1088, 139] on button "Export" at bounding box center [1088, 140] width 103 height 31
click at [1087, 166] on link "Company Actions" at bounding box center [1099, 170] width 137 height 26
click at [155, 461] on div "September Board of Directors' Meeting" at bounding box center [352, 454] width 542 height 15
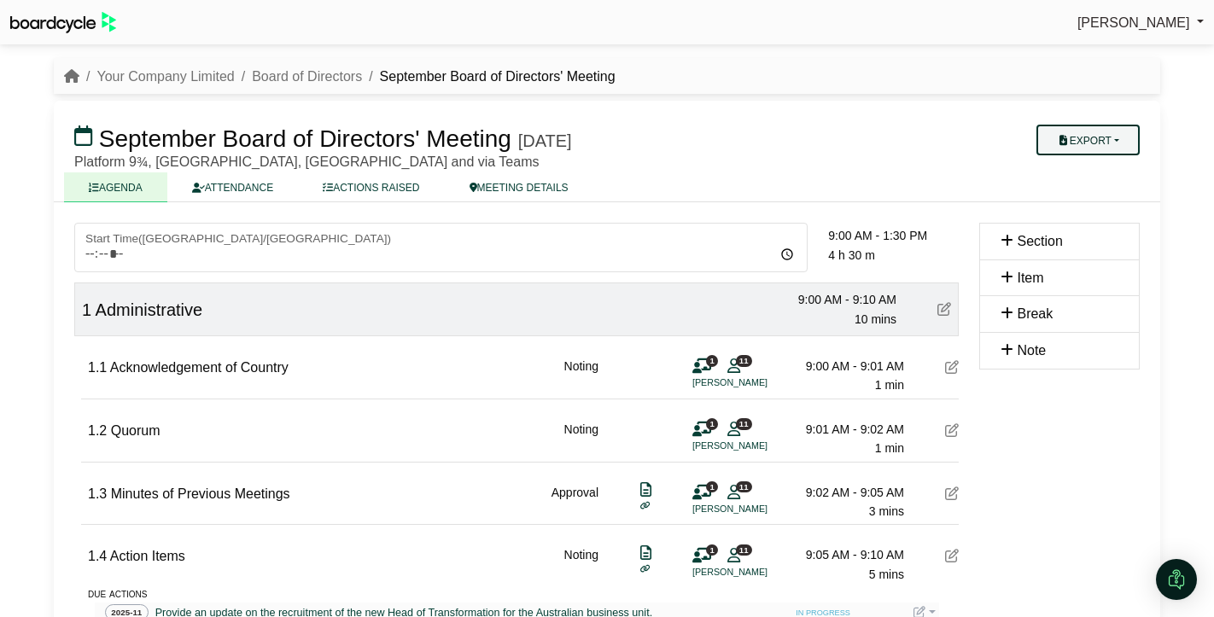
click at [1114, 129] on button "Export" at bounding box center [1088, 140] width 103 height 31
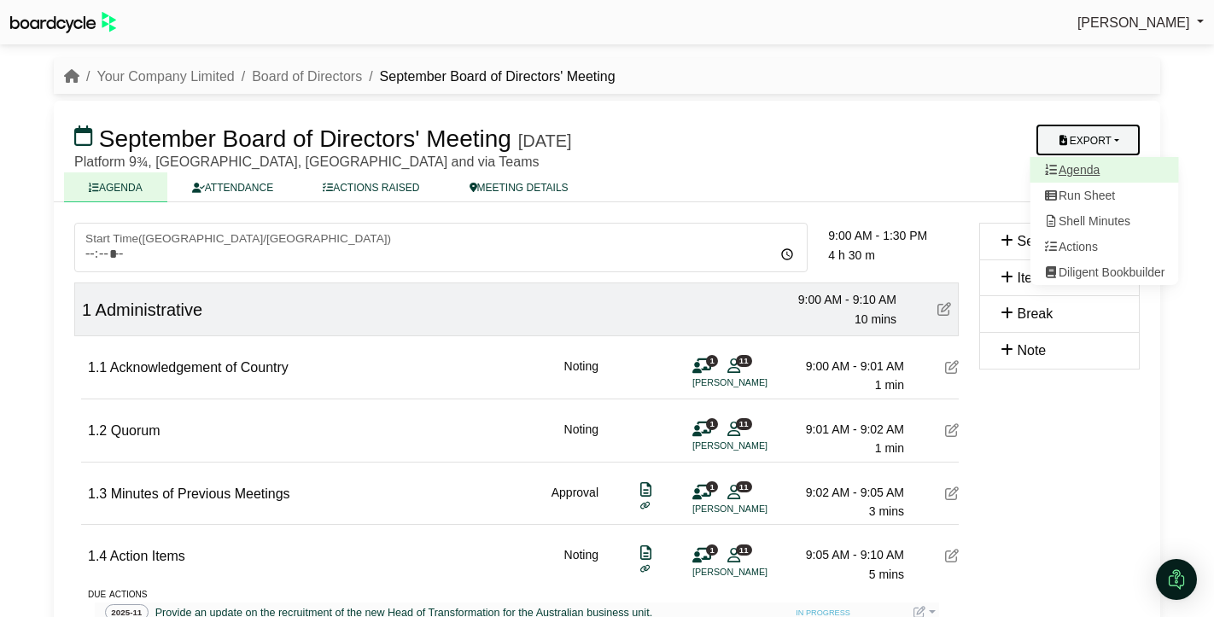
click at [1101, 165] on link "Agenda" at bounding box center [1105, 170] width 149 height 26
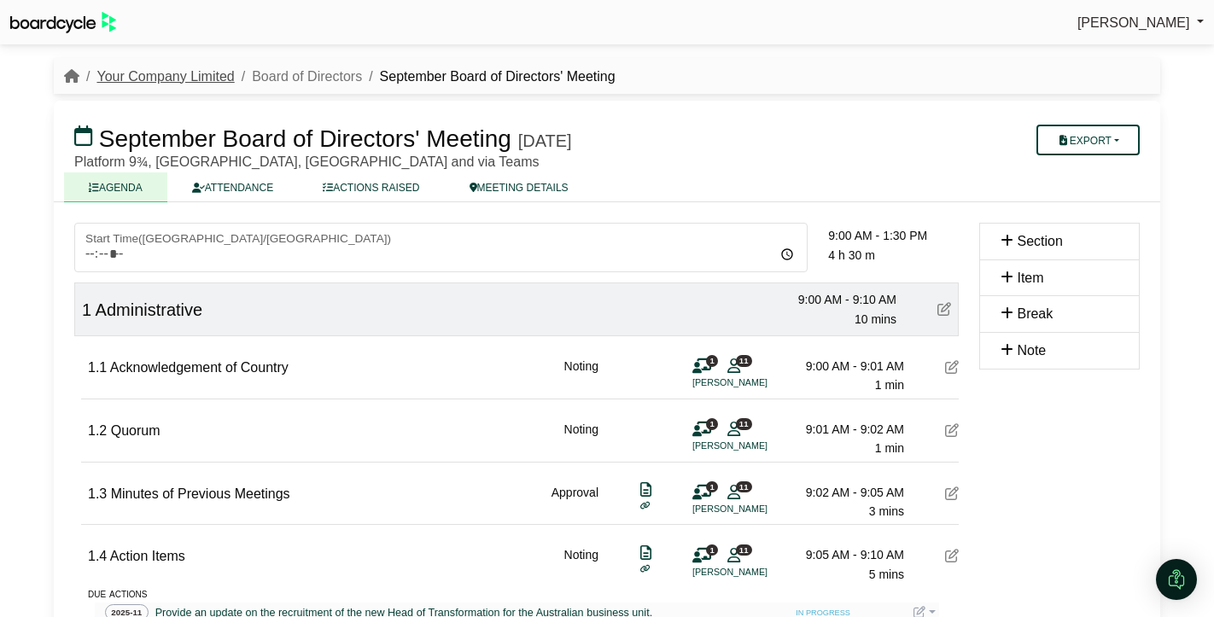
click at [207, 72] on link "Your Company Limited" at bounding box center [164, 76] width 137 height 15
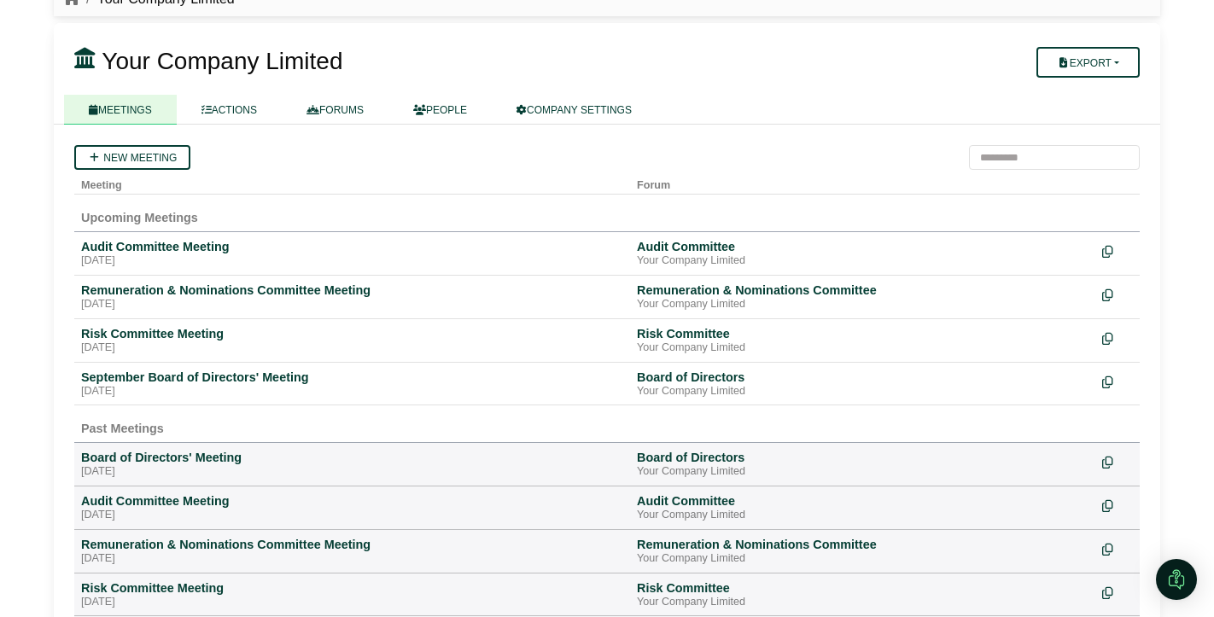
scroll to position [73, 0]
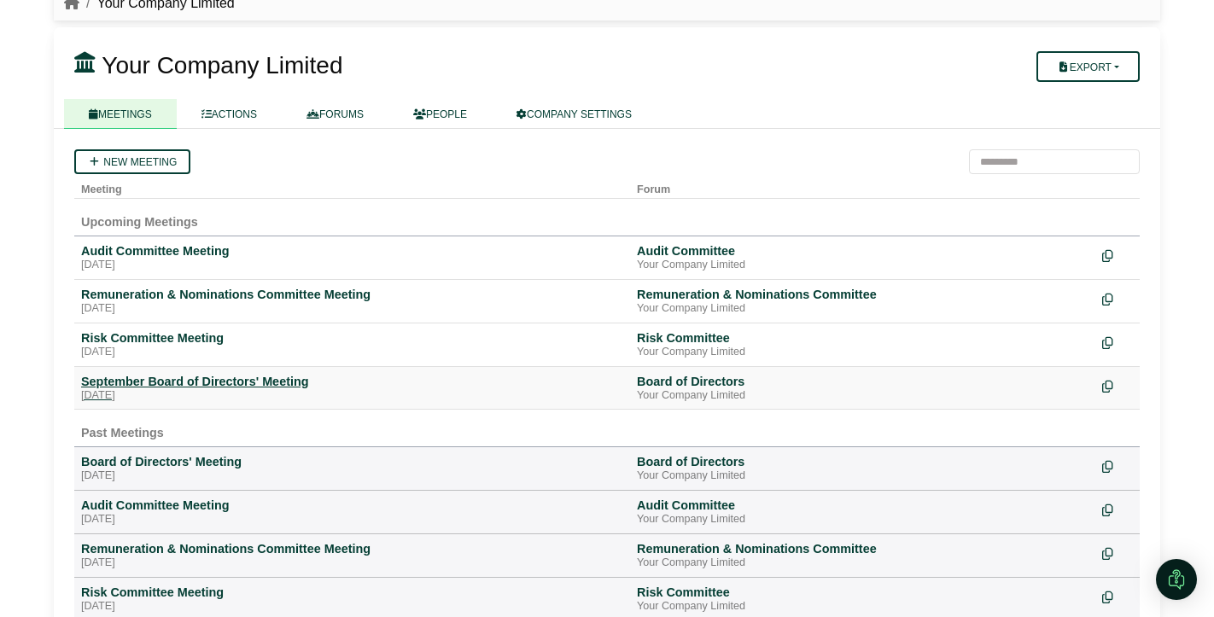
click at [225, 383] on div "September Board of Directors' Meeting" at bounding box center [352, 381] width 542 height 15
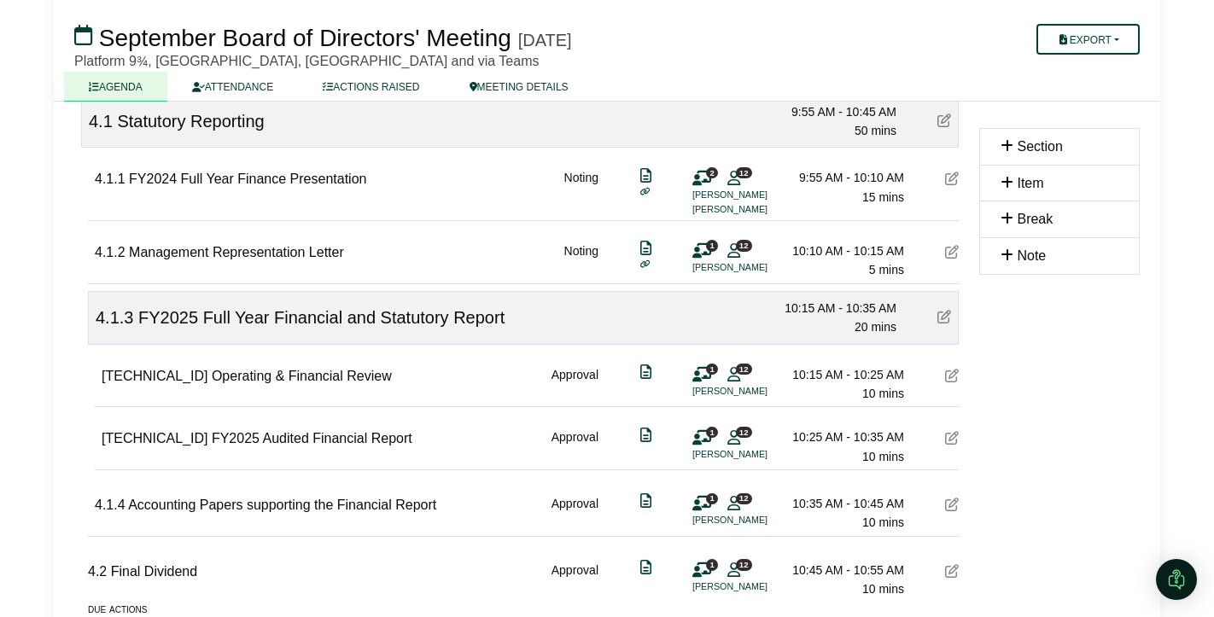
scroll to position [1070, 0]
click at [953, 437] on icon at bounding box center [952, 437] width 14 height 14
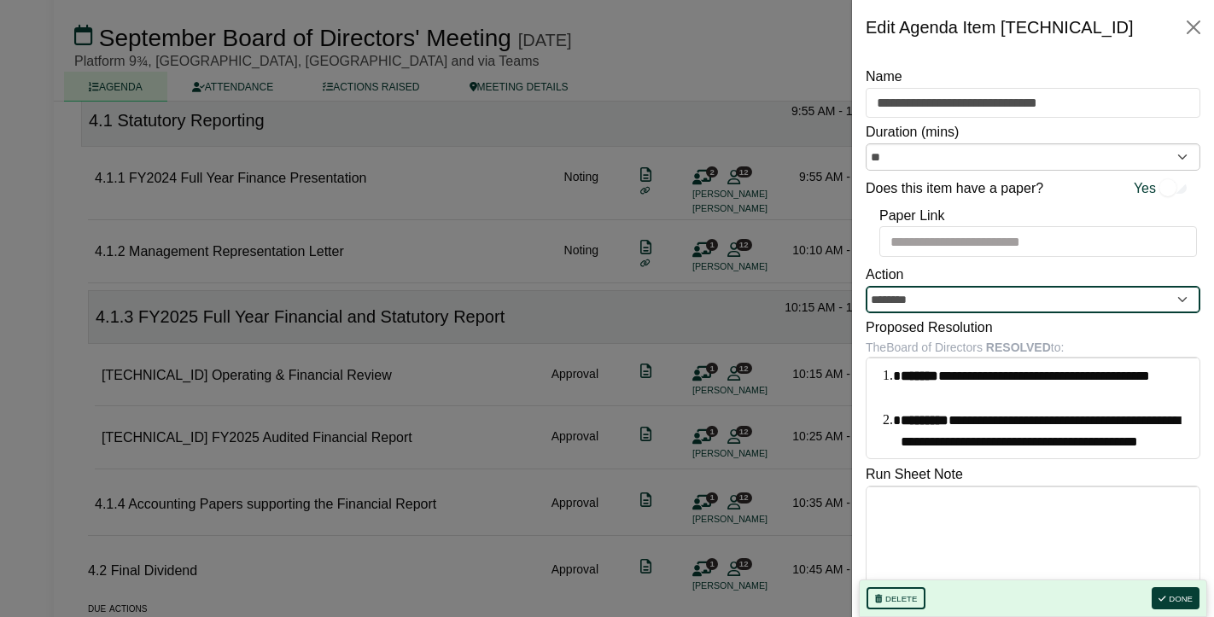
scroll to position [5, 0]
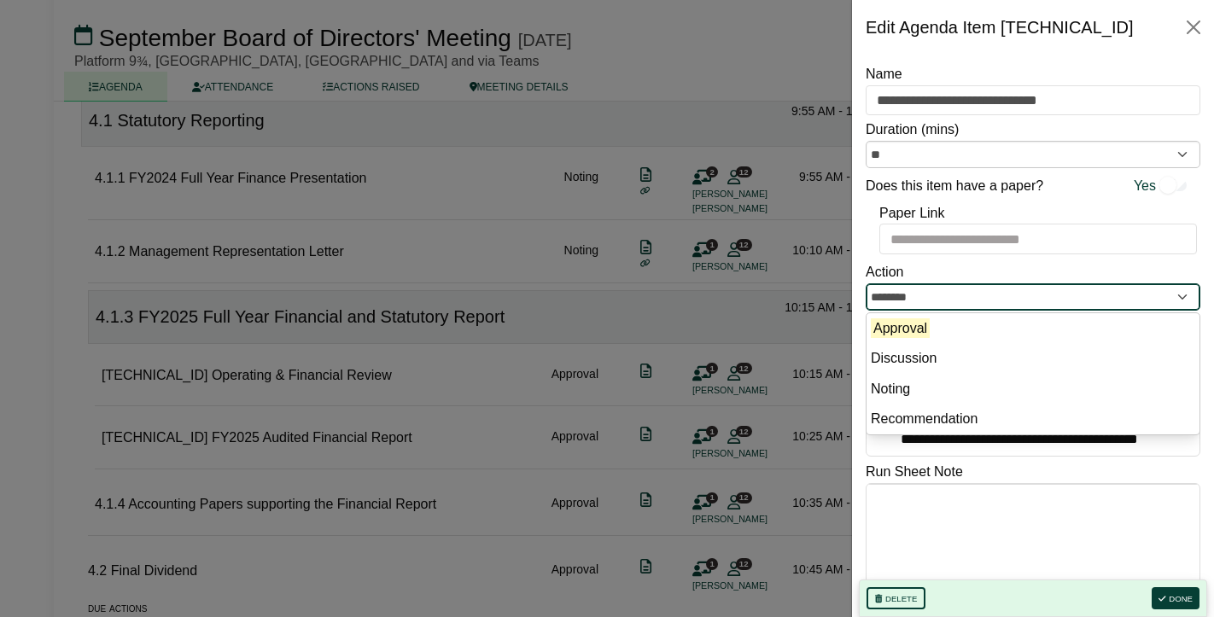
click at [1135, 303] on input "********" at bounding box center [1033, 296] width 335 height 27
click at [917, 264] on div "Action ******** Approval Discussion Noting Recommendation" at bounding box center [1033, 286] width 335 height 50
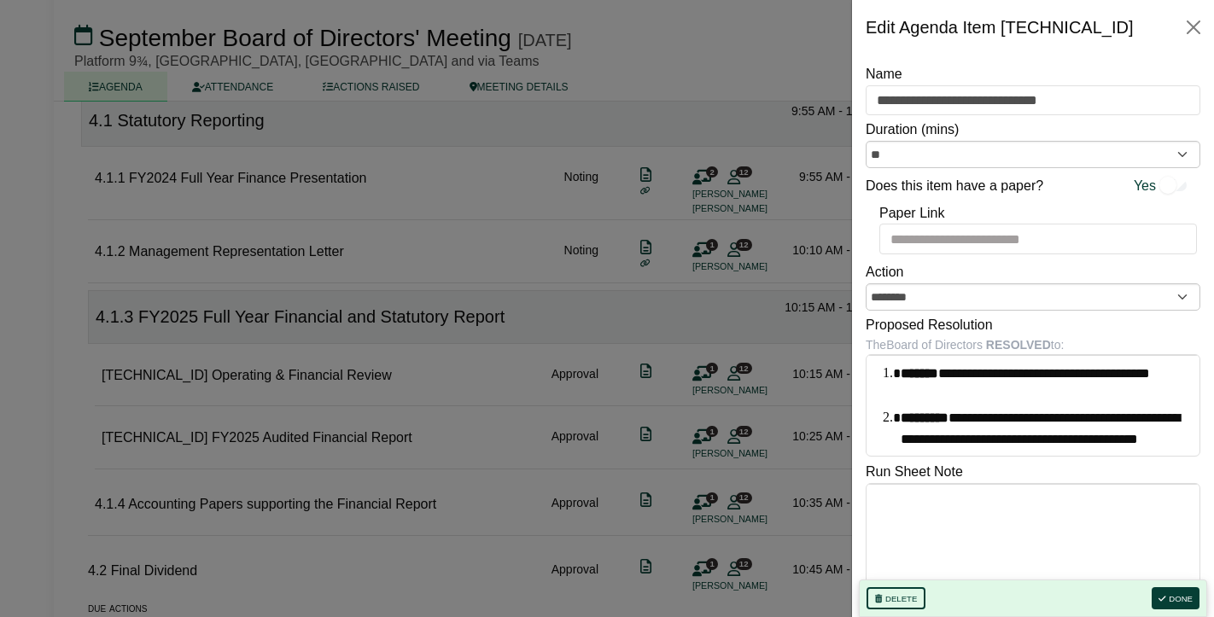
scroll to position [18, 0]
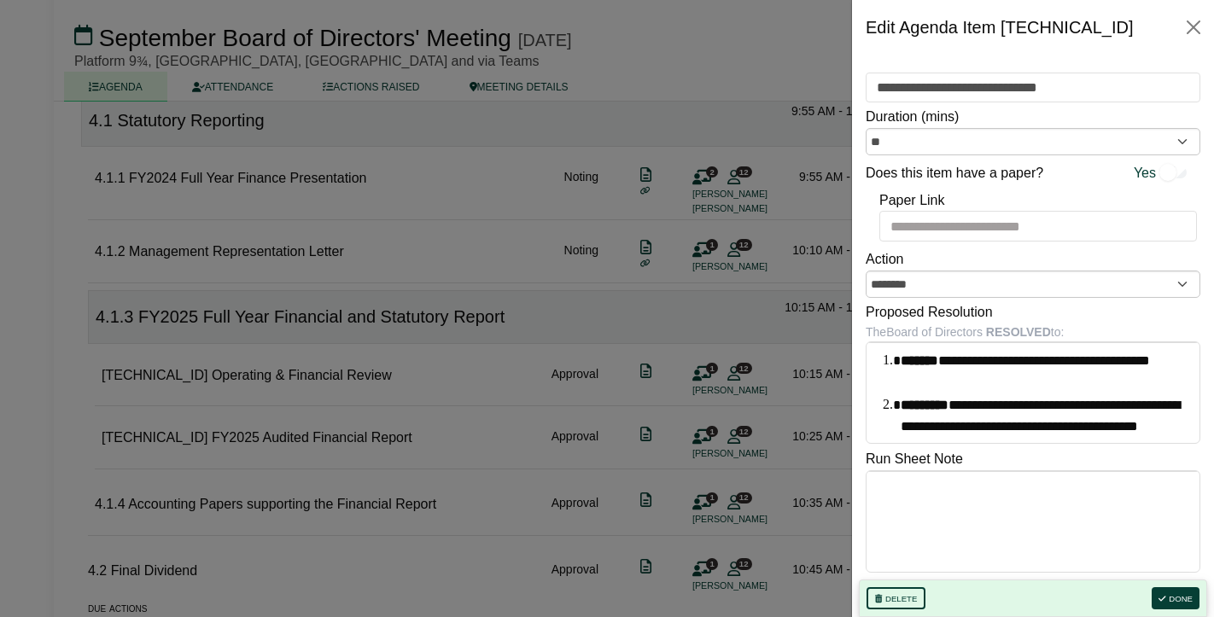
click at [774, 330] on div at bounding box center [607, 308] width 1214 height 617
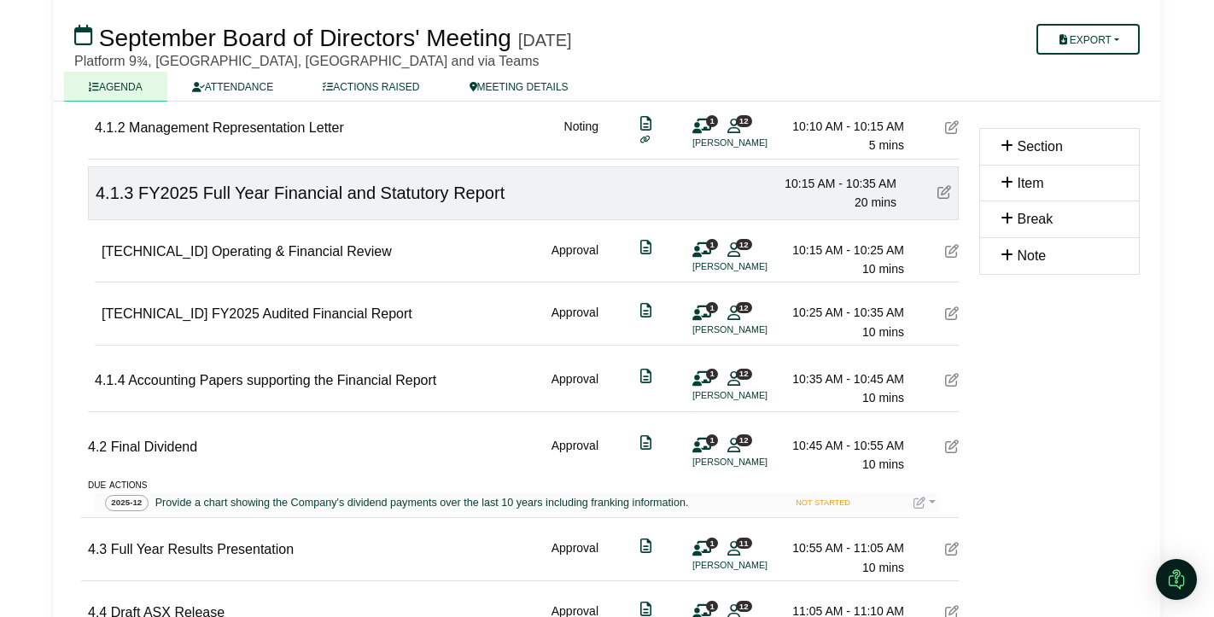
scroll to position [1197, 0]
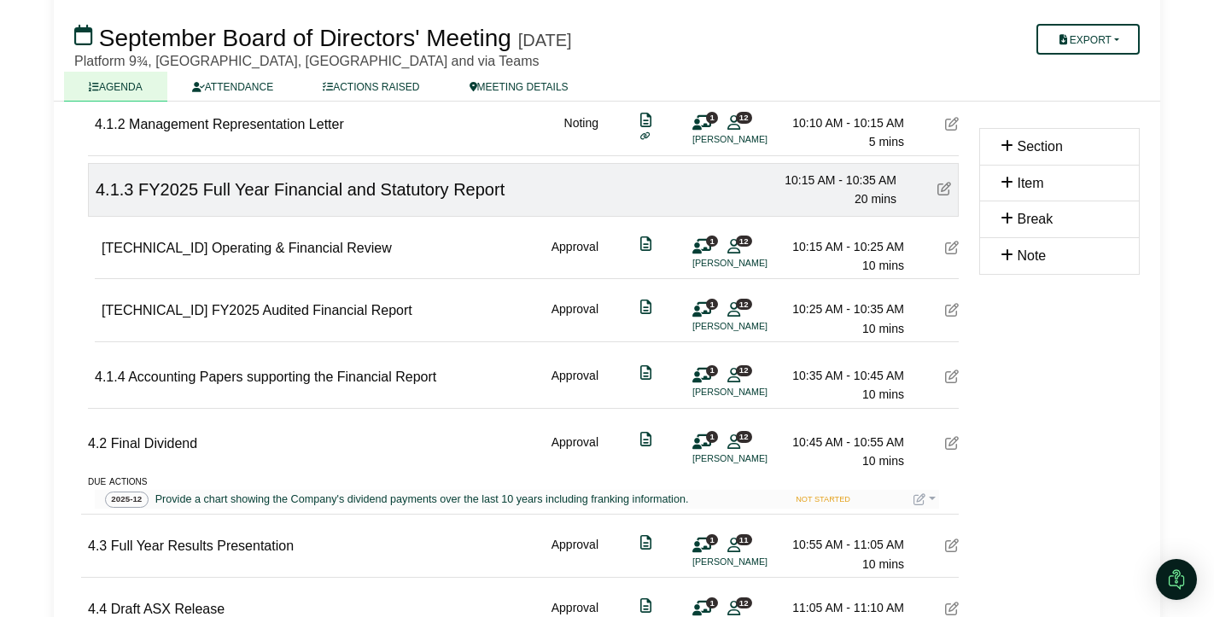
click at [725, 309] on div "1 12 Katie Bell" at bounding box center [717, 317] width 51 height 34
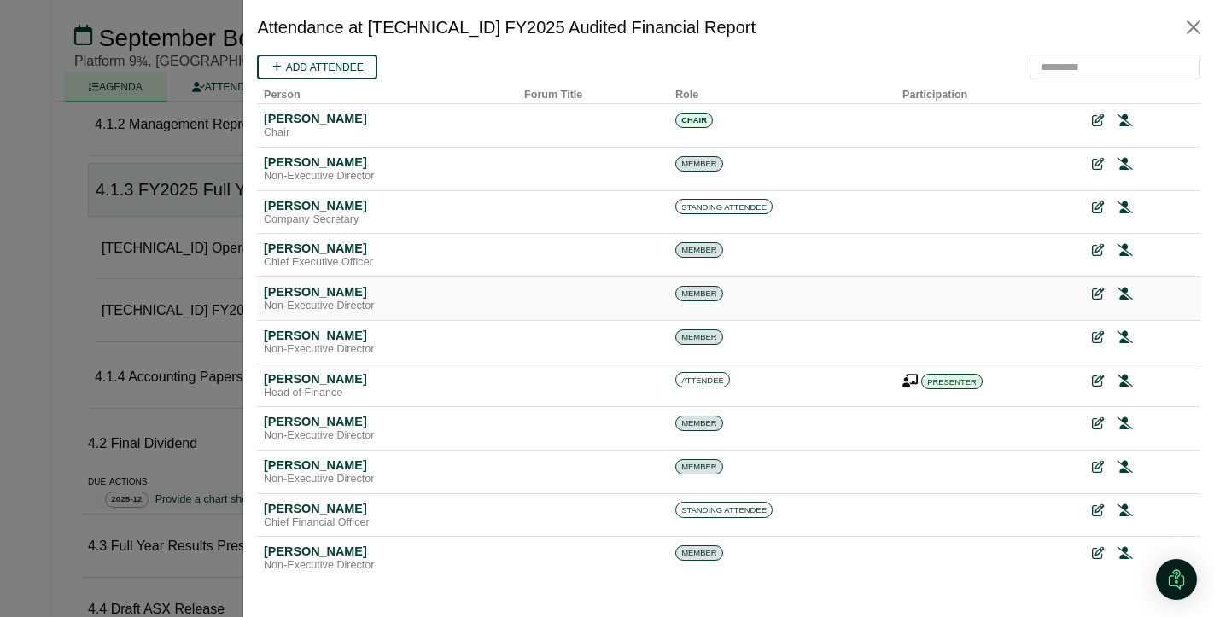
scroll to position [0, 0]
click at [1124, 252] on icon at bounding box center [1124, 251] width 15 height 12
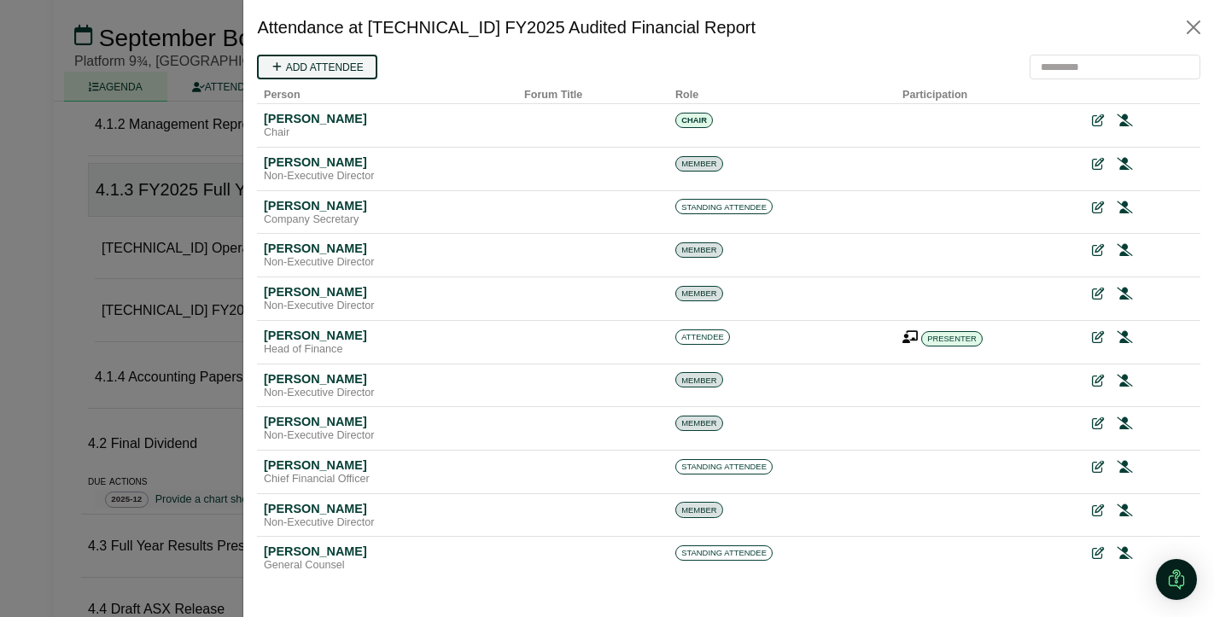
click at [318, 68] on link "Add attendee" at bounding box center [317, 67] width 120 height 25
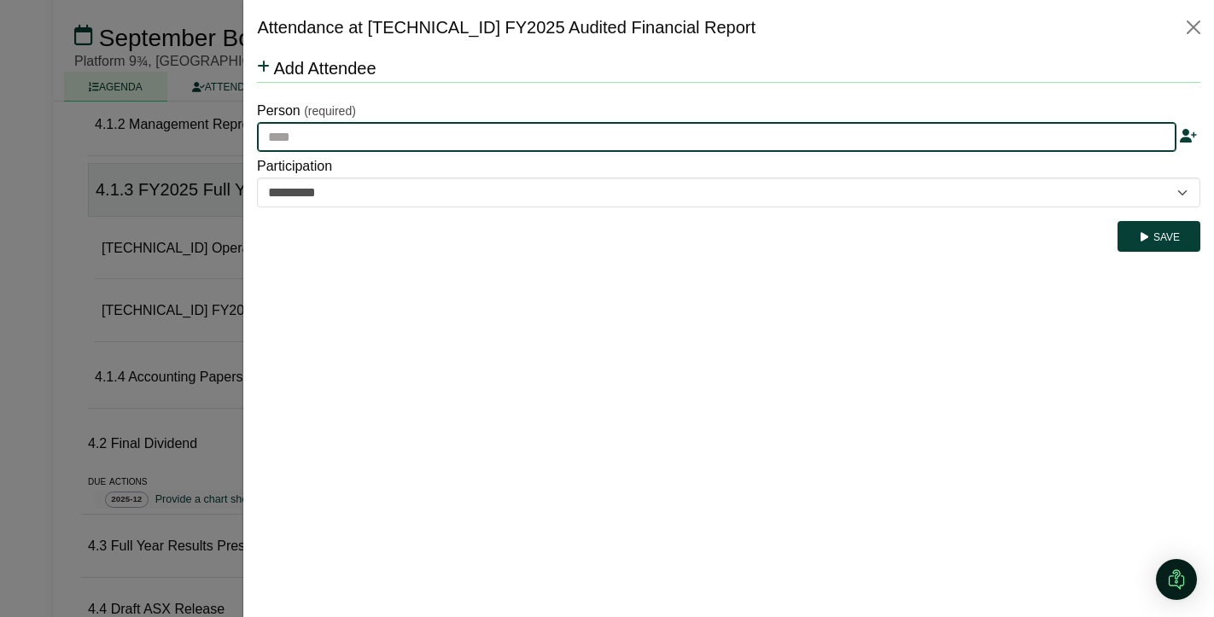
click at [313, 131] on input "text" at bounding box center [717, 137] width 920 height 31
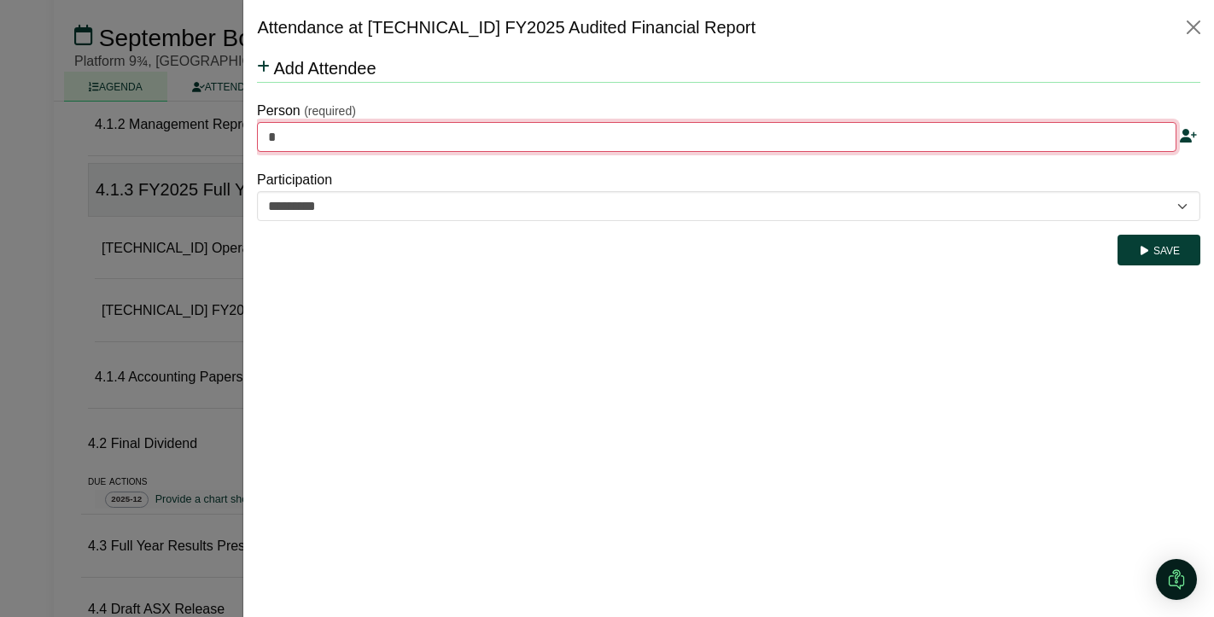
type input "**"
type input "**********"
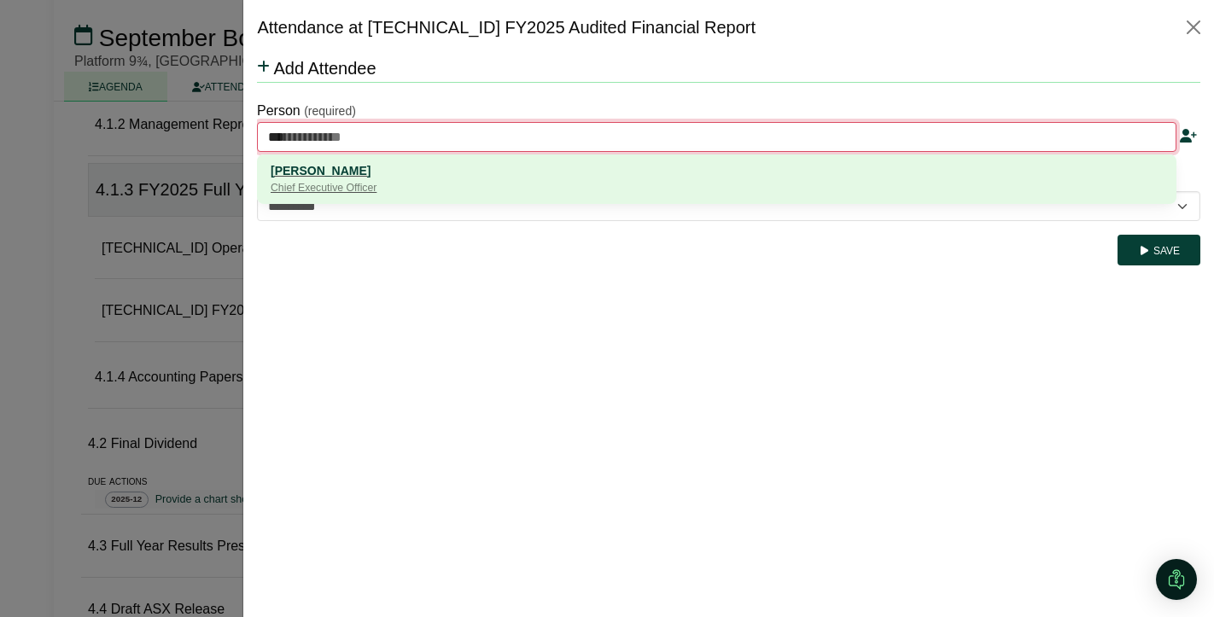
click at [331, 178] on div "Fleur Delacour" at bounding box center [717, 170] width 892 height 19
type input "**********"
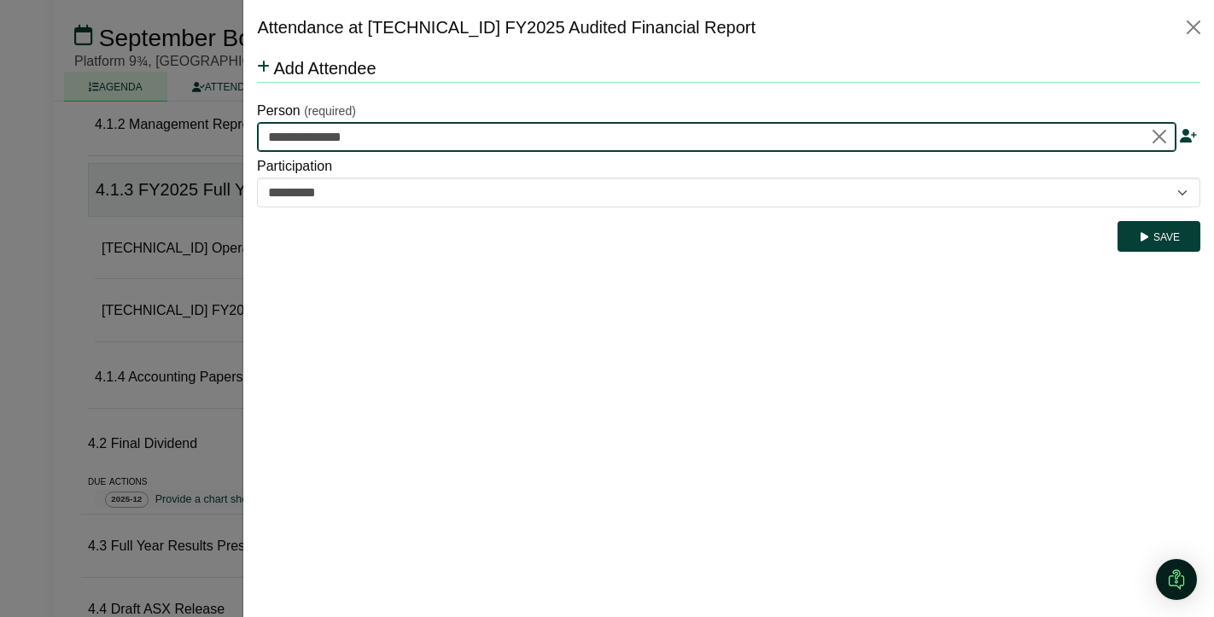
type input "**********"
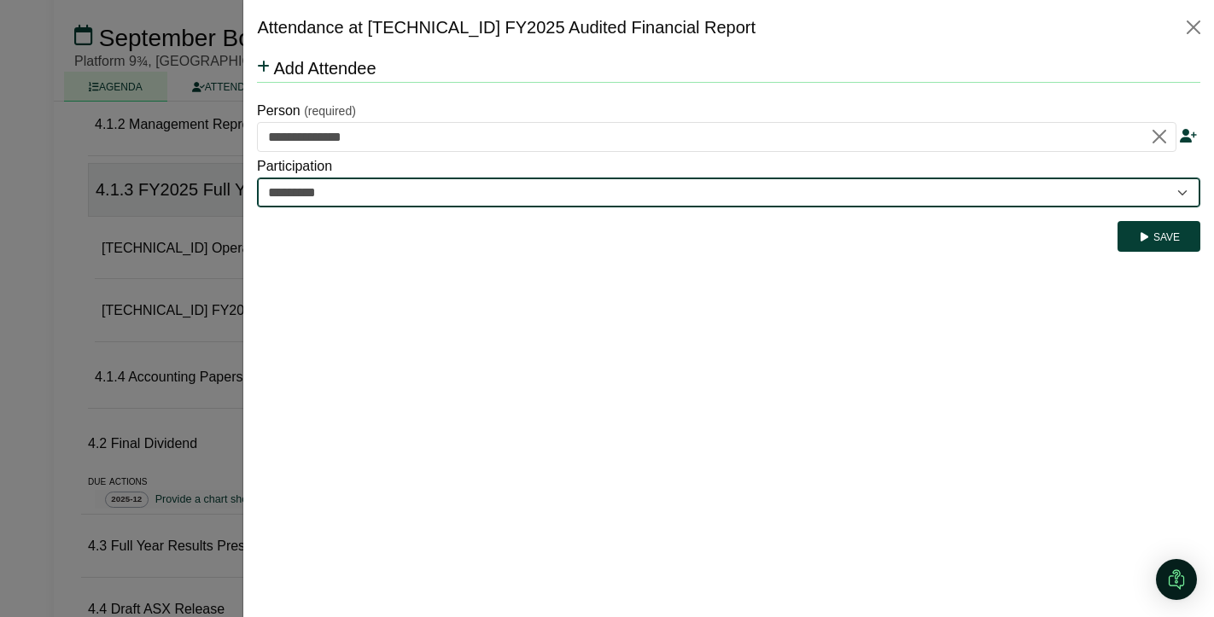
click at [391, 197] on select "********* ********" at bounding box center [728, 193] width 943 height 31
select select "********"
click at [257, 178] on select "********* ********" at bounding box center [728, 193] width 943 height 31
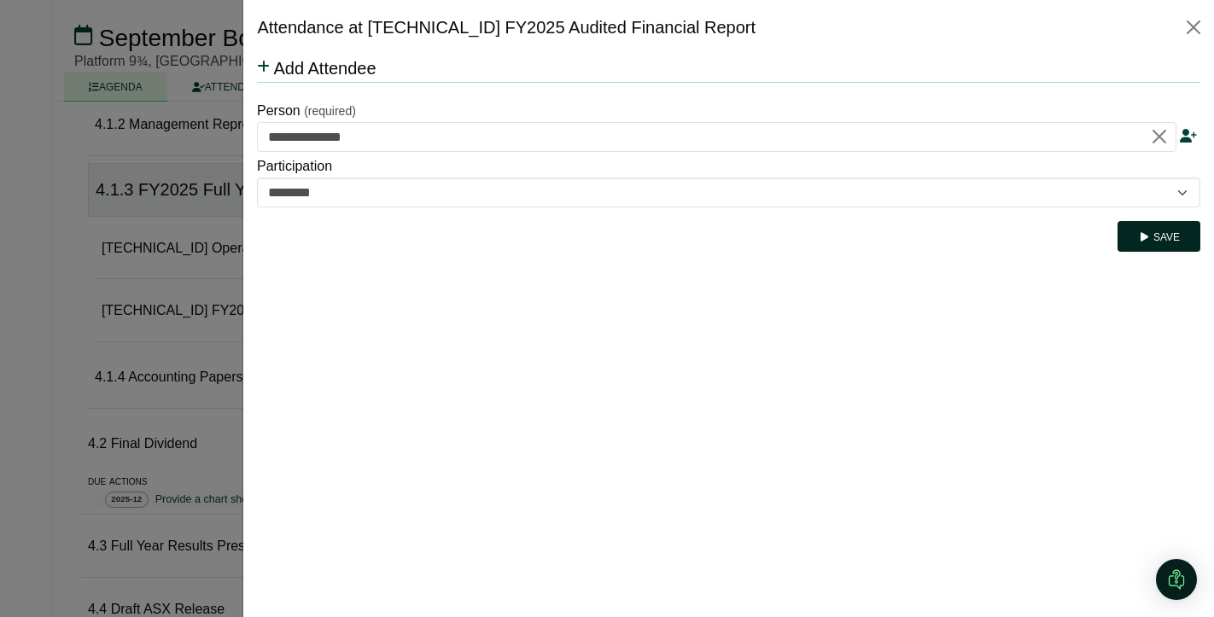
click at [1148, 237] on icon "submit" at bounding box center [1144, 237] width 13 height 10
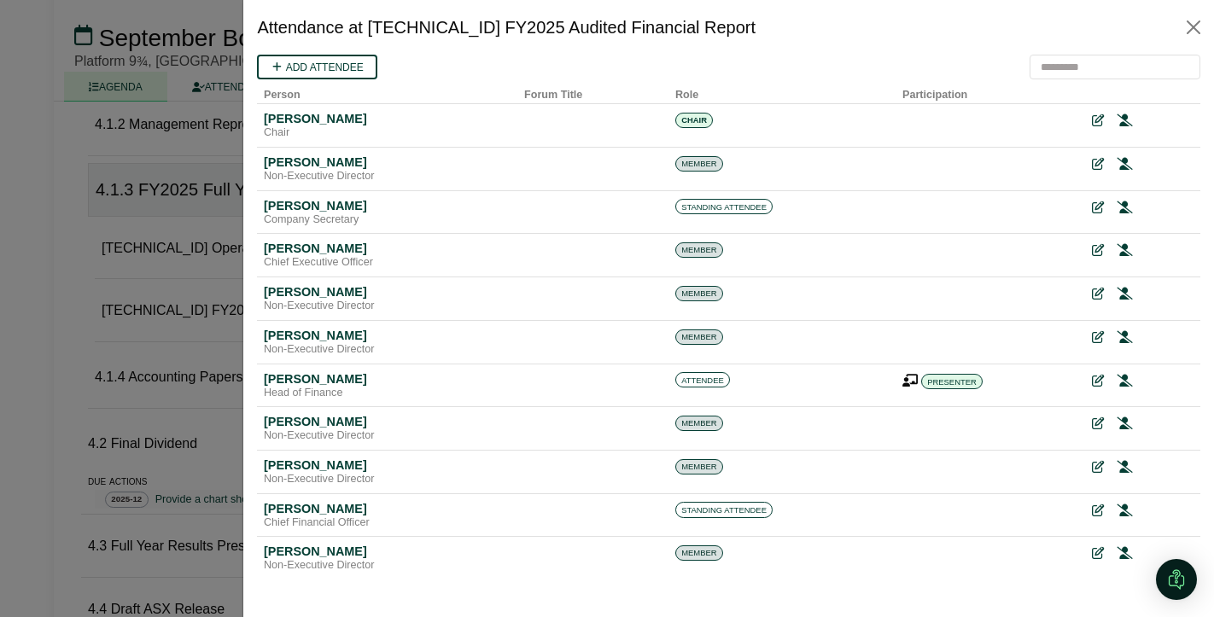
click at [196, 322] on div at bounding box center [607, 308] width 1214 height 617
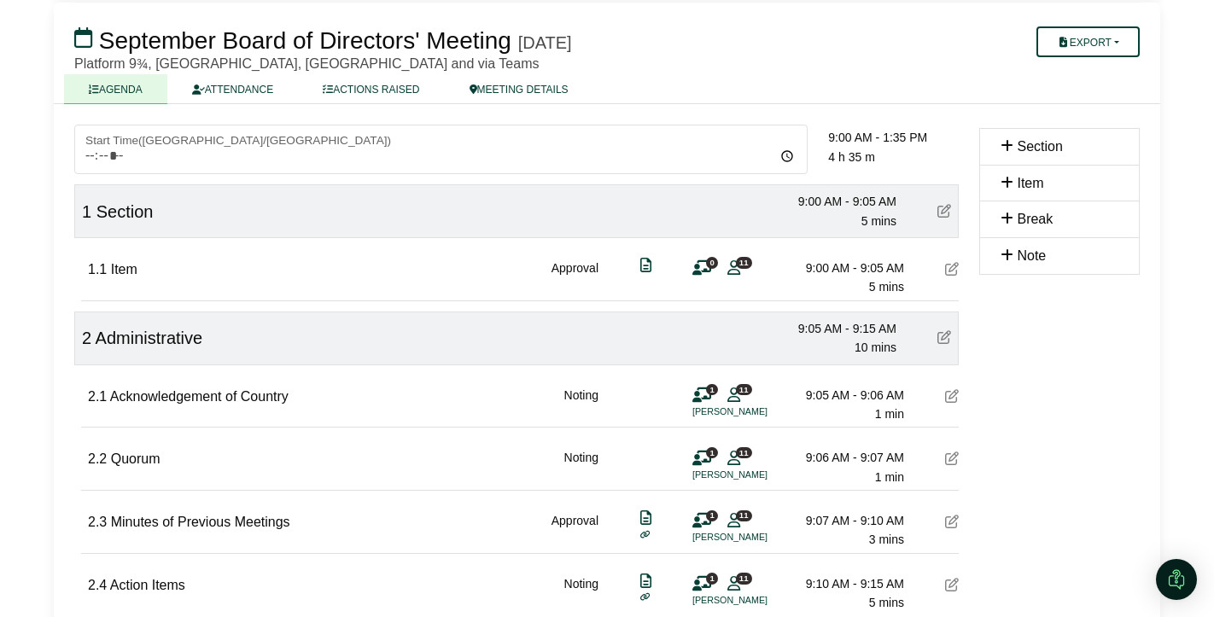
scroll to position [95, 0]
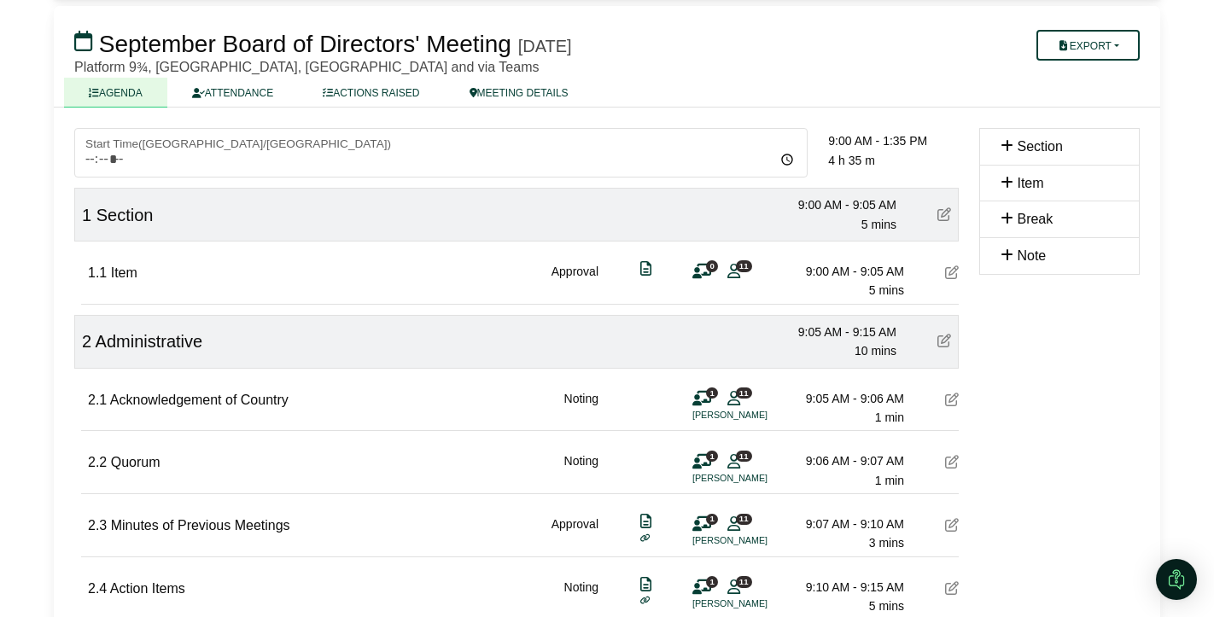
click at [945, 219] on icon at bounding box center [945, 214] width 14 height 14
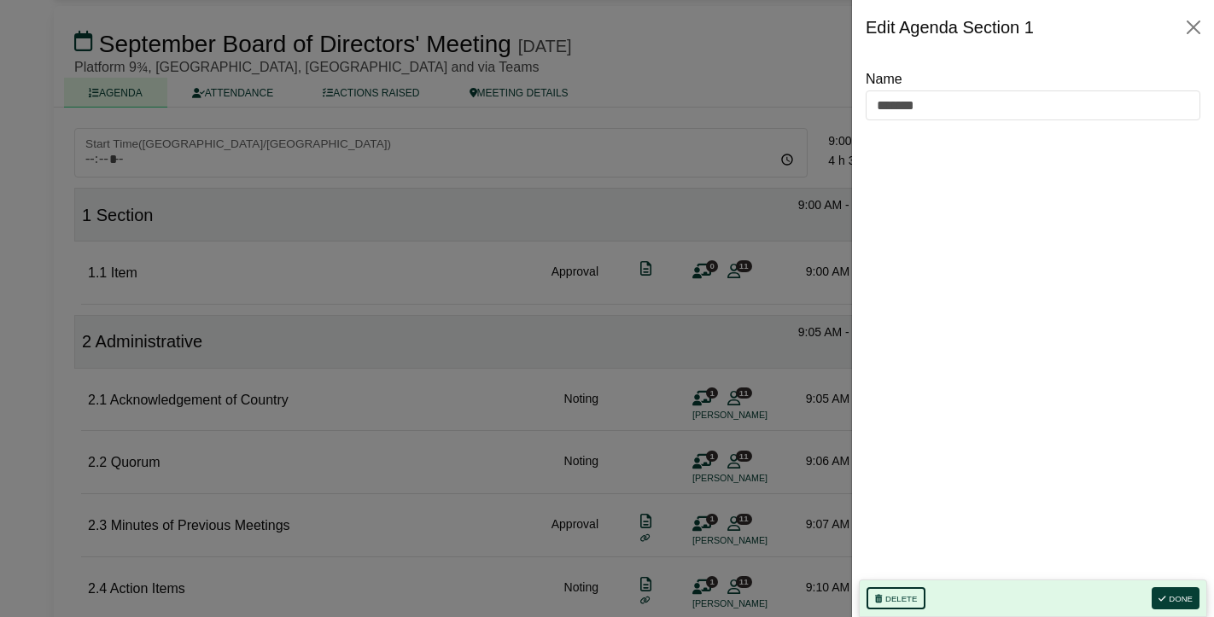
click at [897, 602] on button "Delete" at bounding box center [896, 598] width 59 height 22
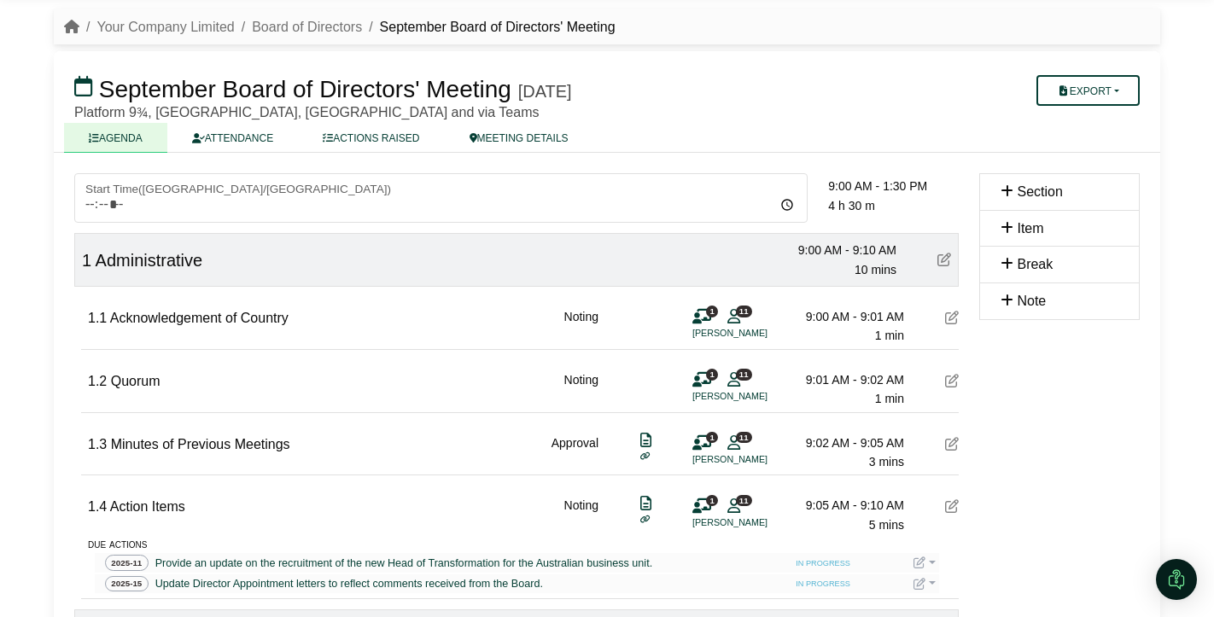
scroll to position [43, 0]
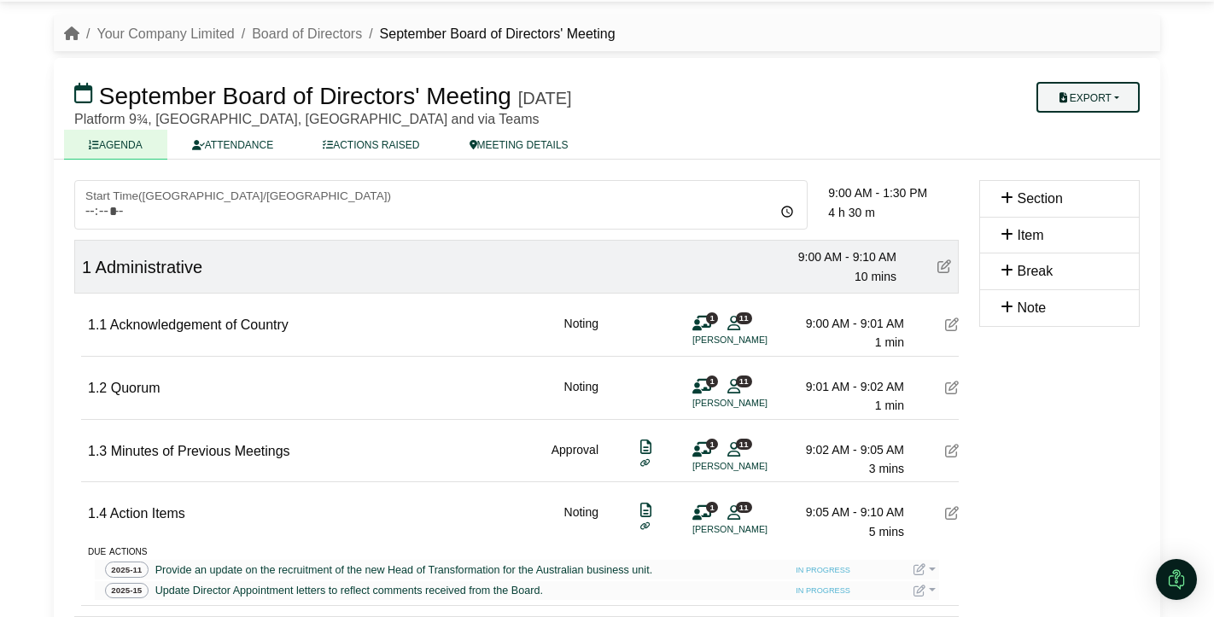
click at [1119, 103] on button "Export" at bounding box center [1088, 97] width 103 height 31
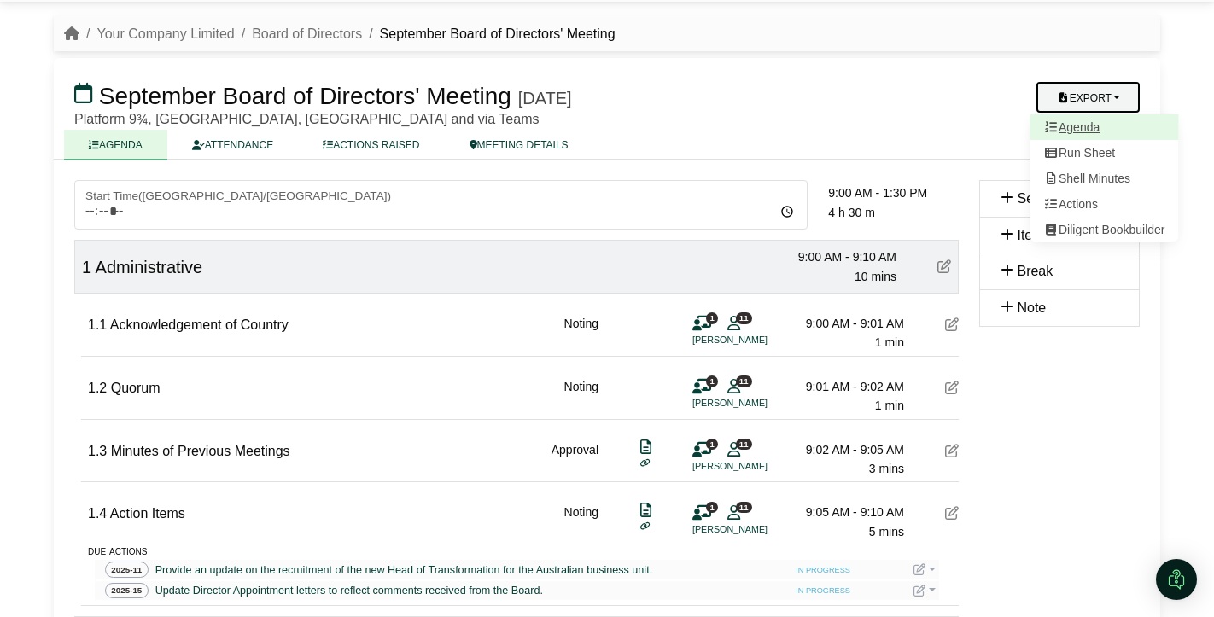
click at [1084, 128] on link "Agenda" at bounding box center [1105, 127] width 149 height 26
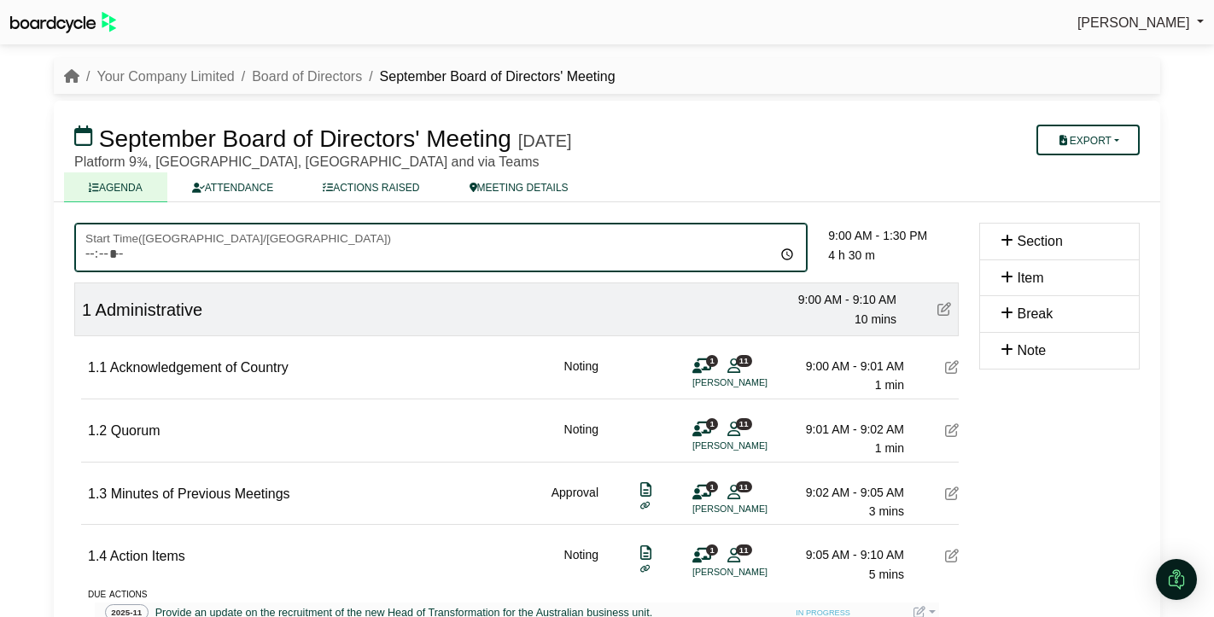
click at [113, 254] on input "*****" at bounding box center [440, 248] width 733 height 50
type input "*****"
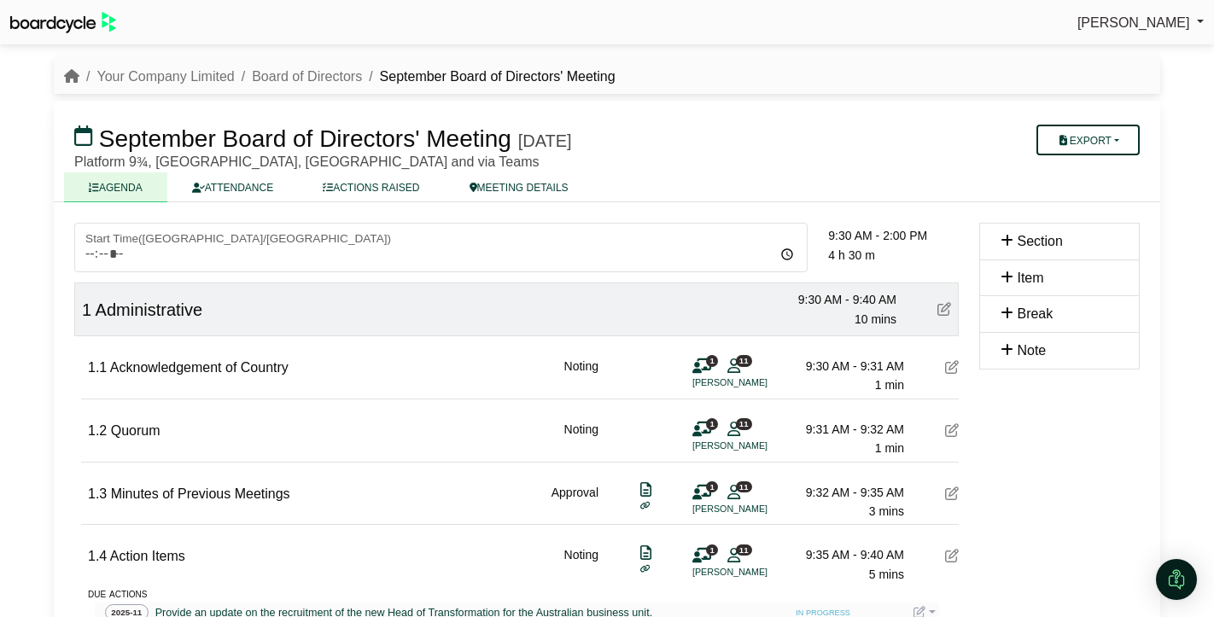
drag, startPoint x: 1112, startPoint y: 145, endPoint x: 1110, endPoint y: 162, distance: 17.2
click at [1112, 145] on button "Export" at bounding box center [1088, 140] width 103 height 31
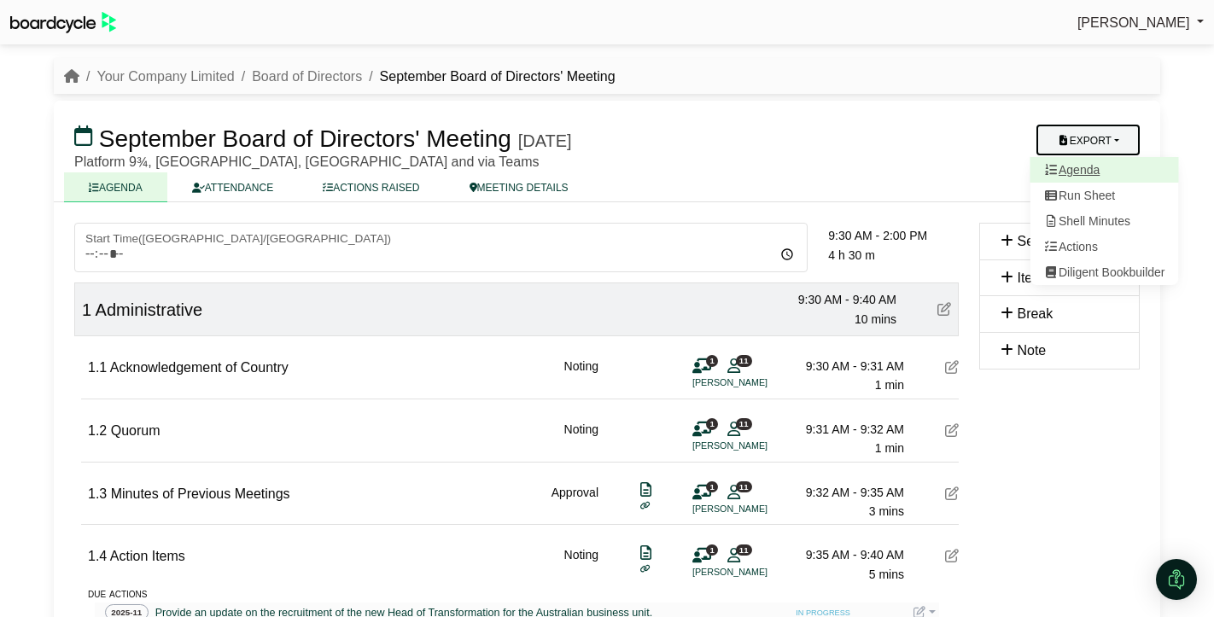
click at [1108, 170] on link "Agenda" at bounding box center [1105, 170] width 149 height 26
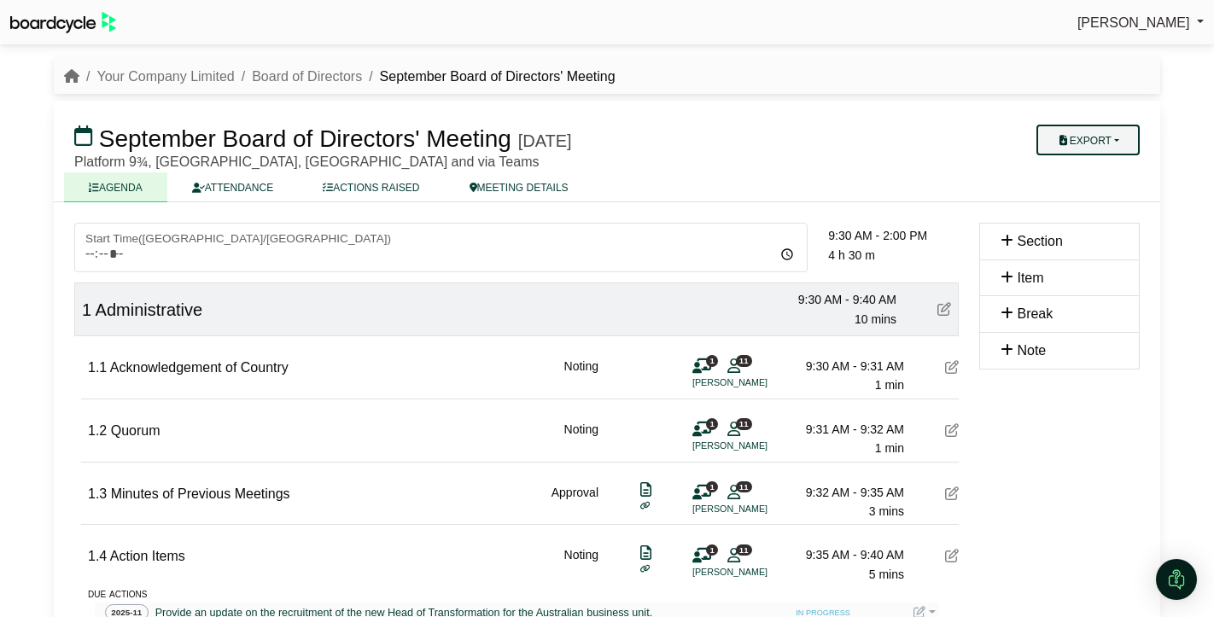
click at [1126, 137] on button "Export" at bounding box center [1088, 140] width 103 height 31
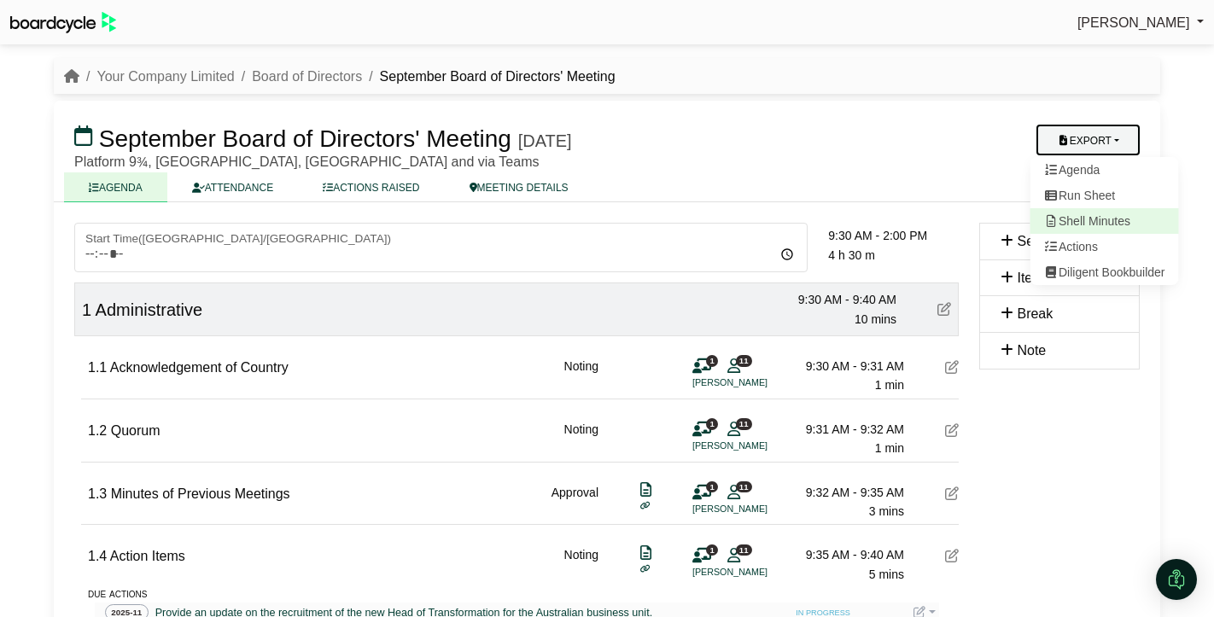
click at [1117, 219] on link "Shell Minutes" at bounding box center [1105, 221] width 149 height 26
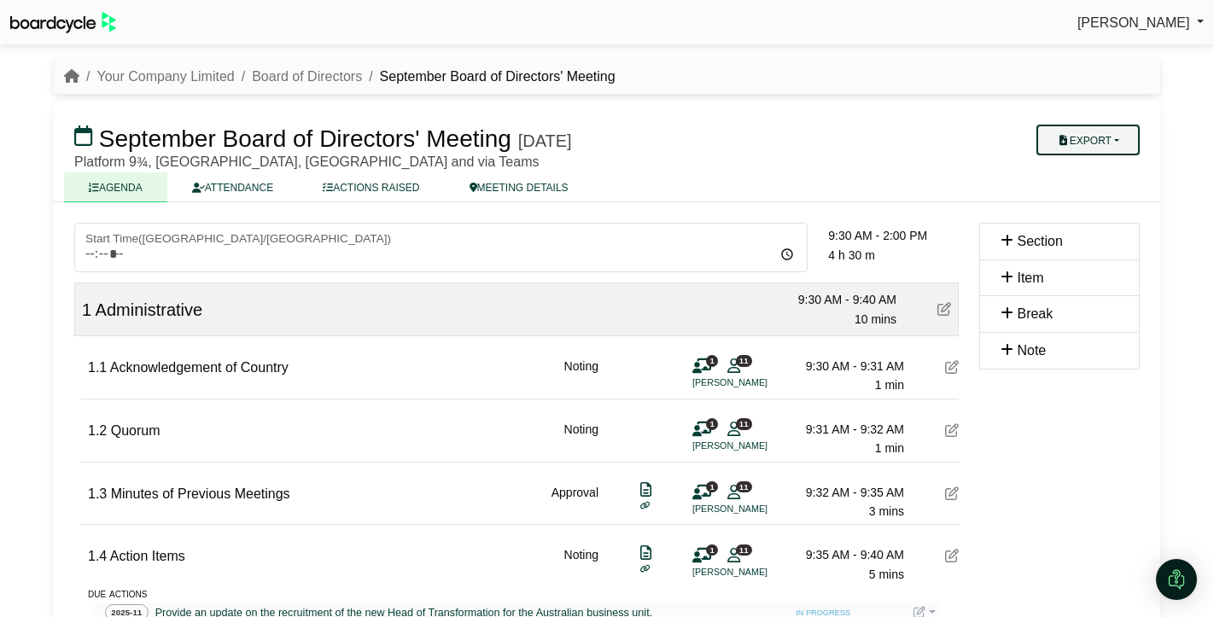
click at [1117, 136] on button "Export" at bounding box center [1088, 140] width 103 height 31
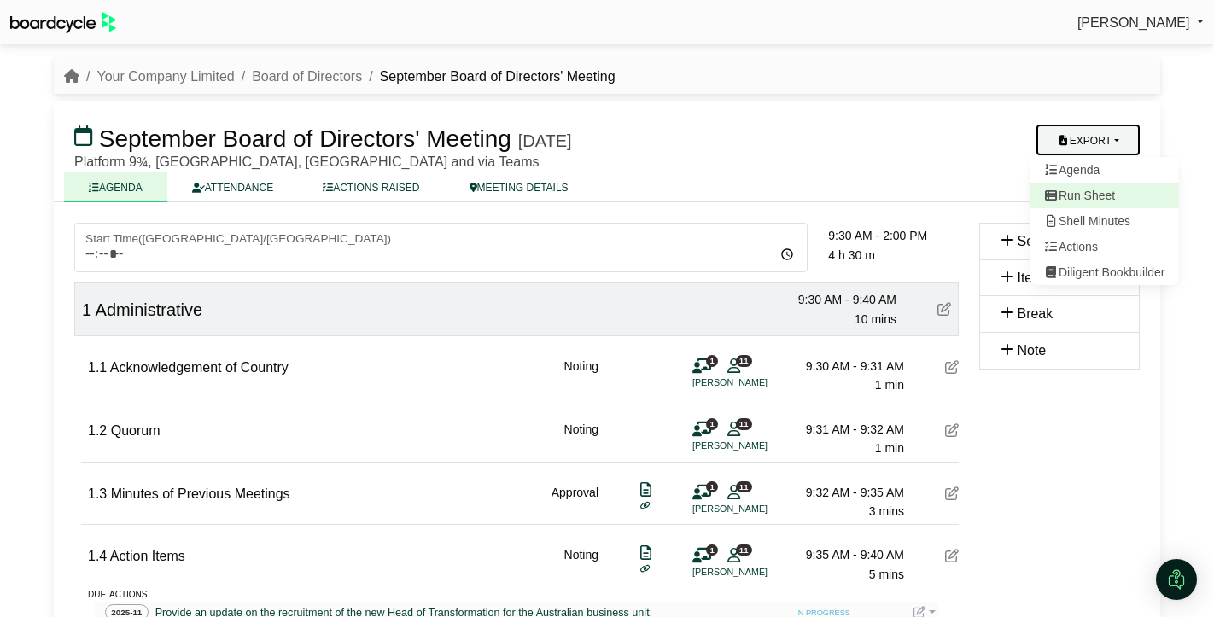
click at [1105, 196] on link "Run Sheet" at bounding box center [1105, 196] width 149 height 26
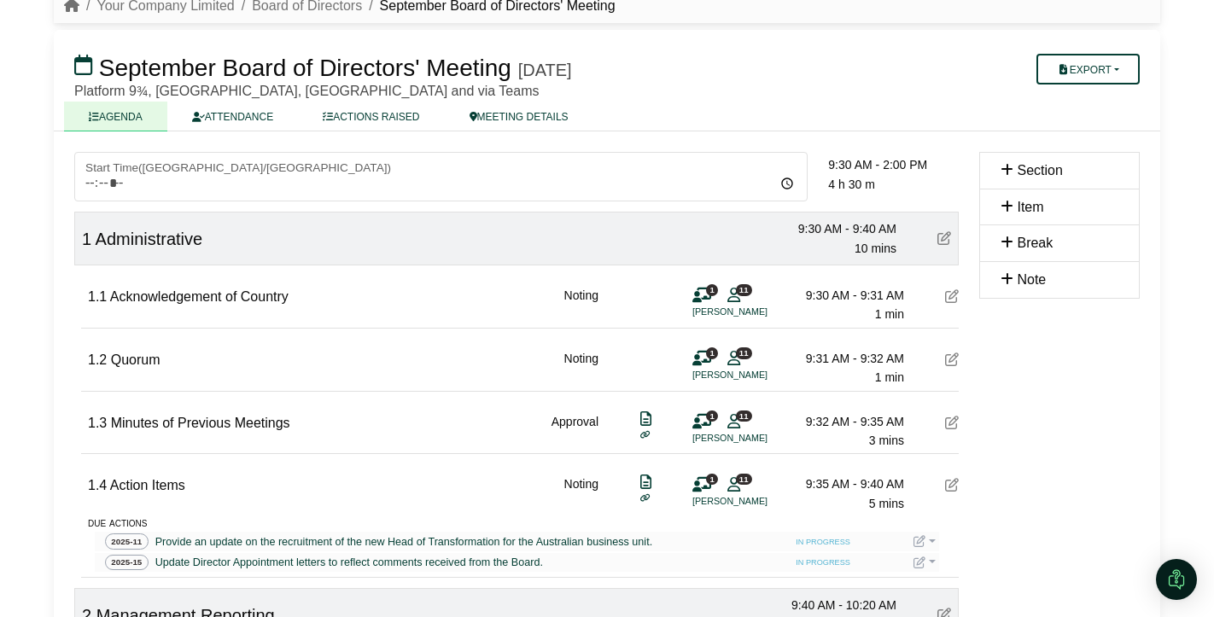
scroll to position [84, 0]
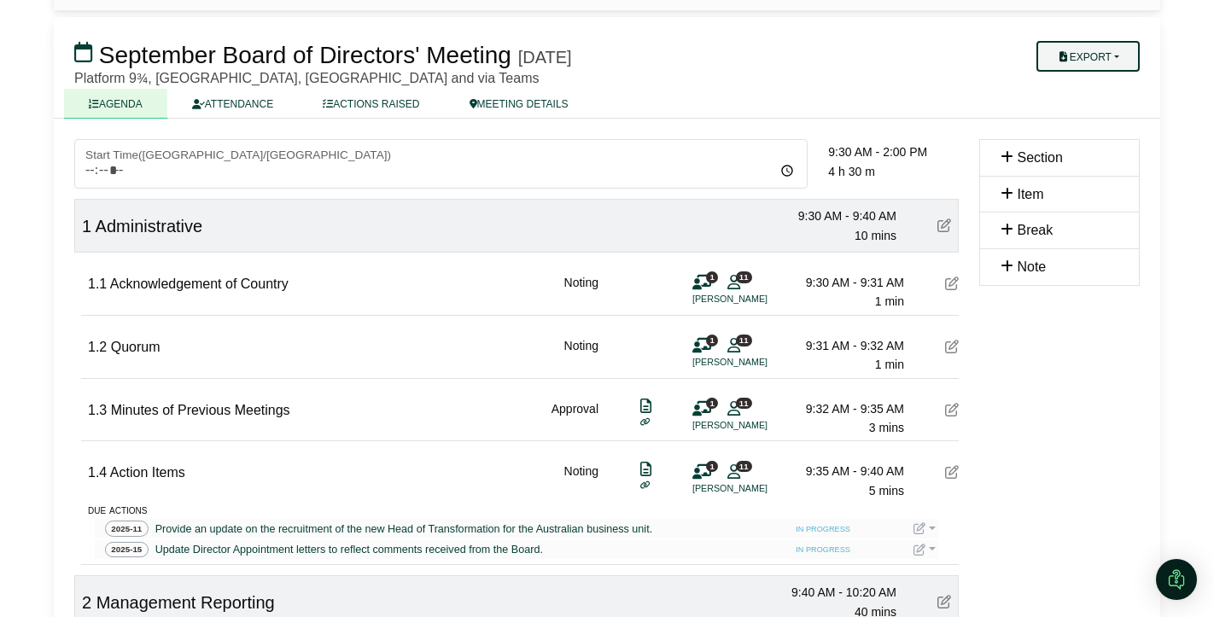
click at [1104, 55] on button "Export" at bounding box center [1088, 56] width 103 height 31
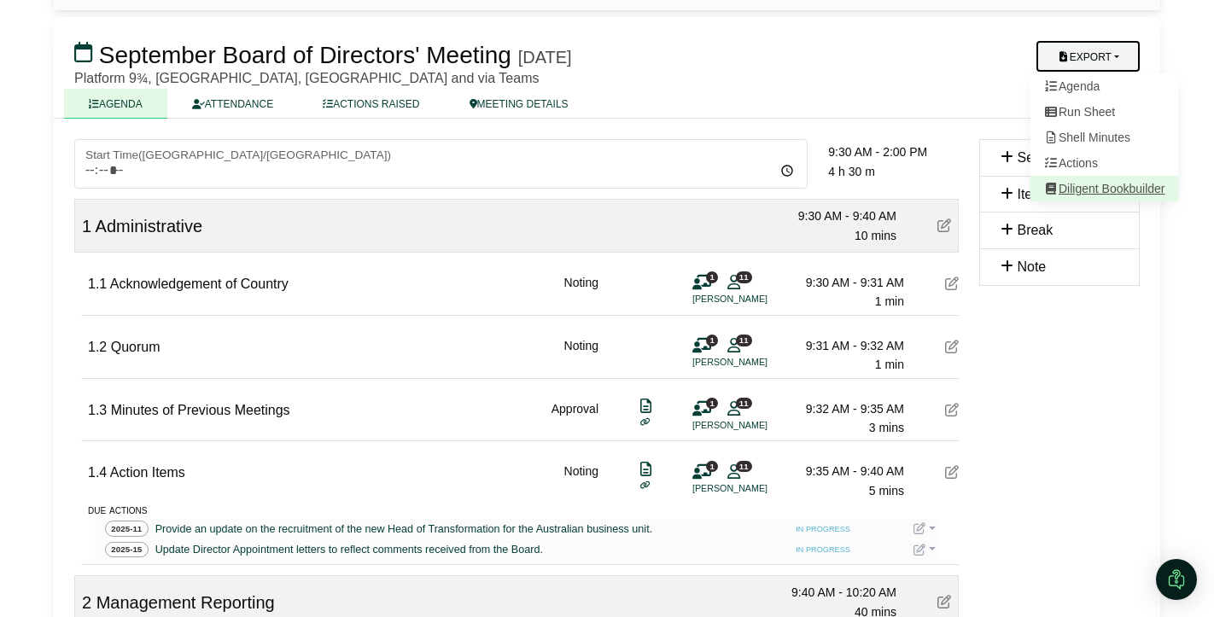
click at [1104, 188] on link "Diligent Bookbuilder" at bounding box center [1105, 189] width 149 height 26
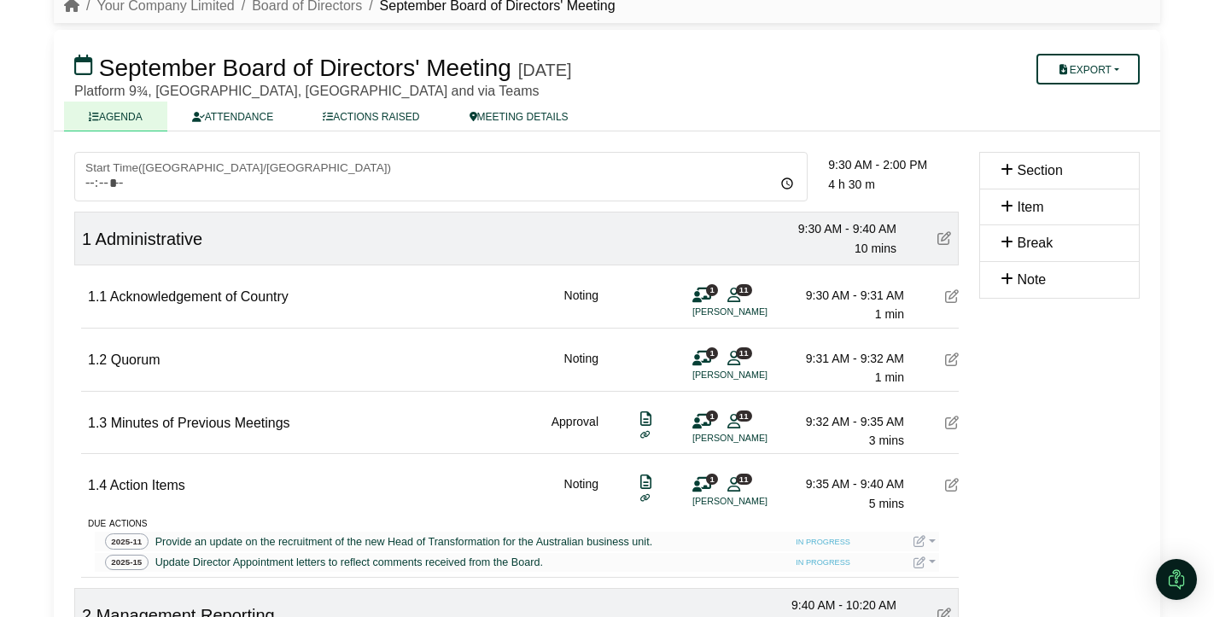
scroll to position [73, 0]
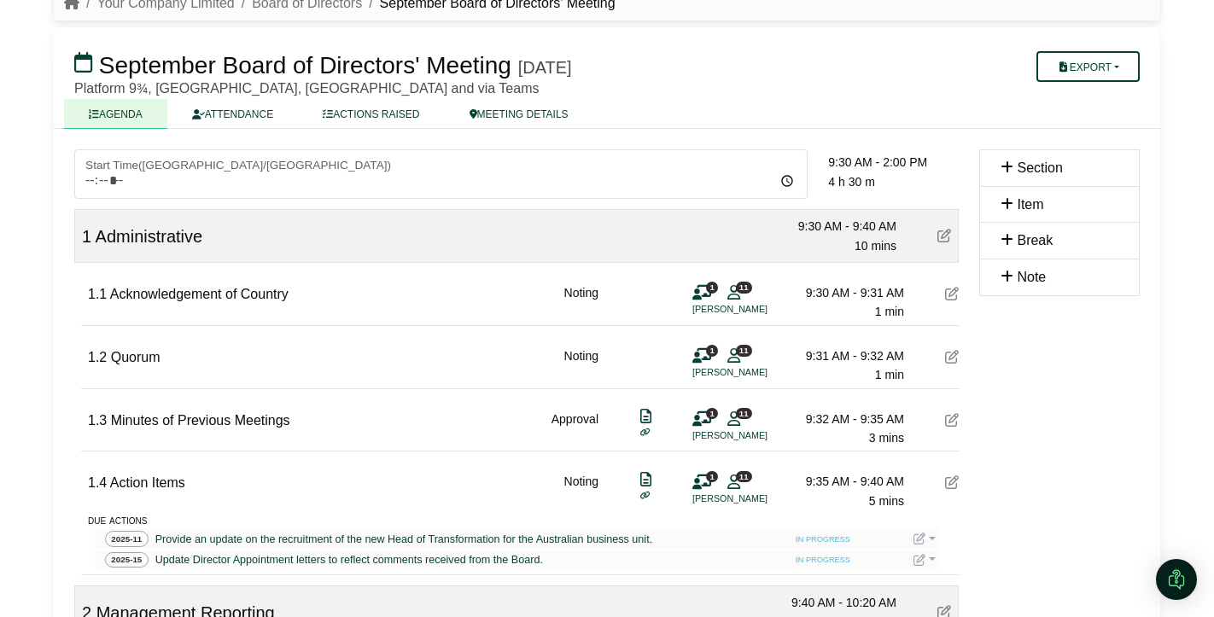
click at [955, 295] on icon at bounding box center [952, 294] width 14 height 14
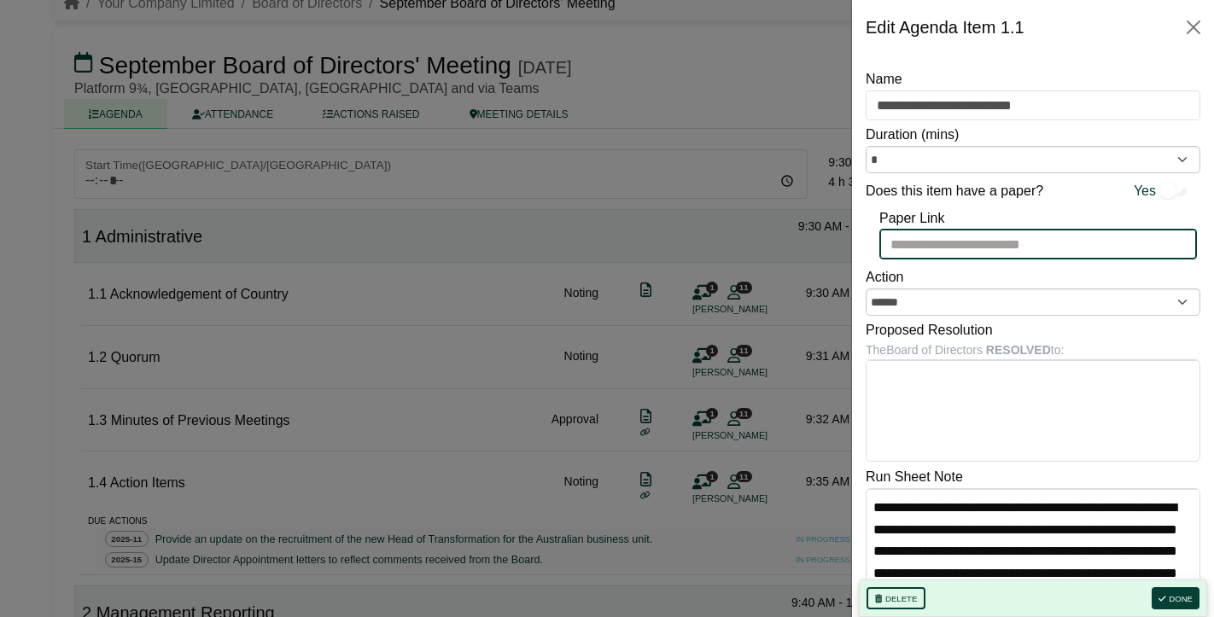
click at [1009, 242] on input "Paper Link" at bounding box center [1038, 244] width 318 height 31
paste input "**********"
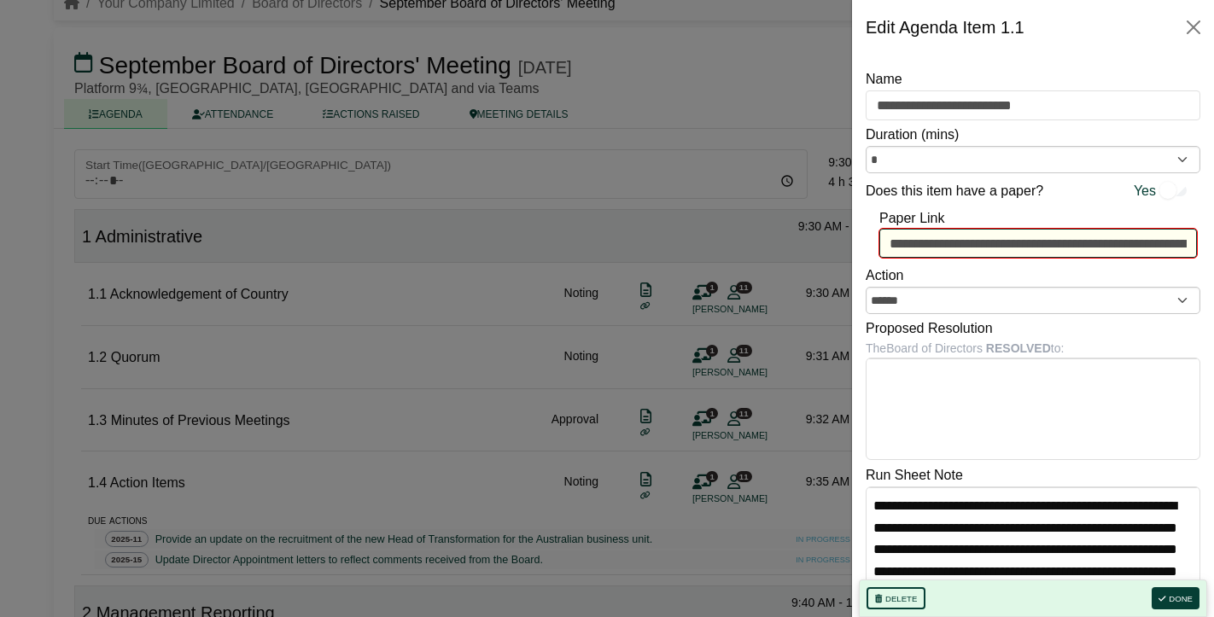
scroll to position [0, 416]
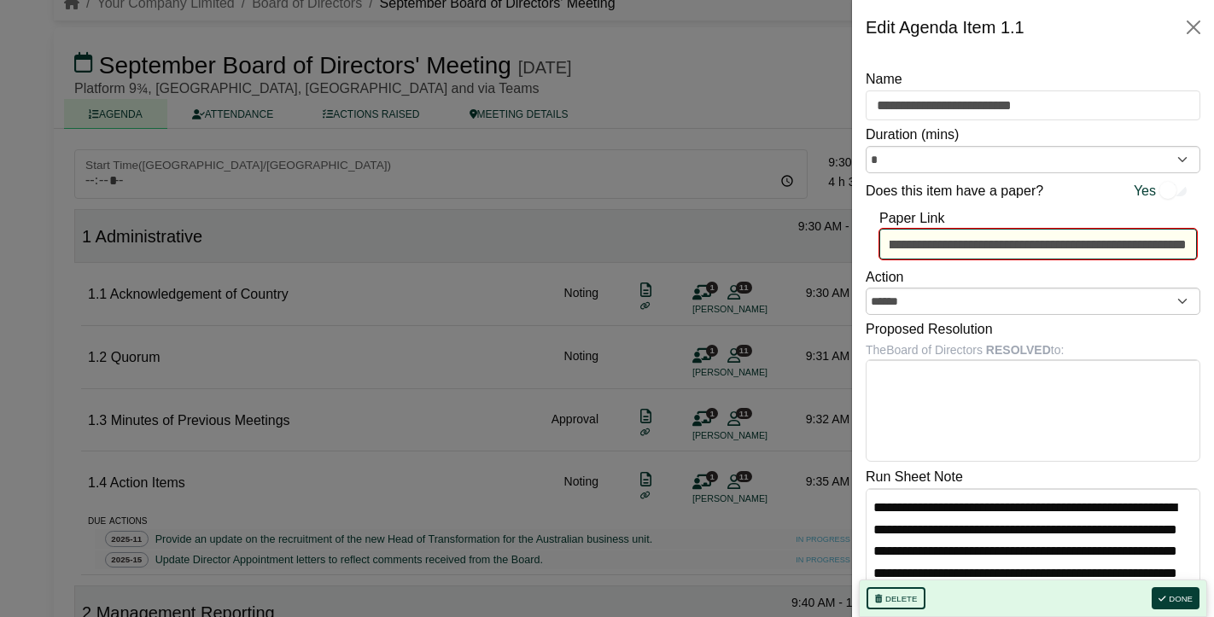
type input "**********"
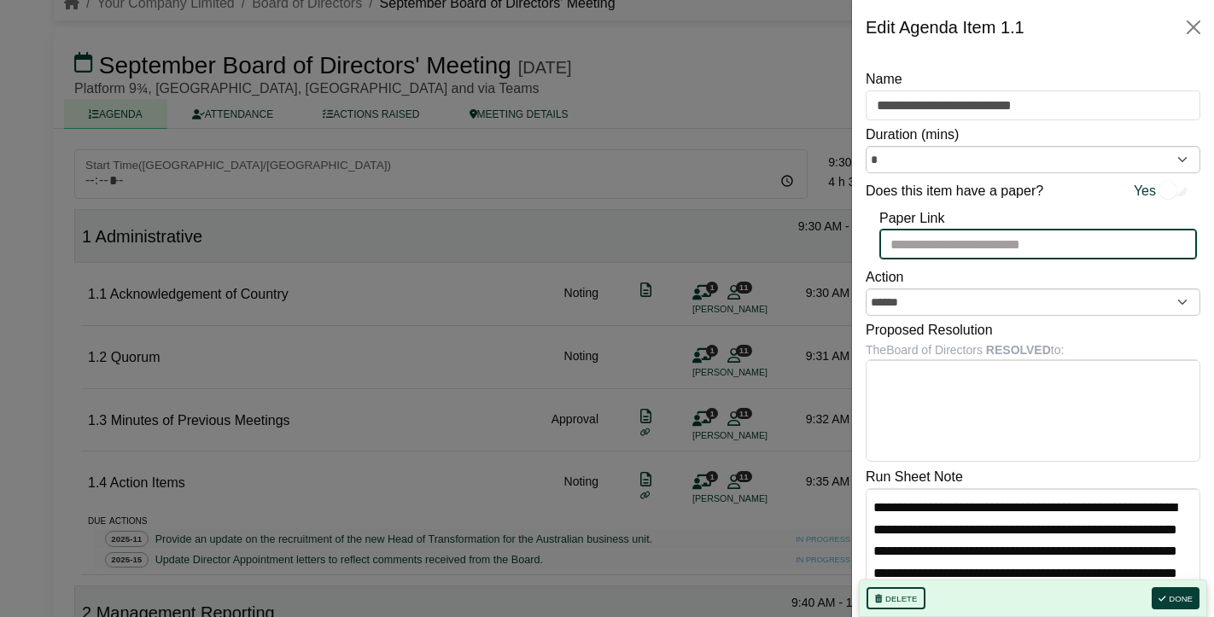
click at [1125, 243] on input "Paper Link" at bounding box center [1038, 244] width 318 height 31
click at [1089, 219] on div "Paper Link" at bounding box center [1033, 233] width 335 height 59
drag, startPoint x: 1169, startPoint y: 599, endPoint x: 1138, endPoint y: 597, distance: 30.8
click at [1169, 599] on button "Done" at bounding box center [1176, 598] width 48 height 22
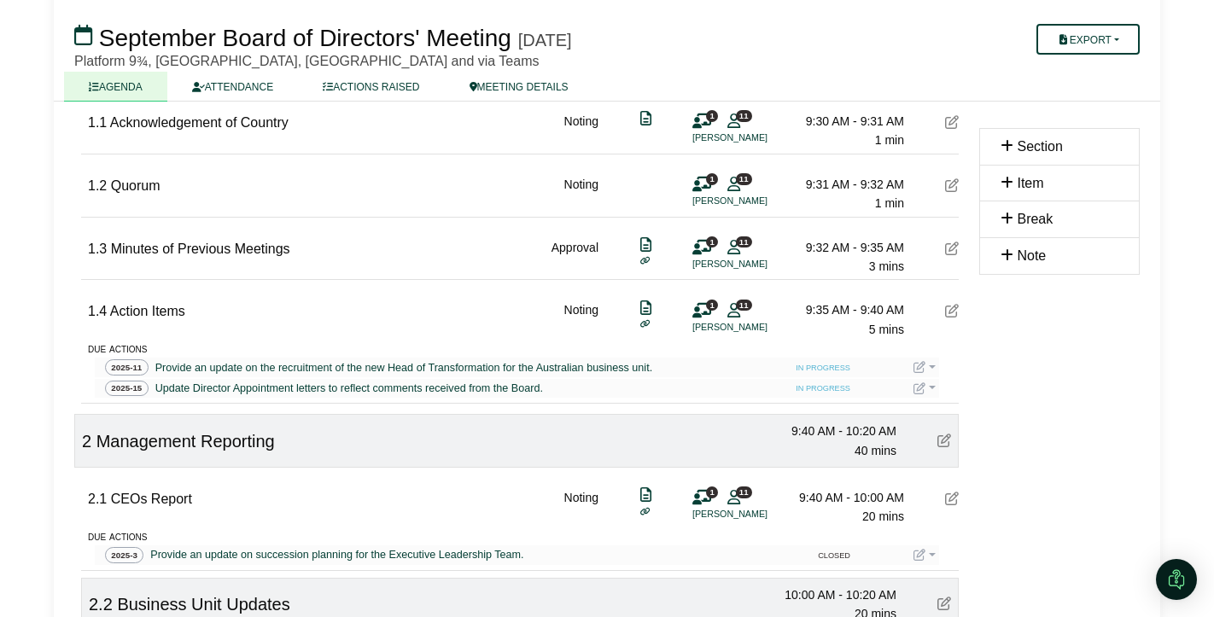
scroll to position [244, 0]
click at [952, 503] on icon at bounding box center [952, 500] width 14 height 14
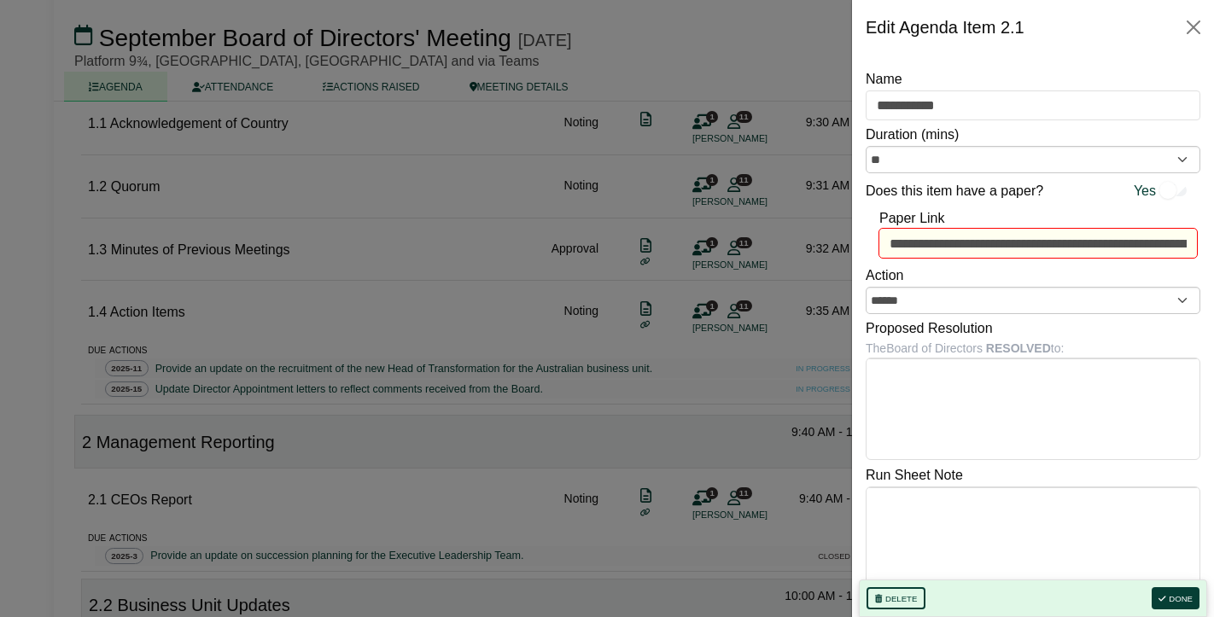
click at [786, 344] on div at bounding box center [607, 308] width 1214 height 617
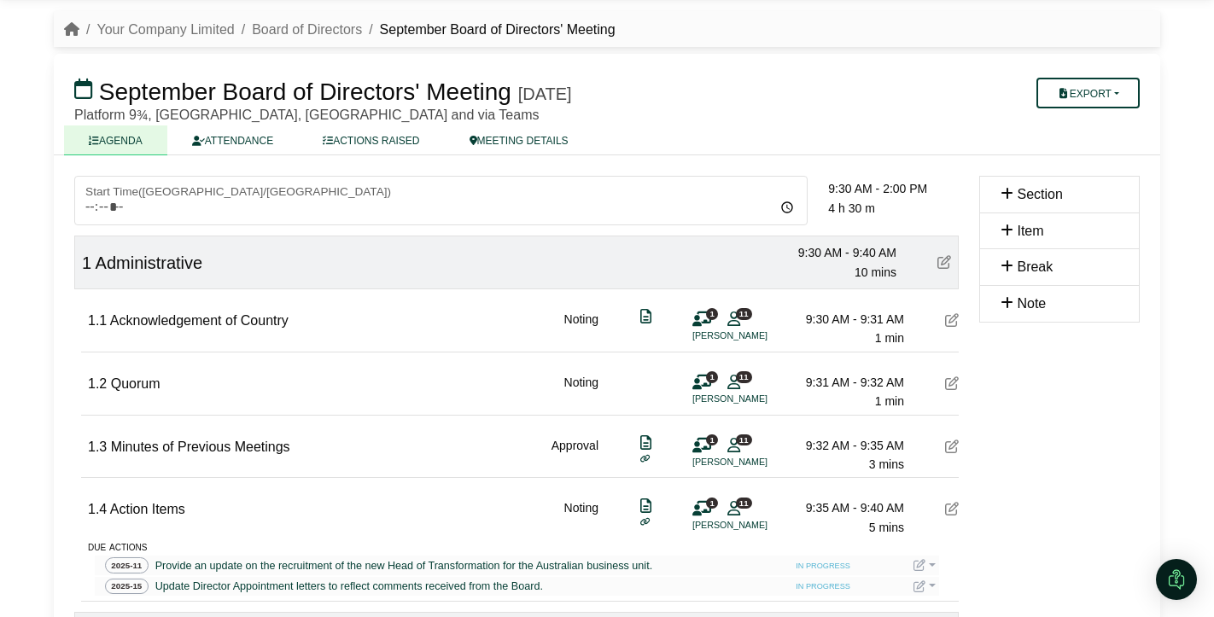
scroll to position [44, 0]
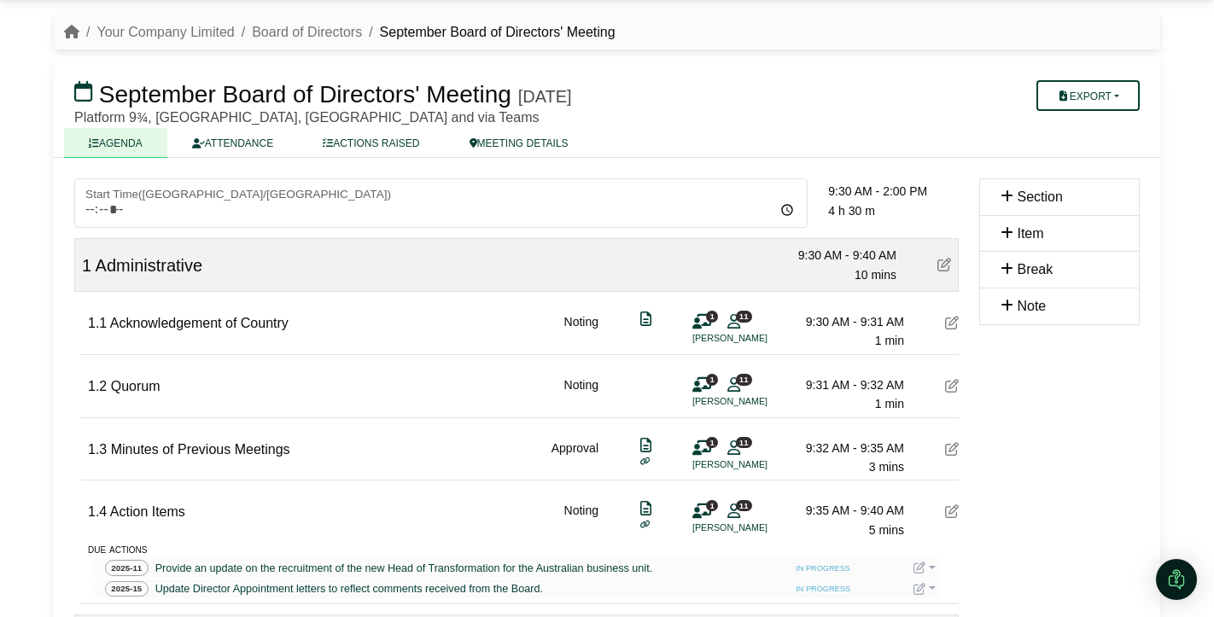
click at [834, 89] on h3 "September Board of Directors' Meeting Friday, 26 September 2025" at bounding box center [516, 94] width 905 height 34
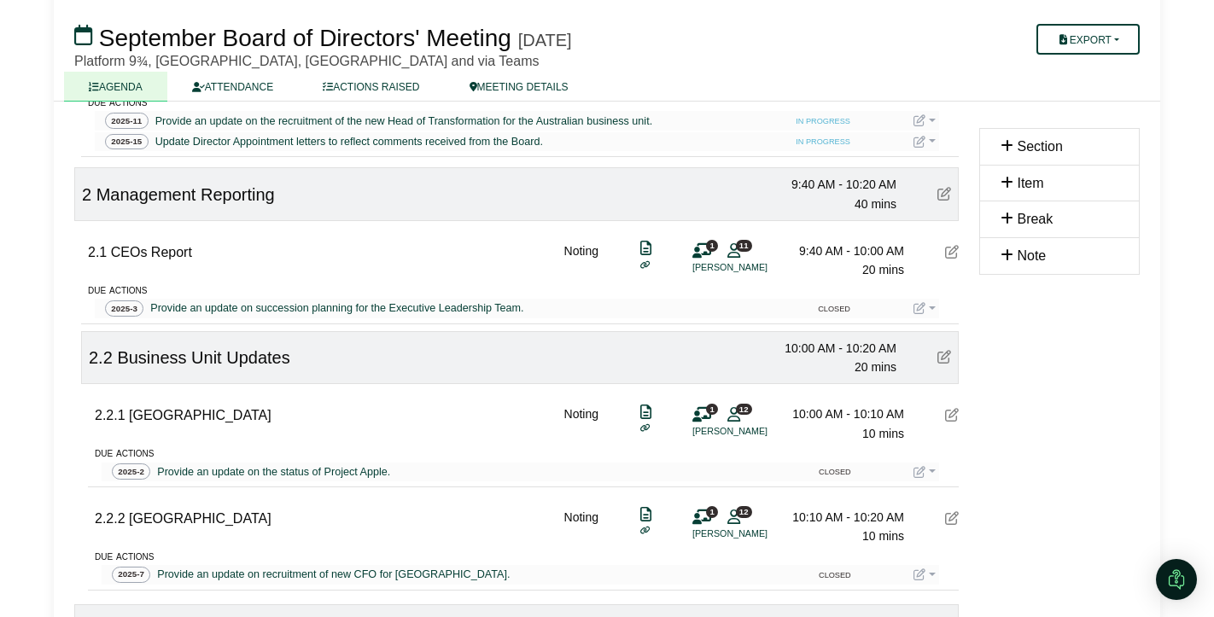
scroll to position [0, 0]
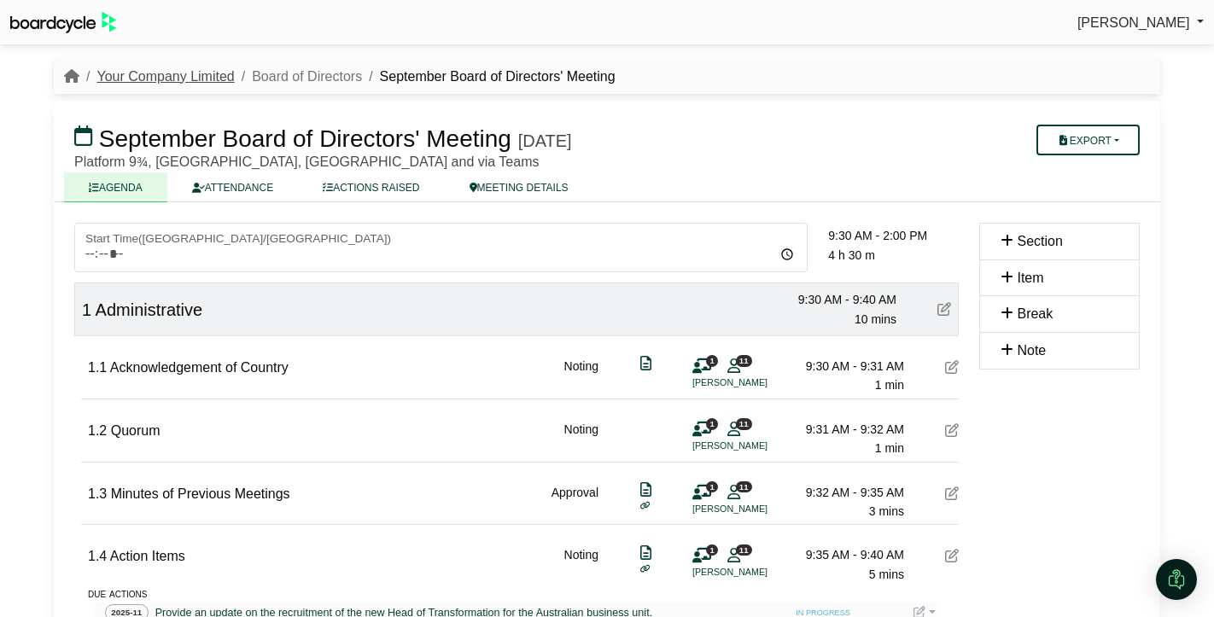
click at [220, 75] on link "Your Company Limited" at bounding box center [164, 76] width 137 height 15
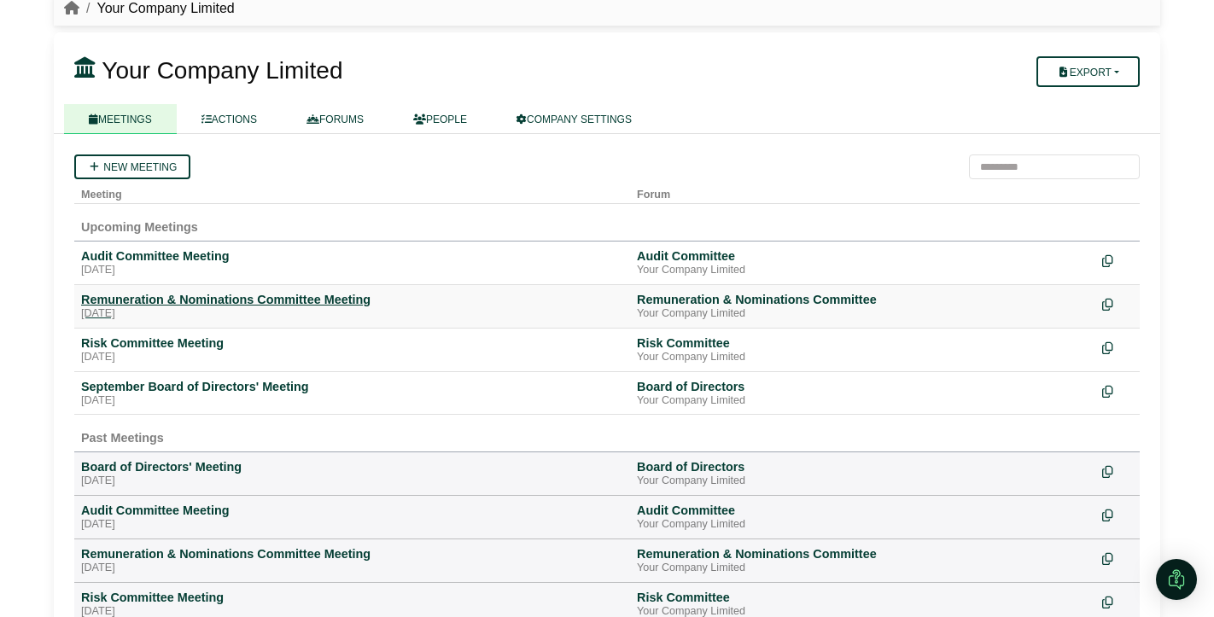
scroll to position [78, 0]
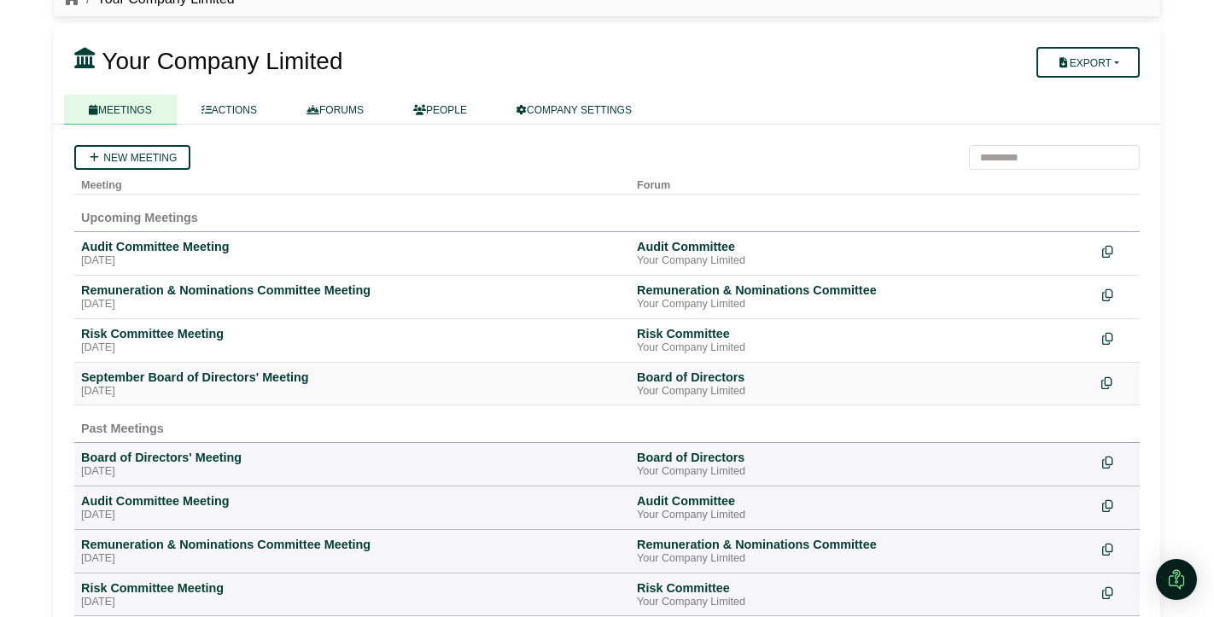
click at [1109, 383] on icon at bounding box center [1106, 383] width 11 height 12
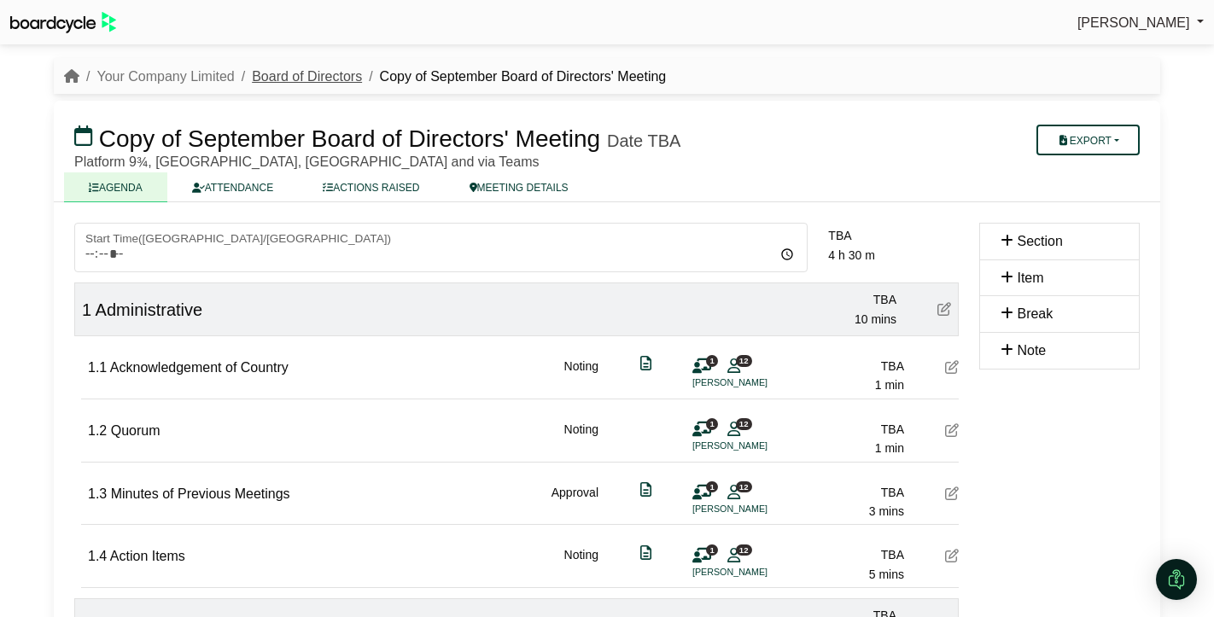
click at [304, 79] on link "Board of Directors" at bounding box center [307, 76] width 110 height 15
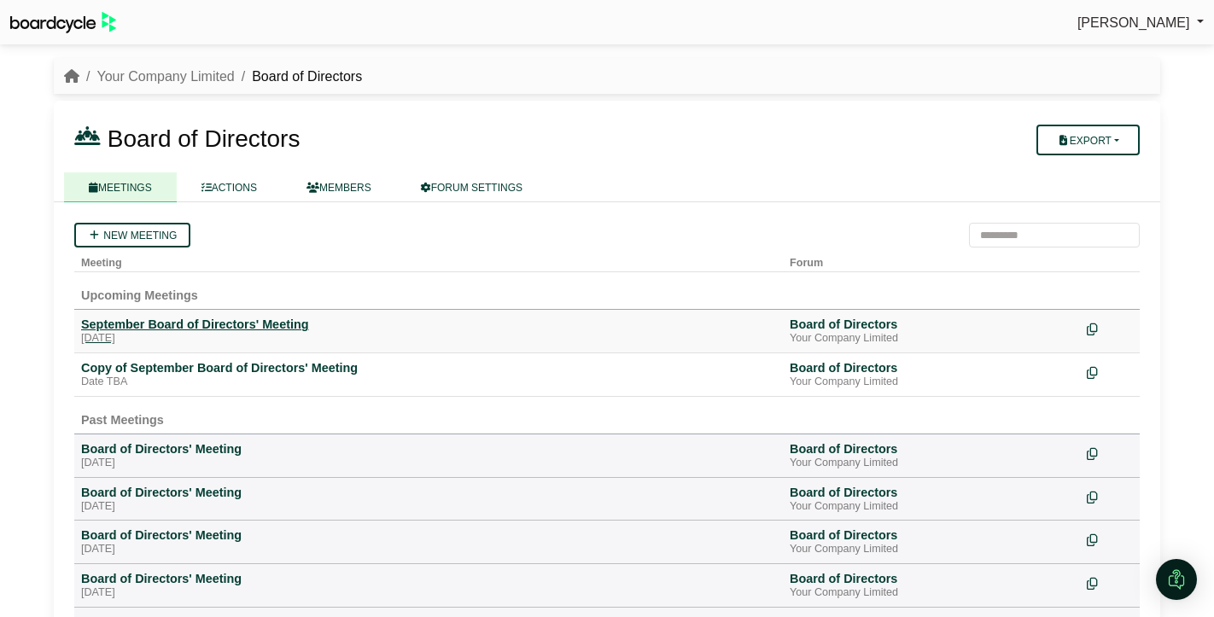
click at [172, 336] on div "[DATE]" at bounding box center [428, 339] width 695 height 14
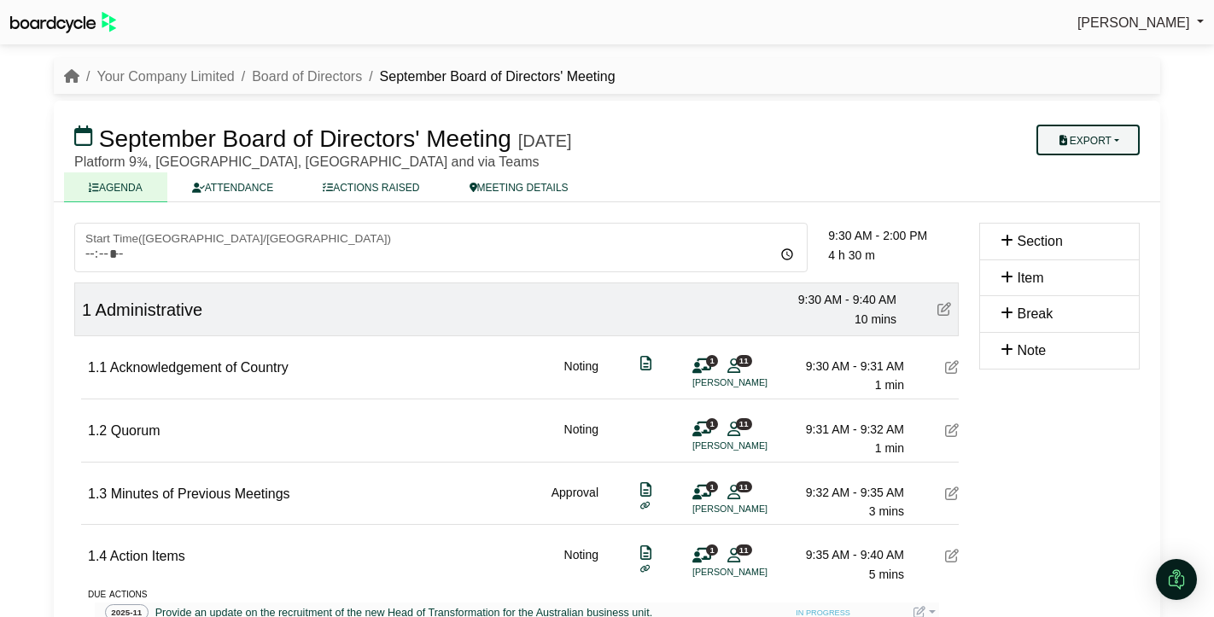
click at [1101, 129] on button "Export" at bounding box center [1088, 140] width 103 height 31
click at [980, 152] on div "Export [GEOGRAPHIC_DATA] Run Sheet Shell Minutes Actions Diligent Bookbuilder" at bounding box center [1059, 138] width 181 height 34
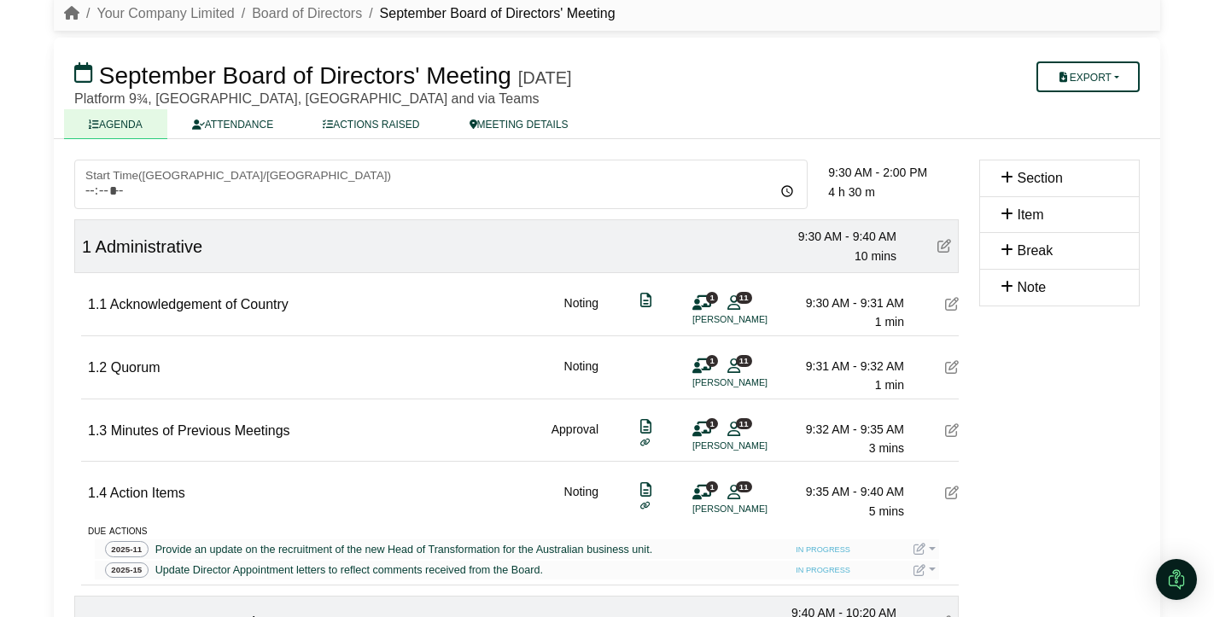
scroll to position [77, 0]
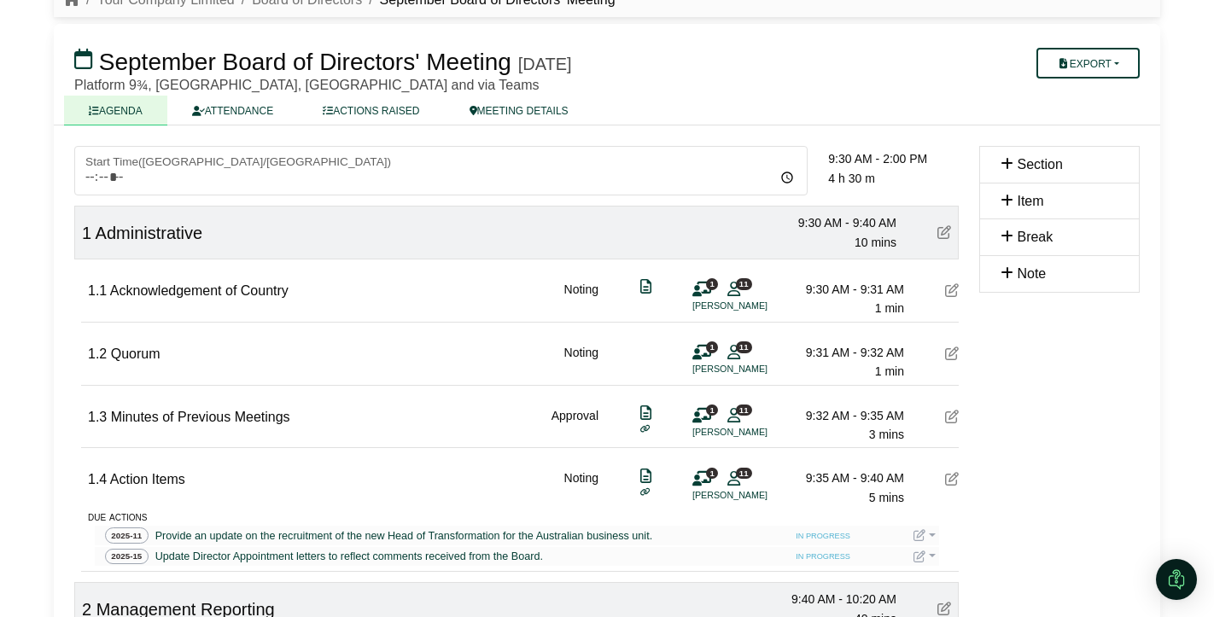
click at [949, 353] on icon at bounding box center [952, 354] width 14 height 14
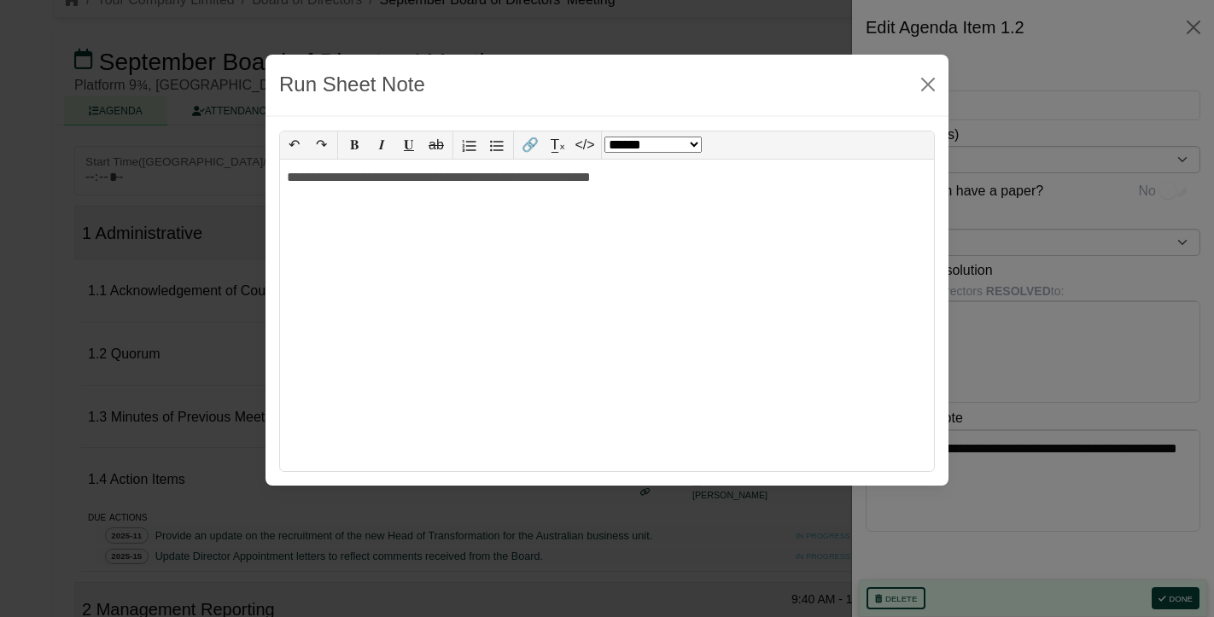
click at [914, 476] on body "[PERSON_NAME] Sign Out Your Company Limited Board of Directors September Board …" at bounding box center [607, 231] width 1214 height 617
drag, startPoint x: 651, startPoint y: 189, endPoint x: 290, endPoint y: 176, distance: 361.4
click at [290, 176] on div "**********" at bounding box center [607, 316] width 654 height 312
click at [350, 195] on div "**********" at bounding box center [607, 316] width 654 height 312
click at [231, 198] on div "**********" at bounding box center [607, 339] width 1214 height 617
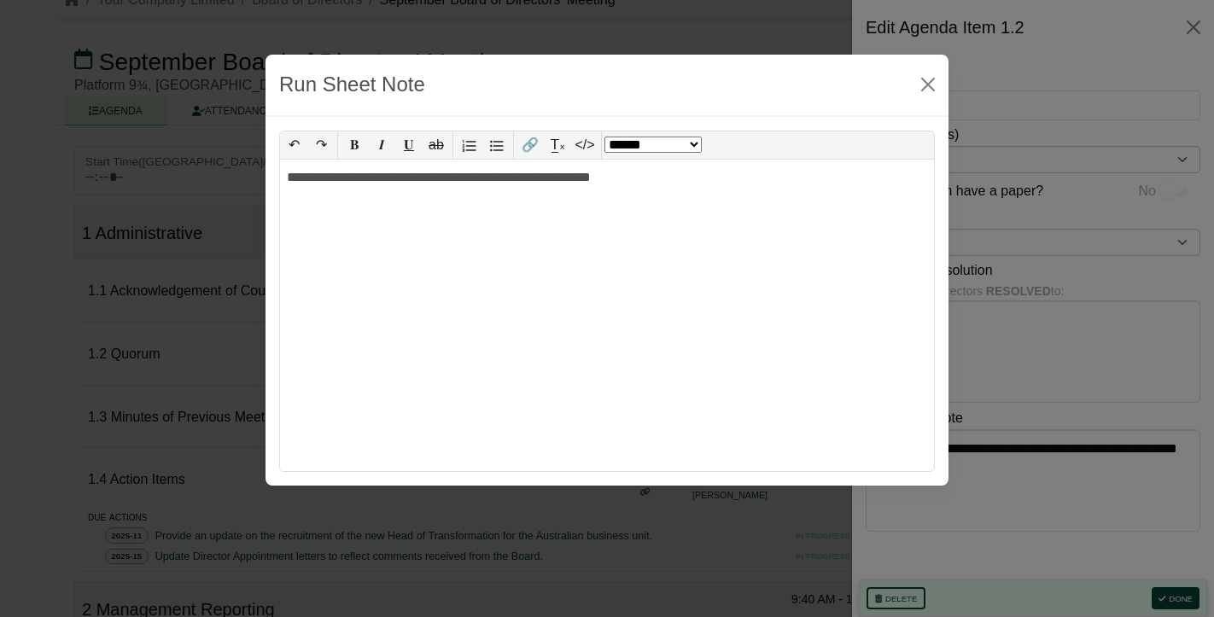
select select "******"
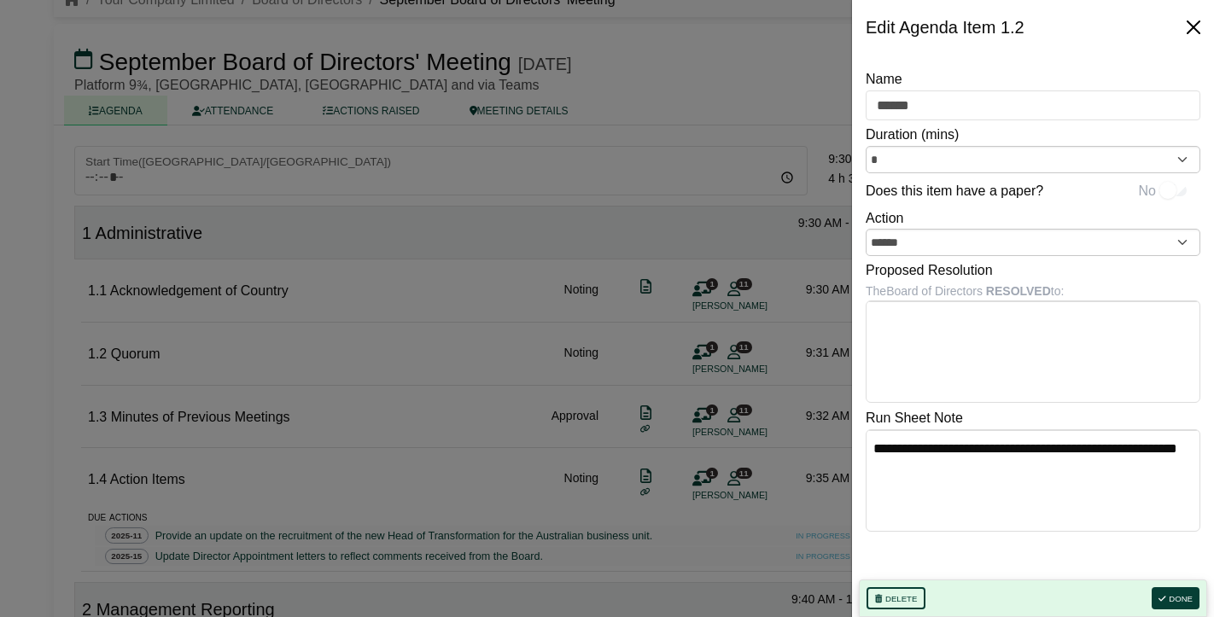
click at [1195, 29] on button "Close" at bounding box center [1193, 27] width 27 height 27
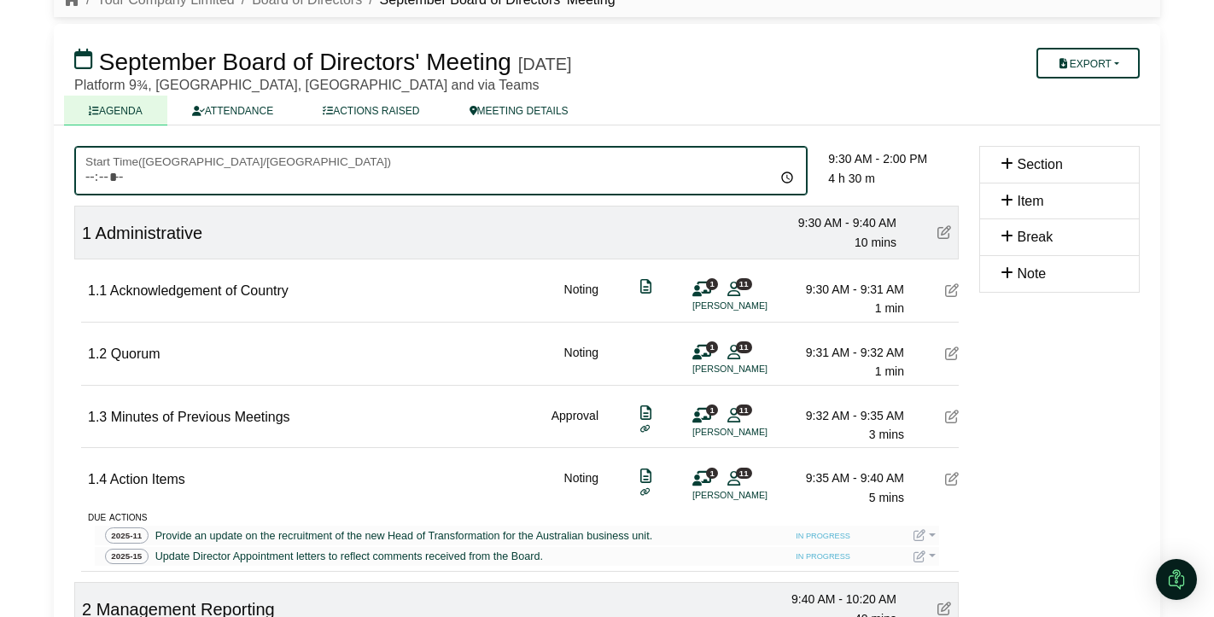
click at [111, 177] on input "*****" at bounding box center [440, 171] width 733 height 50
type input "*****"
